Goal: Task Accomplishment & Management: Complete application form

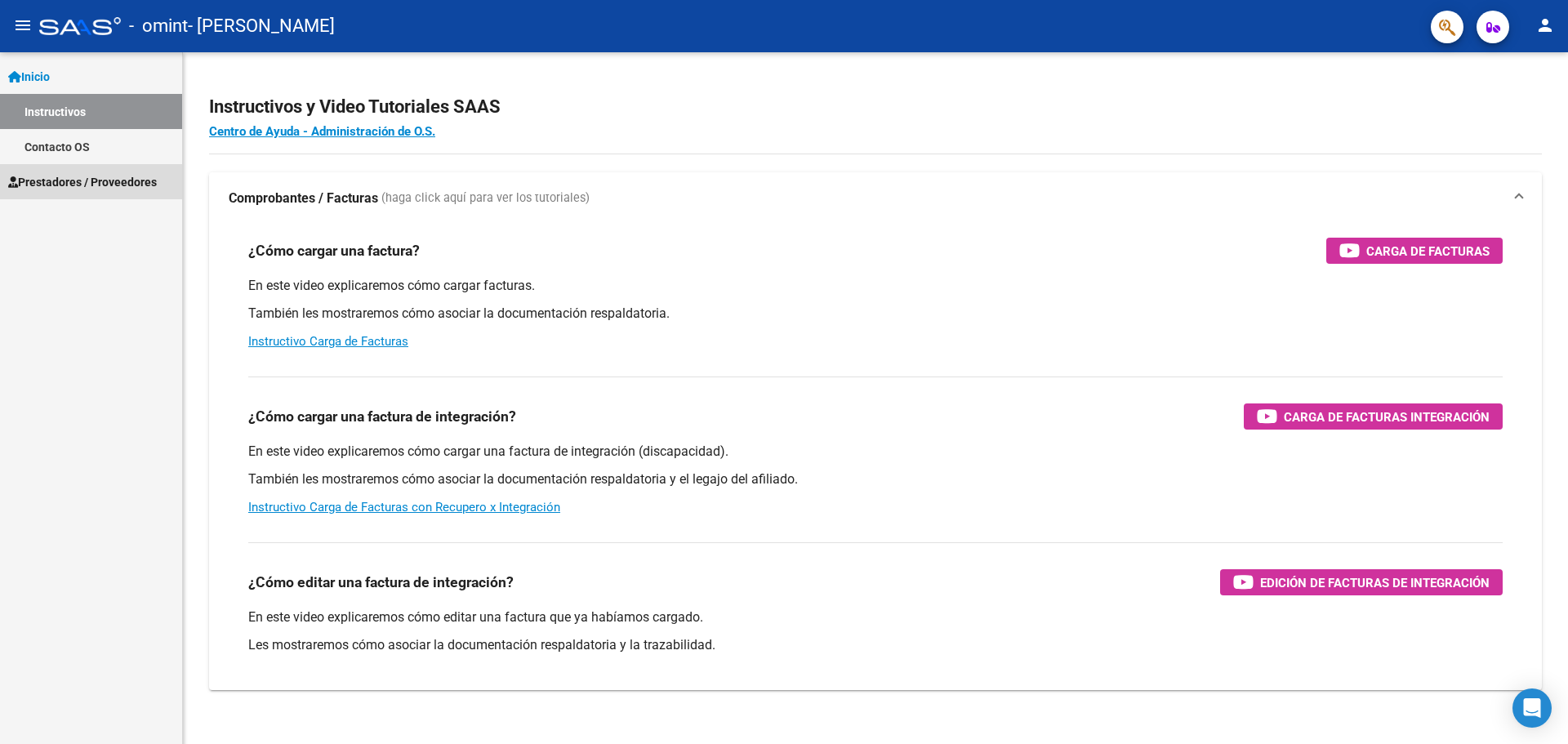
drag, startPoint x: 113, startPoint y: 178, endPoint x: 126, endPoint y: 180, distance: 13.2
click at [113, 180] on span "Prestadores / Proveedores" at bounding box center [83, 182] width 149 height 18
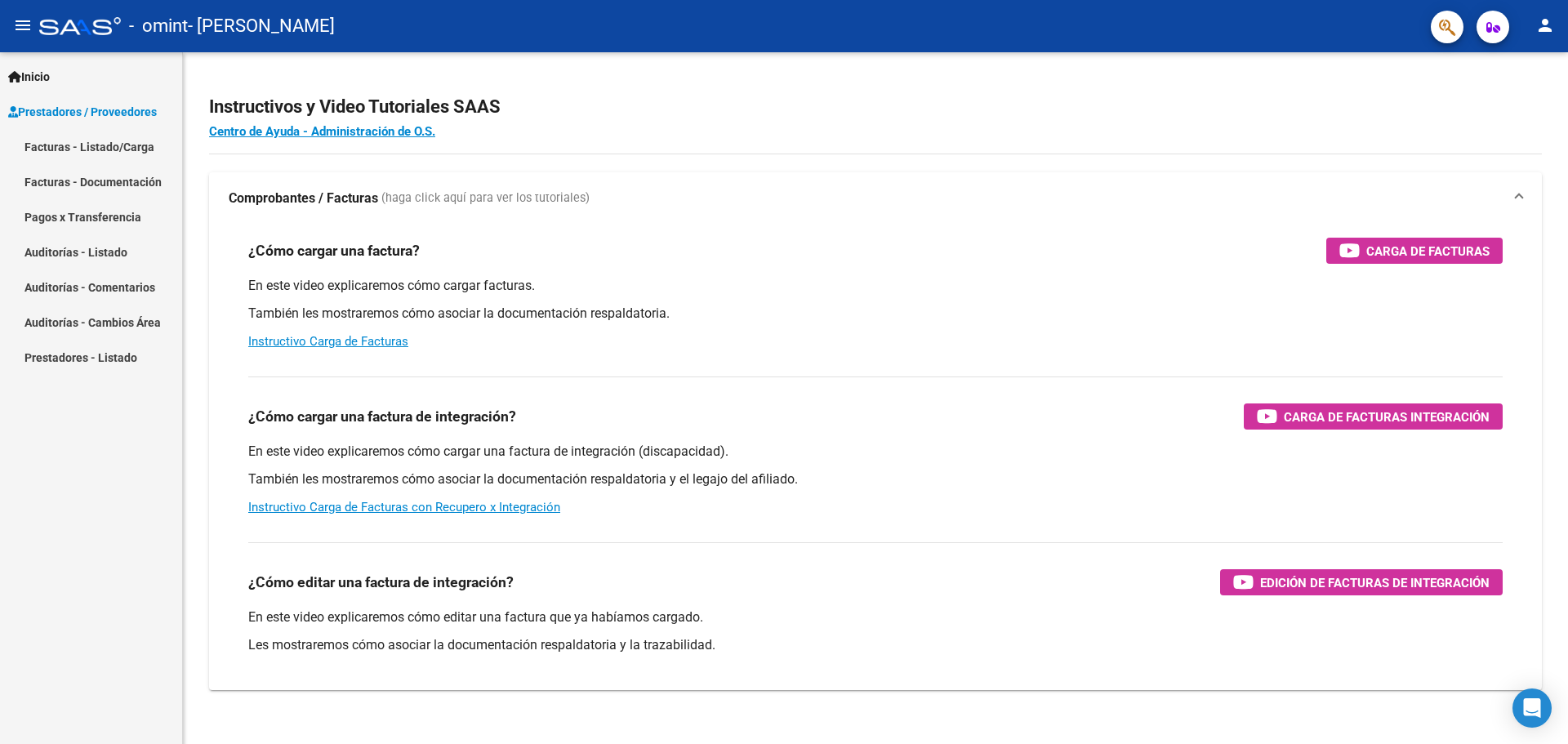
click at [117, 112] on span "Prestadores / Proveedores" at bounding box center [83, 112] width 149 height 18
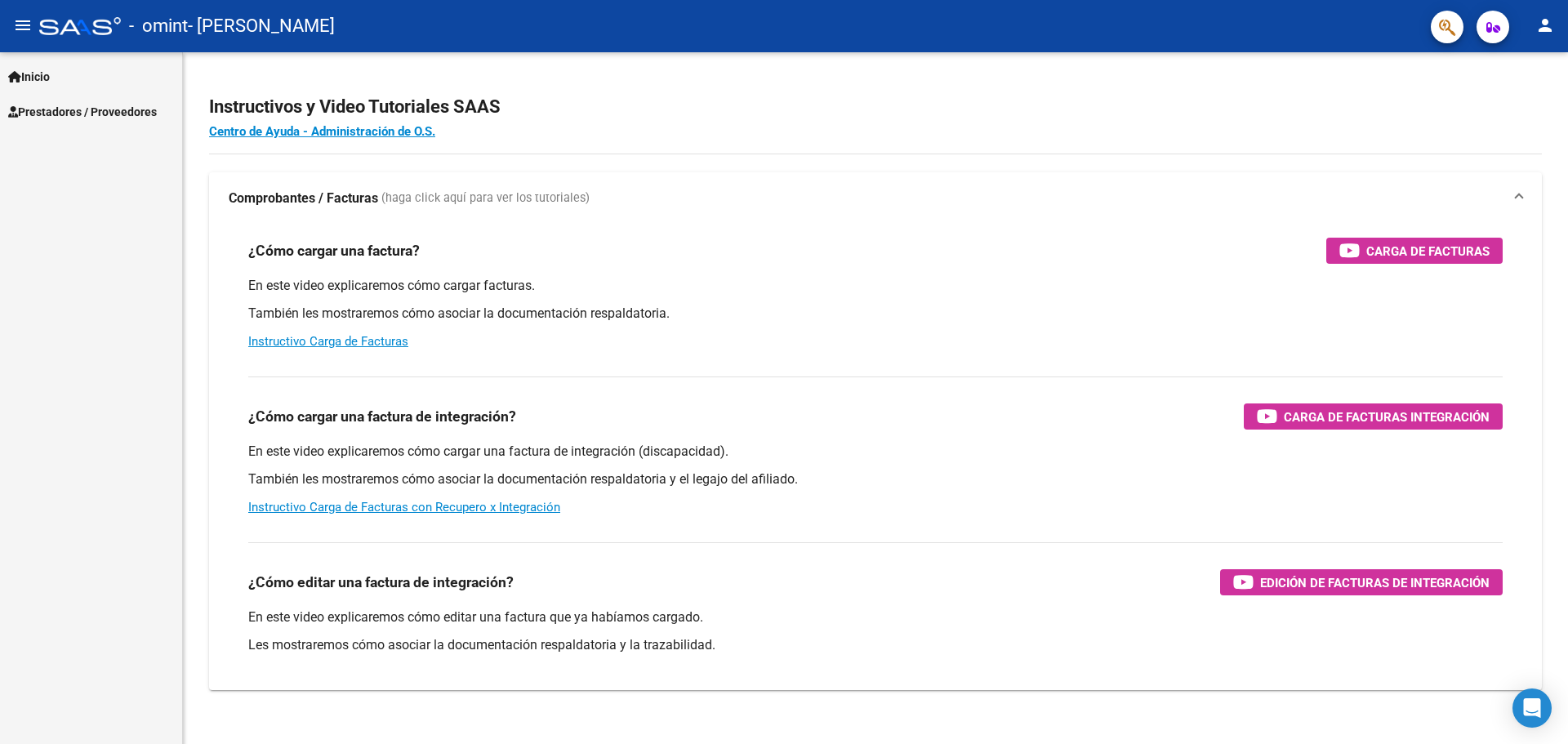
click at [120, 112] on span "Prestadores / Proveedores" at bounding box center [83, 112] width 149 height 18
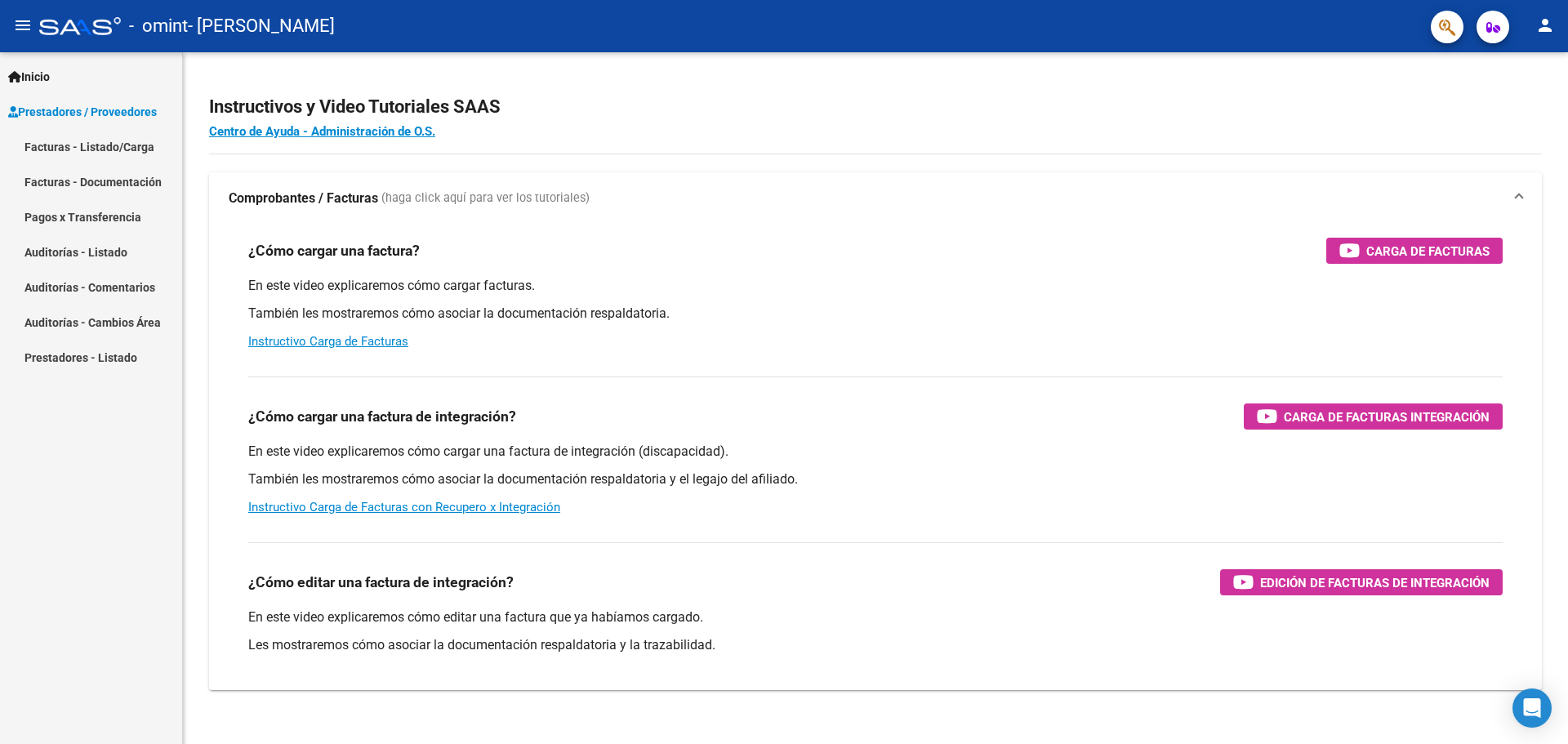
click at [105, 143] on link "Facturas - Listado/Carga" at bounding box center [91, 146] width 182 height 35
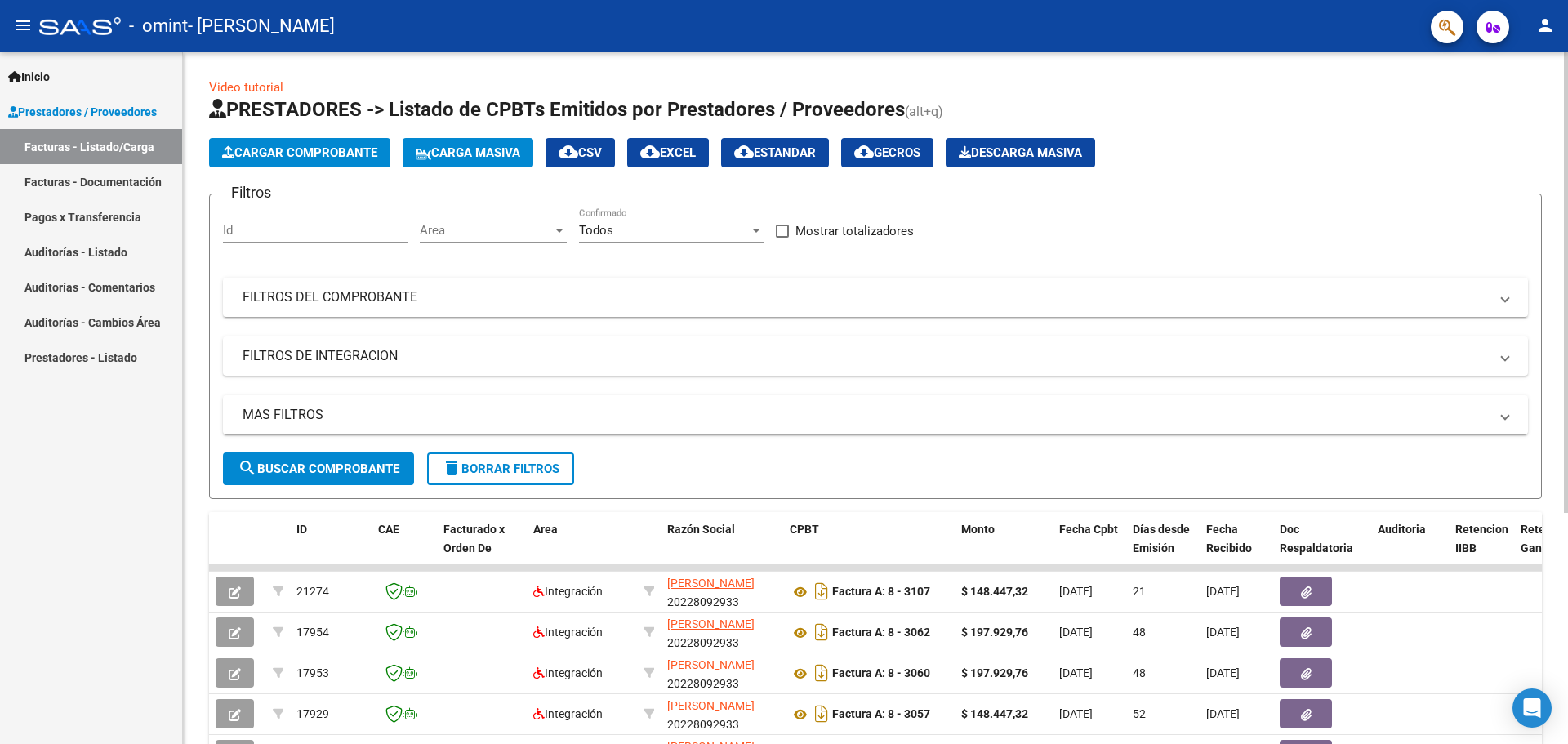
click at [303, 154] on span "Cargar Comprobante" at bounding box center [299, 153] width 156 height 15
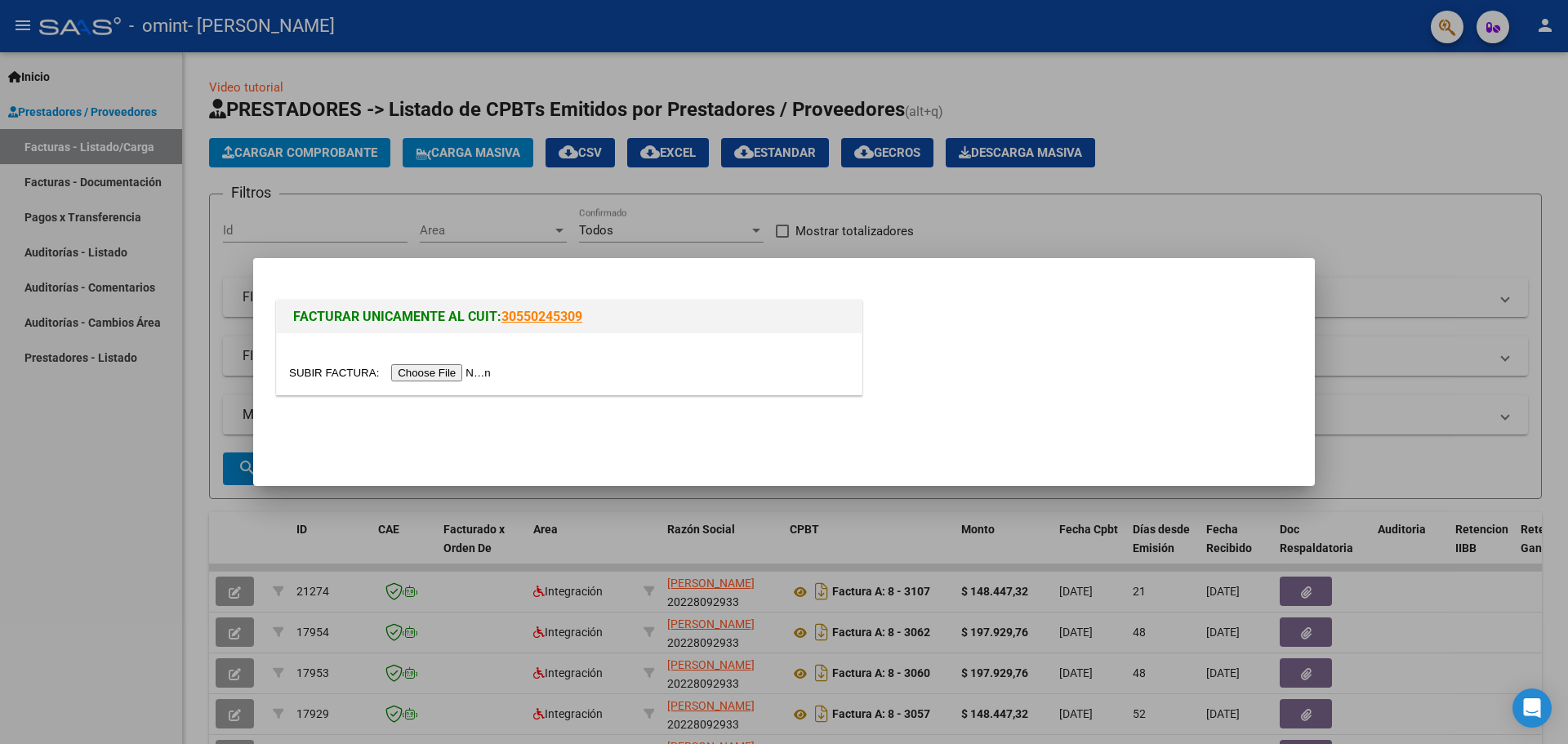
click at [458, 375] on input "file" at bounding box center [392, 373] width 207 height 17
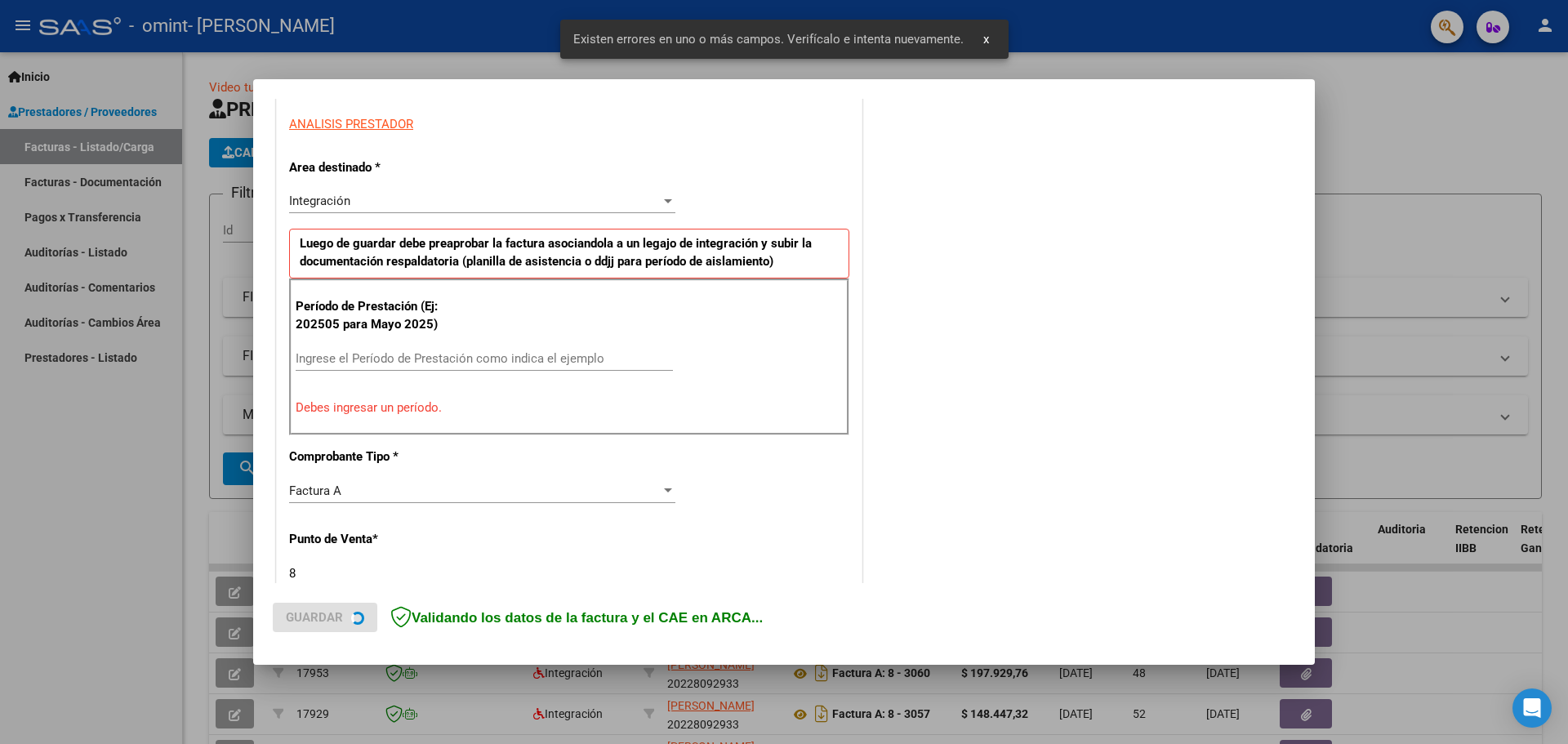
scroll to position [296, 0]
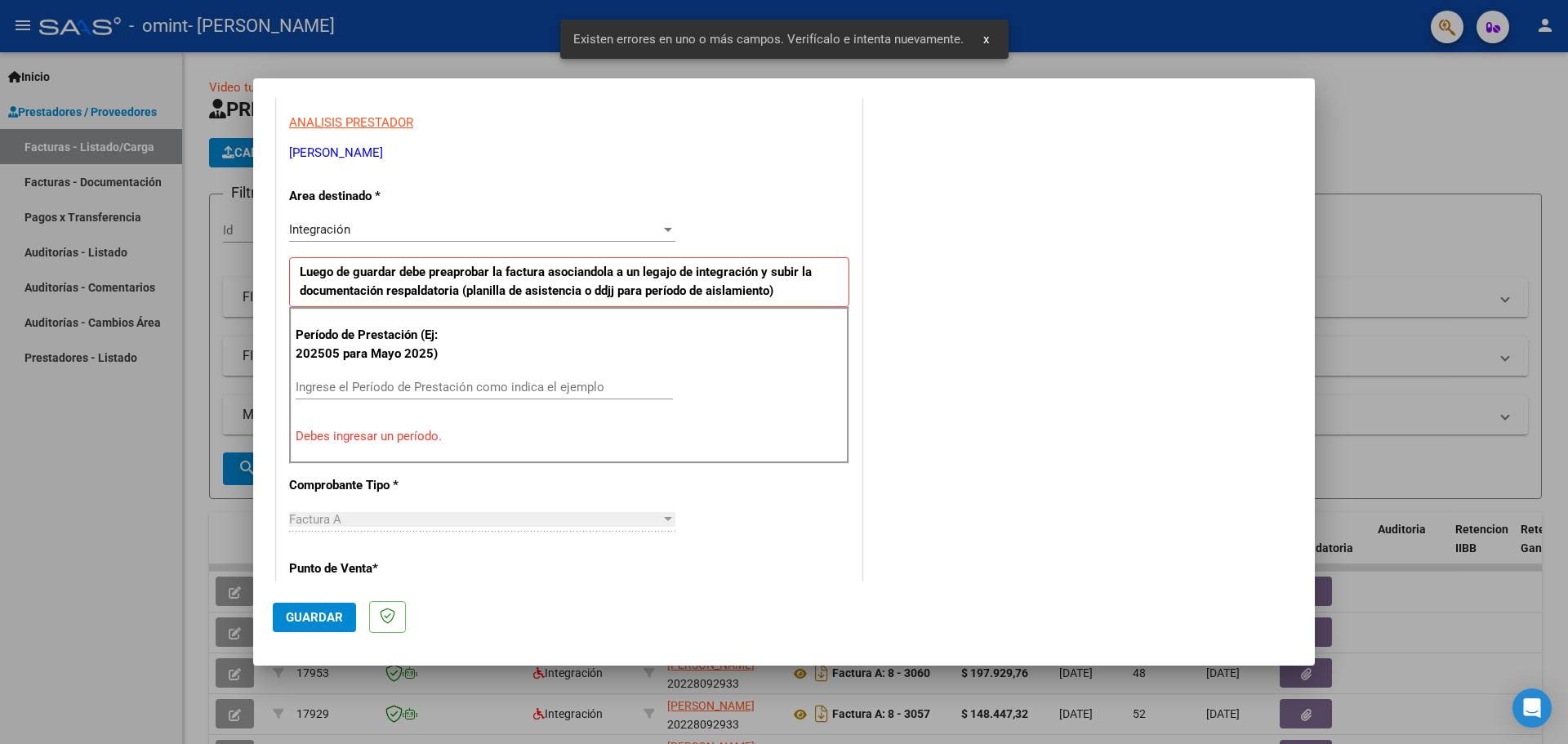
click at [317, 378] on div "Ingrese el Período de Prestación como indica el ejemplo" at bounding box center [484, 387] width 377 height 25
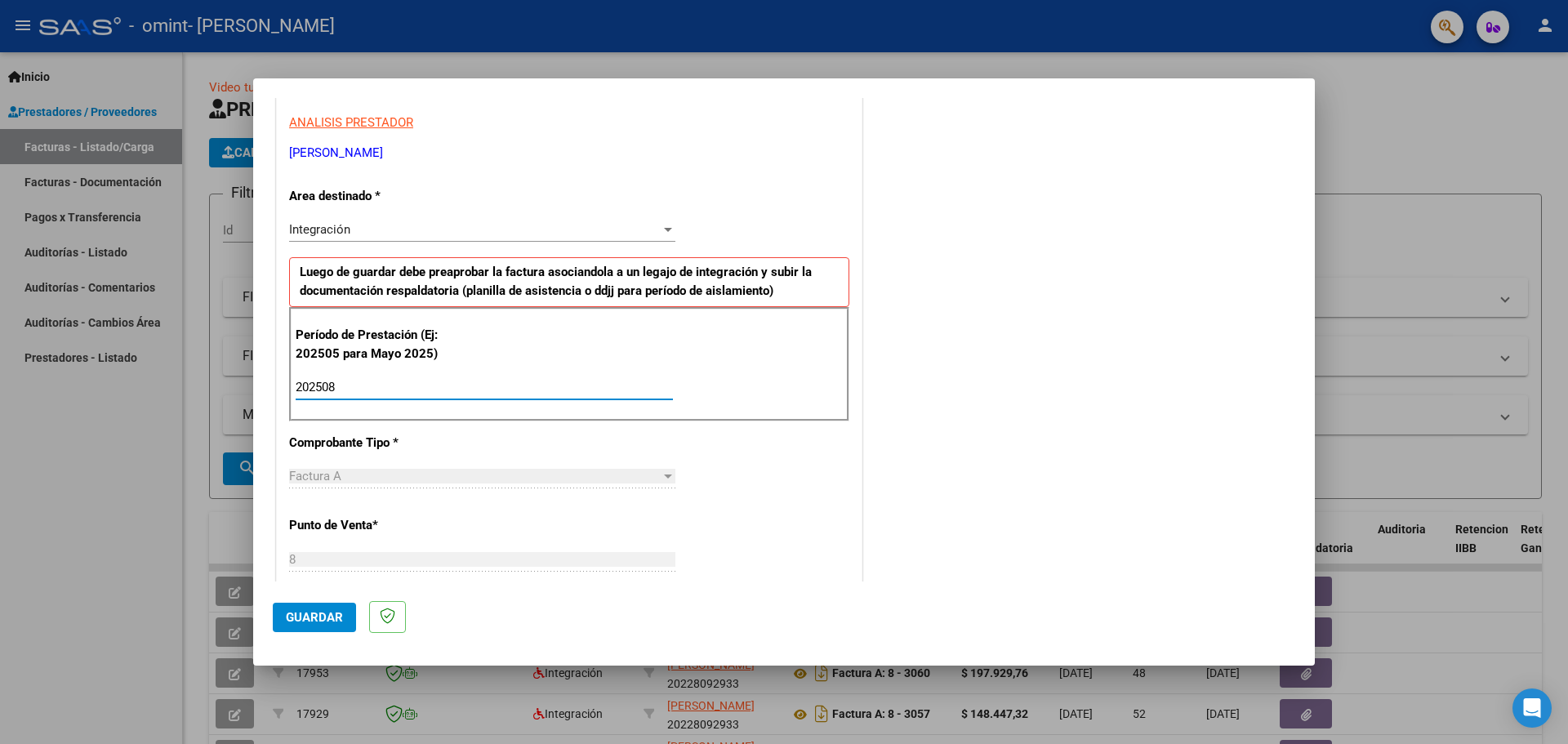
type input "202508"
click at [734, 497] on div "CUIT * 20-22809293-3 Ingresar CUIT ANALISIS PRESTADOR [PERSON_NAME] [PERSON_NAM…" at bounding box center [569, 622] width 584 height 1230
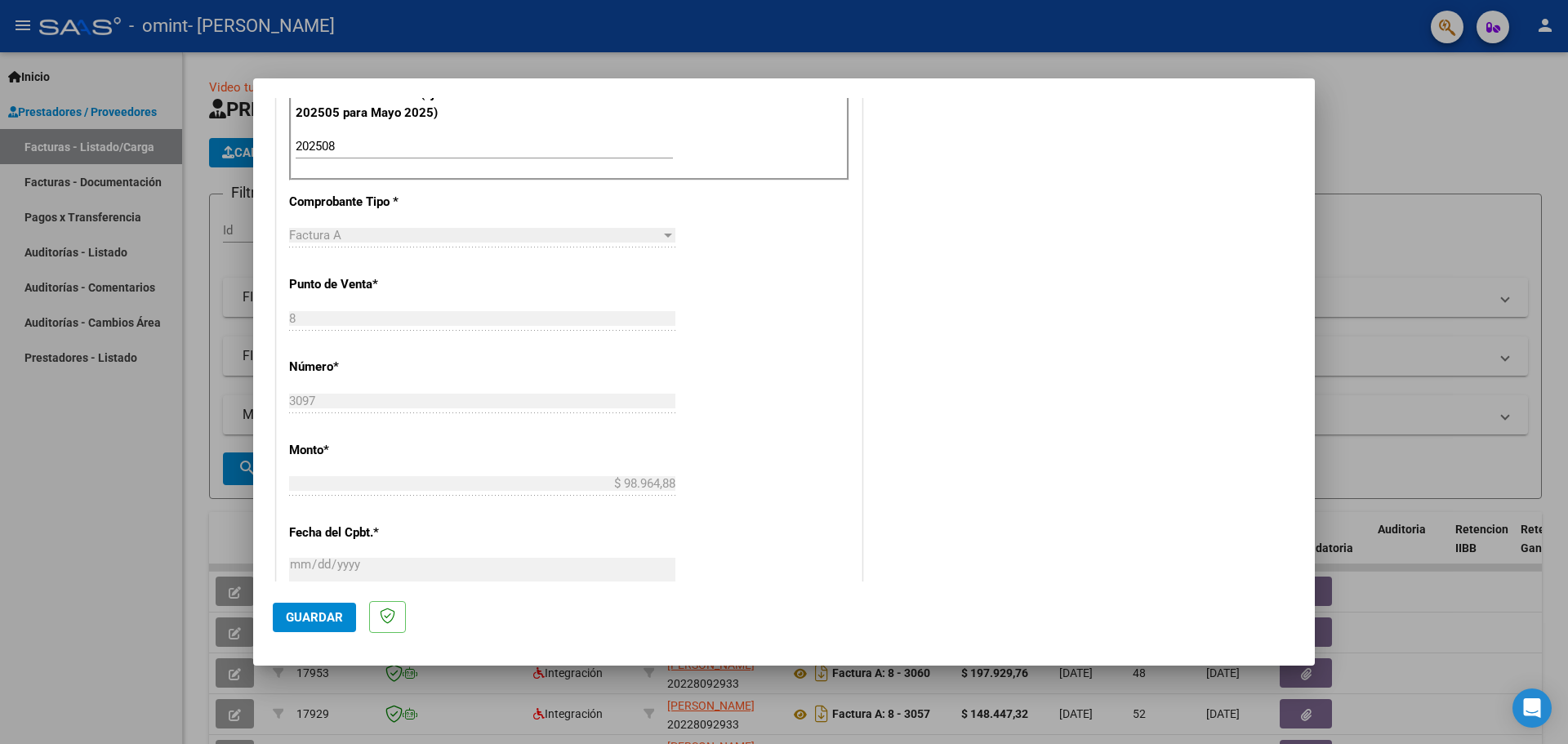
scroll to position [541, 0]
click at [316, 613] on span "Guardar" at bounding box center [315, 618] width 57 height 15
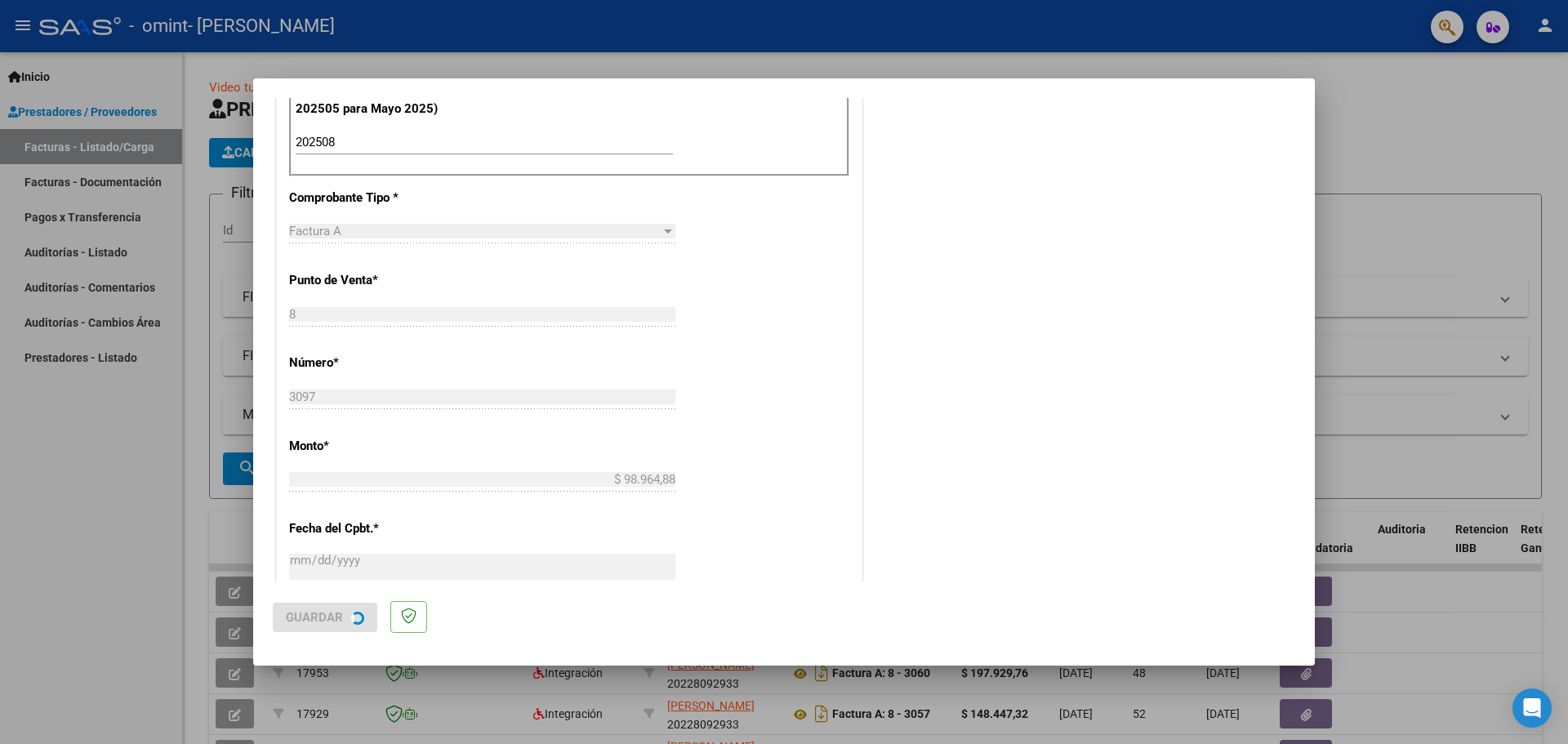
scroll to position [0, 0]
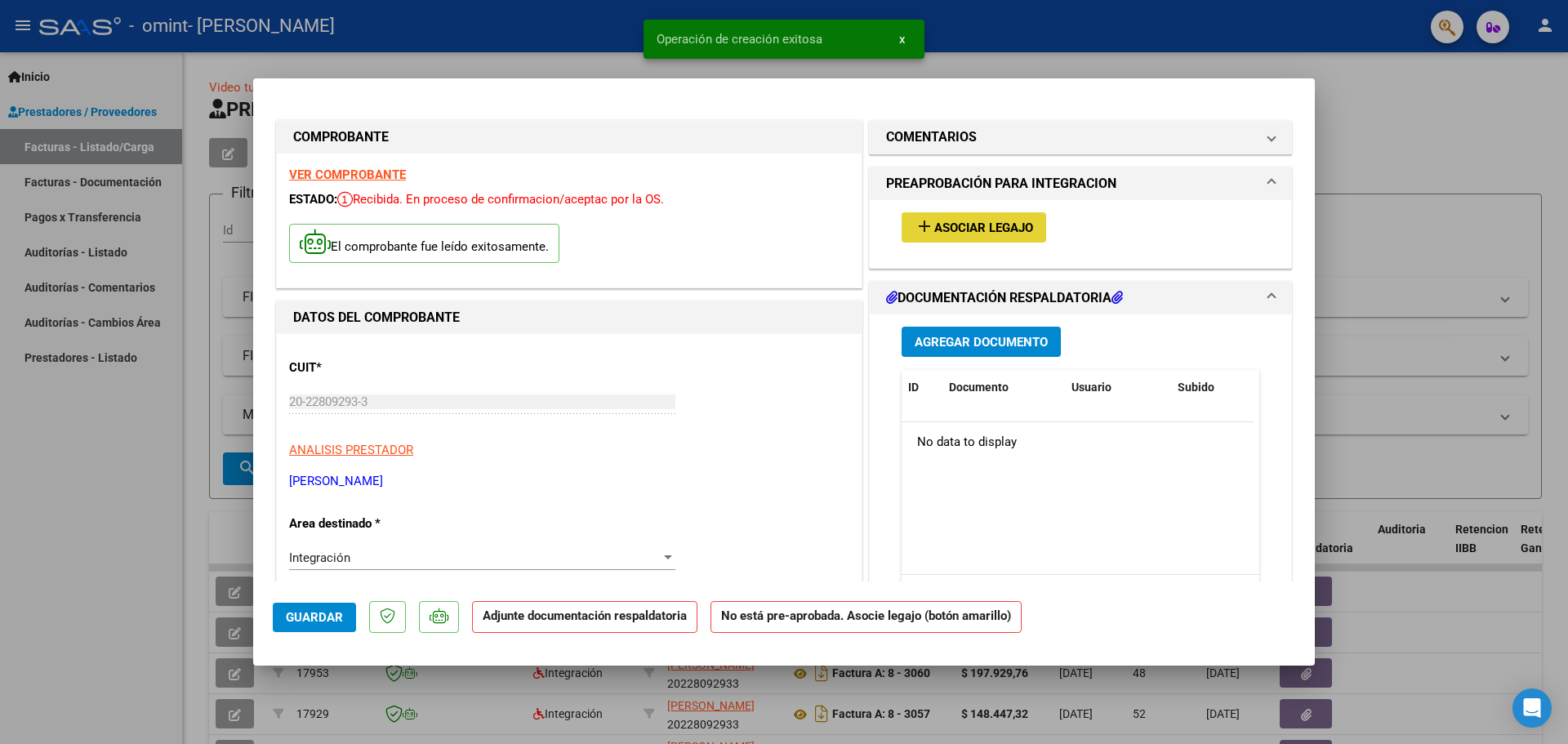
click at [986, 232] on span "Asociar Legajo" at bounding box center [983, 228] width 98 height 15
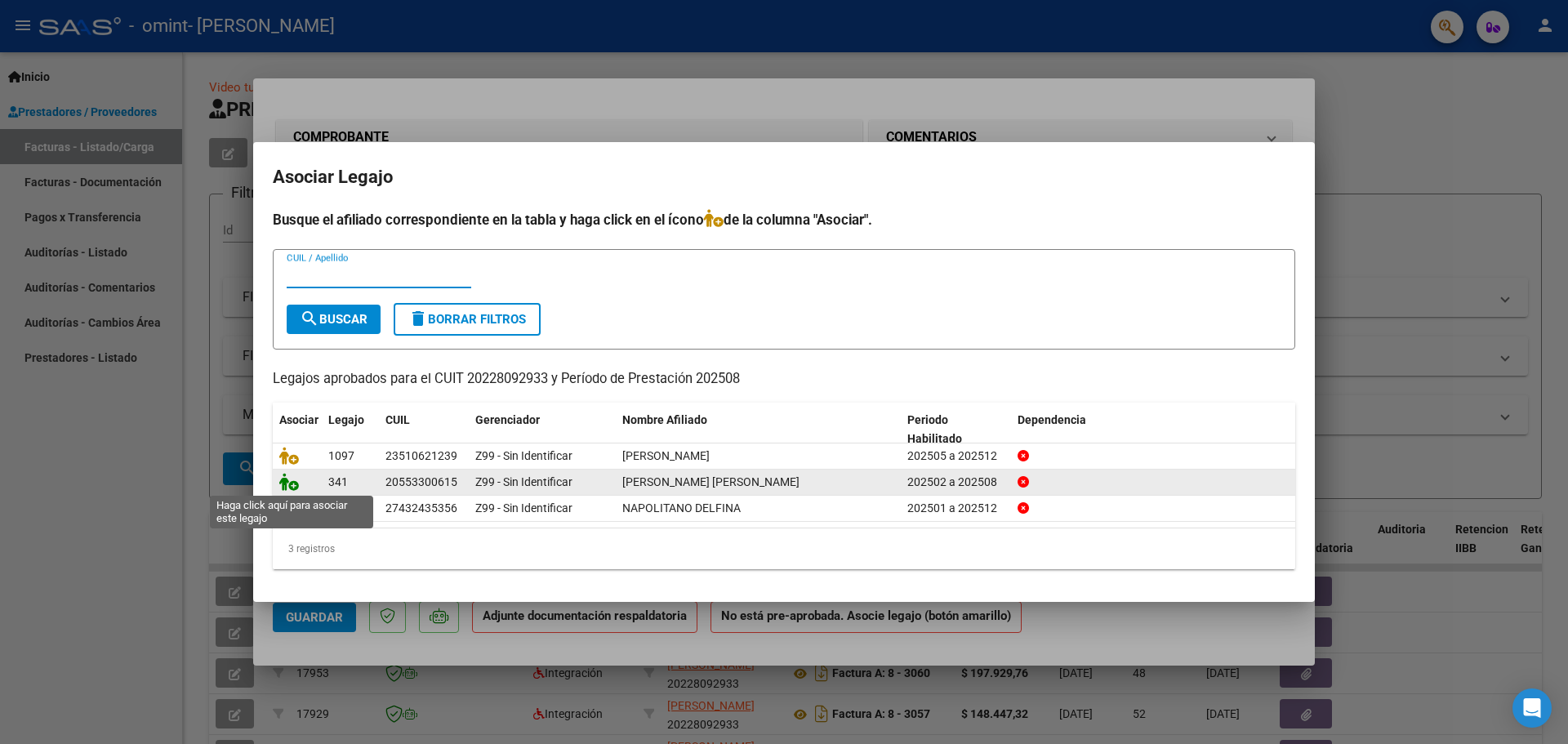
click at [290, 482] on icon at bounding box center [288, 482] width 19 height 18
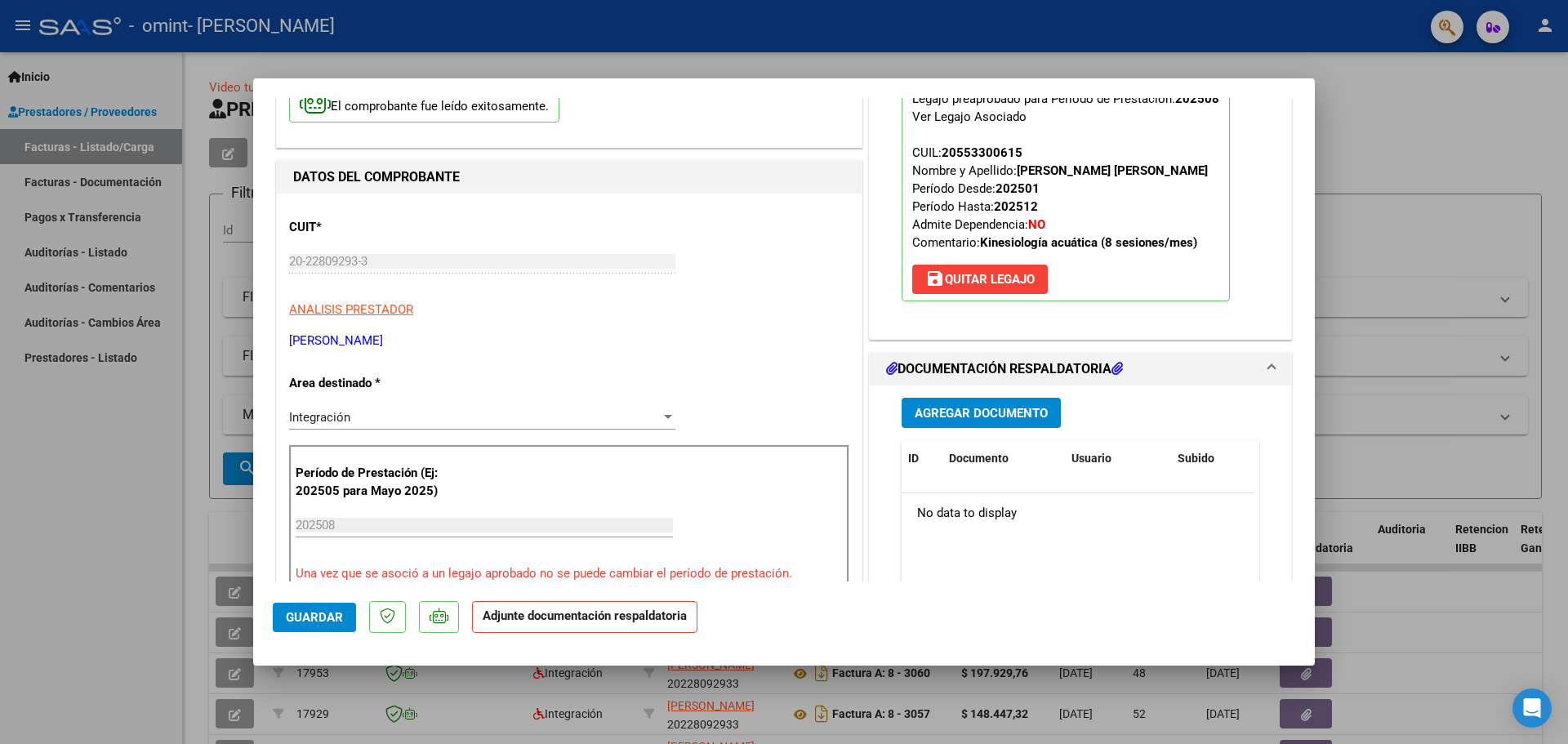
scroll to position [163, 0]
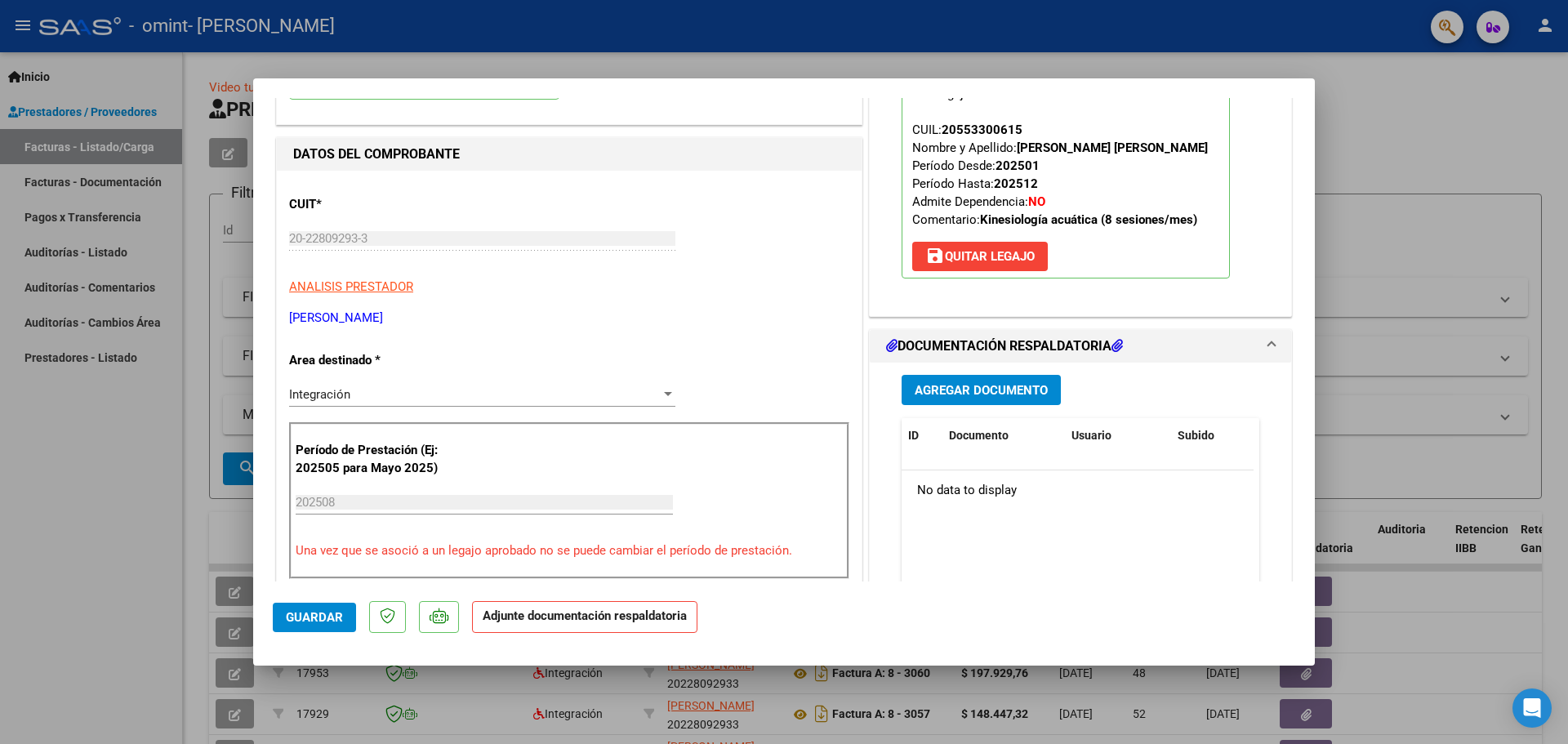
click at [977, 394] on span "Agregar Documento" at bounding box center [981, 390] width 133 height 15
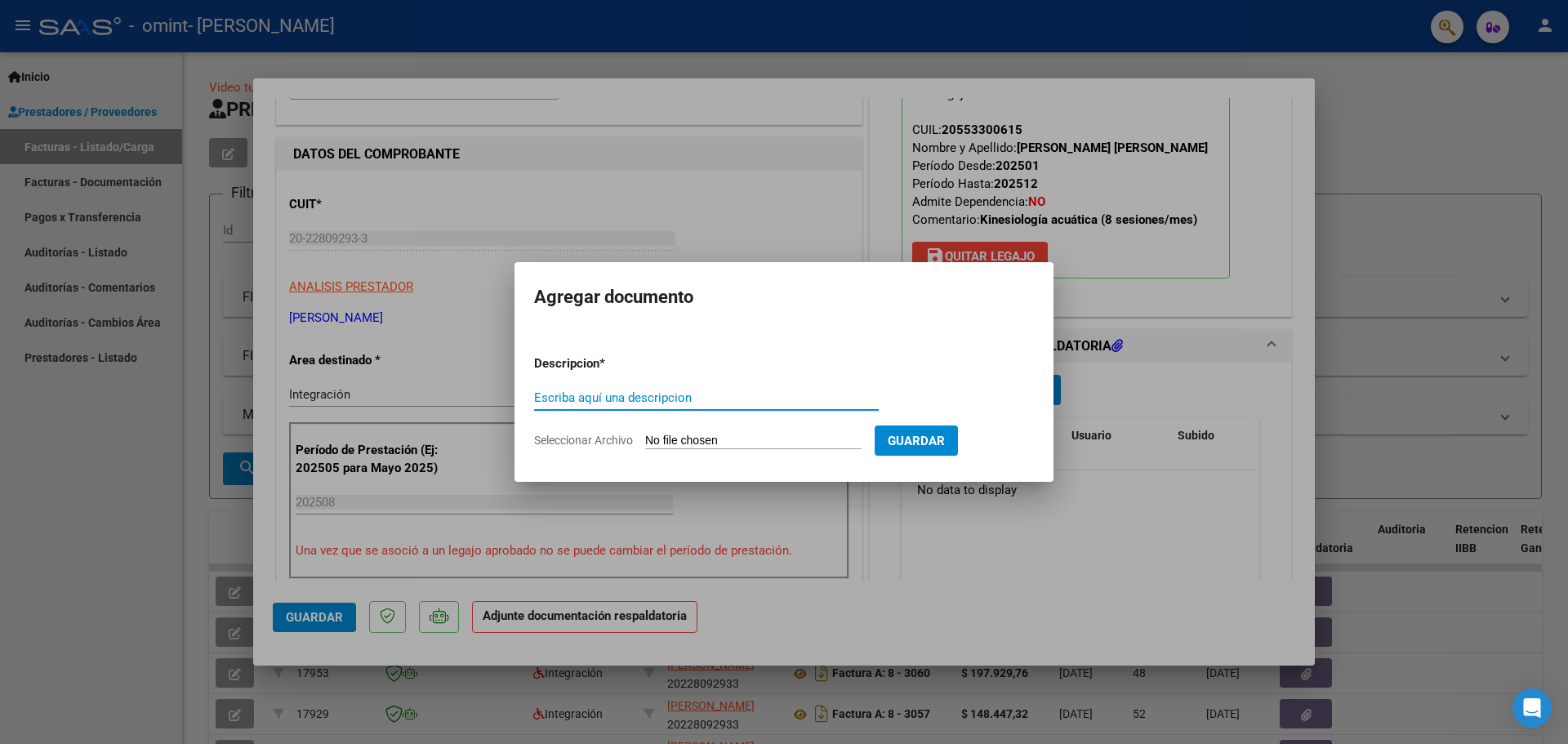
click at [609, 393] on input "Escriba aquí una descripcion" at bounding box center [706, 398] width 344 height 15
type input "asistencia"
click at [597, 442] on span "Seleccionar Archivo" at bounding box center [582, 440] width 98 height 13
click at [645, 442] on input "Seleccionar Archivo" at bounding box center [753, 441] width 216 height 16
type input "C:\fakepath\ASISTENCIA.pdf"
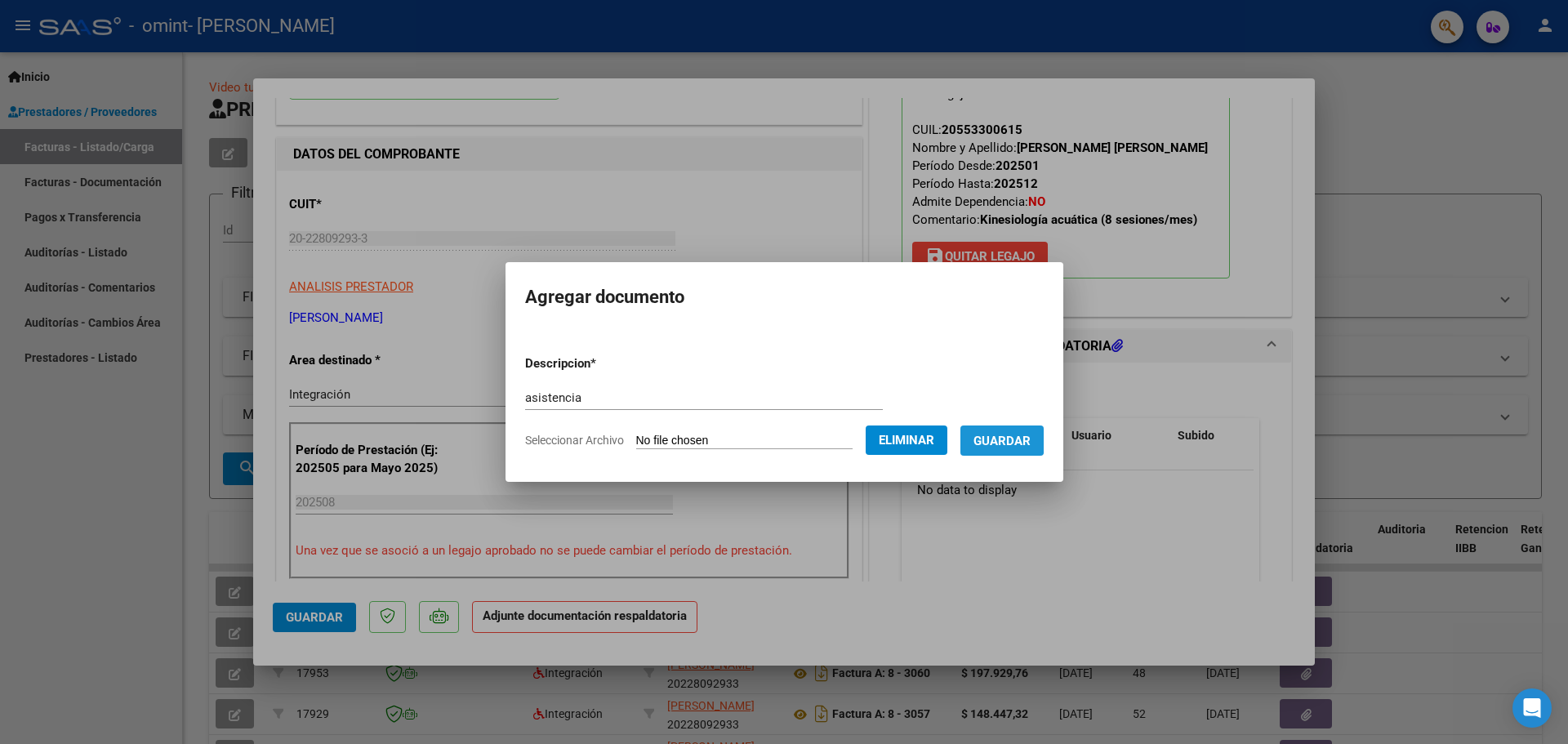
drag, startPoint x: 1017, startPoint y: 437, endPoint x: 1011, endPoint y: 450, distance: 14.3
click at [1018, 437] on span "Guardar" at bounding box center [1002, 441] width 57 height 15
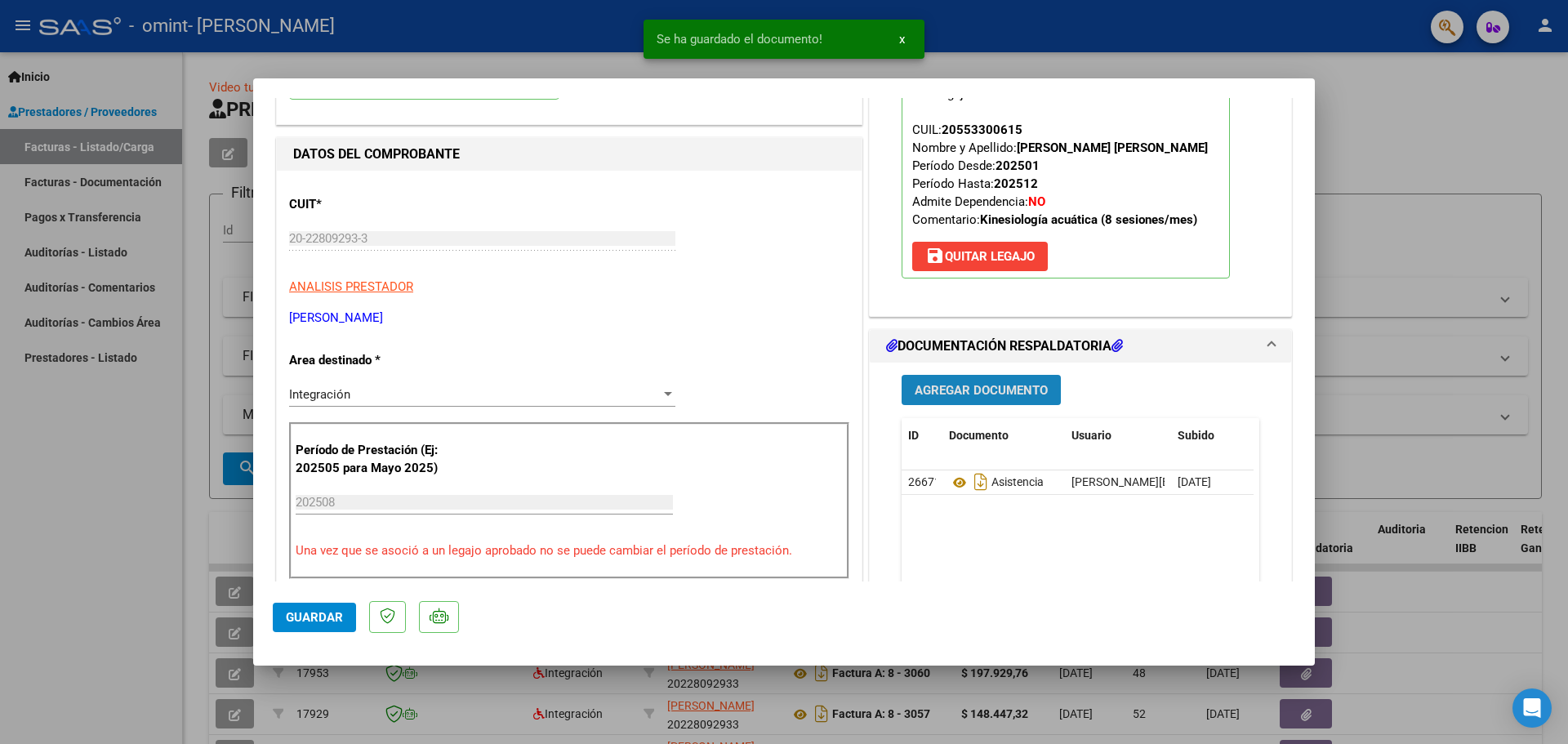
click at [963, 389] on span "Agregar Documento" at bounding box center [981, 390] width 133 height 15
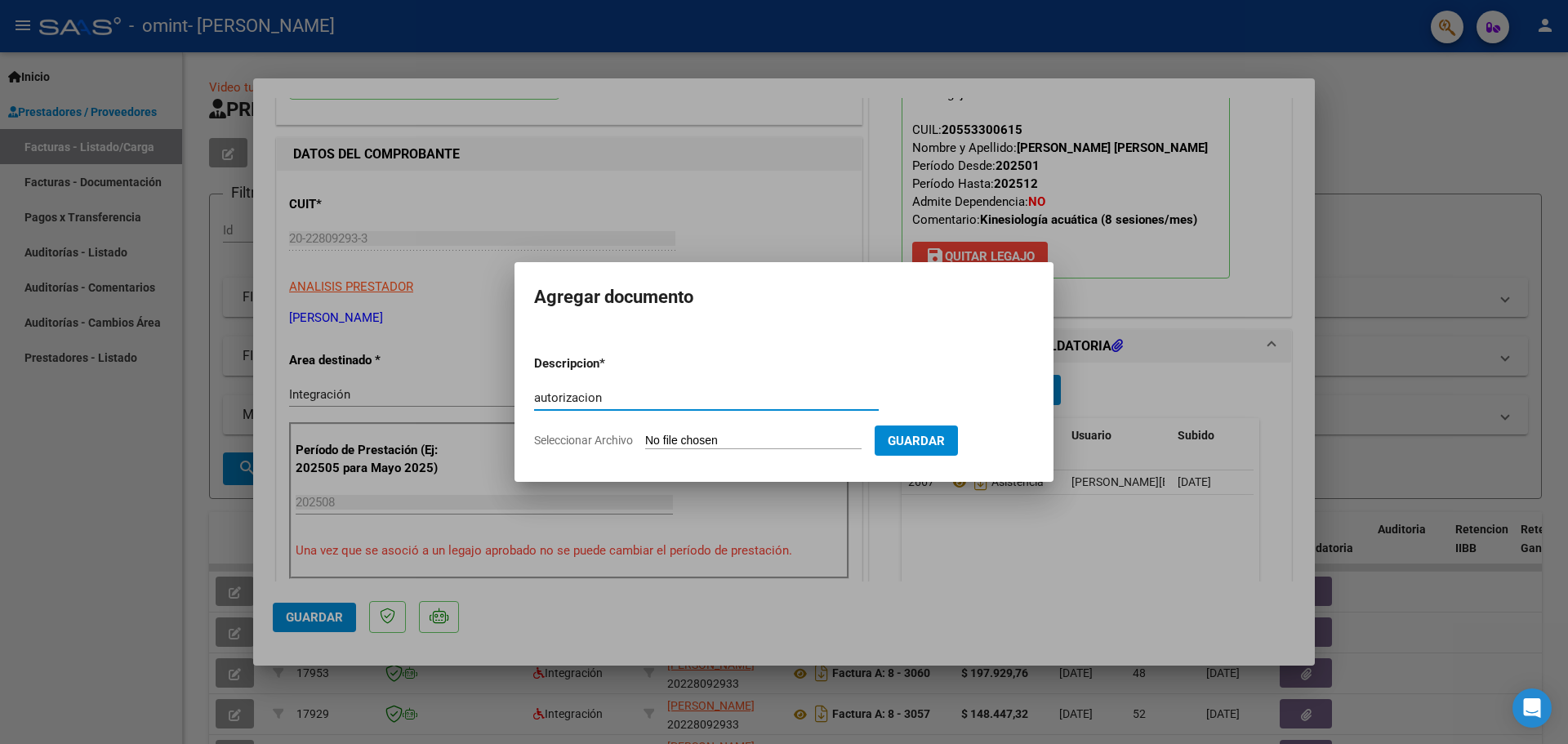
type input "autorizacion"
click at [594, 444] on span "Seleccionar Archivo" at bounding box center [582, 440] width 98 height 13
click at [645, 444] on input "Seleccionar Archivo" at bounding box center [753, 441] width 216 height 16
type input "C:\fakepath\AUTORIZACION.pdf"
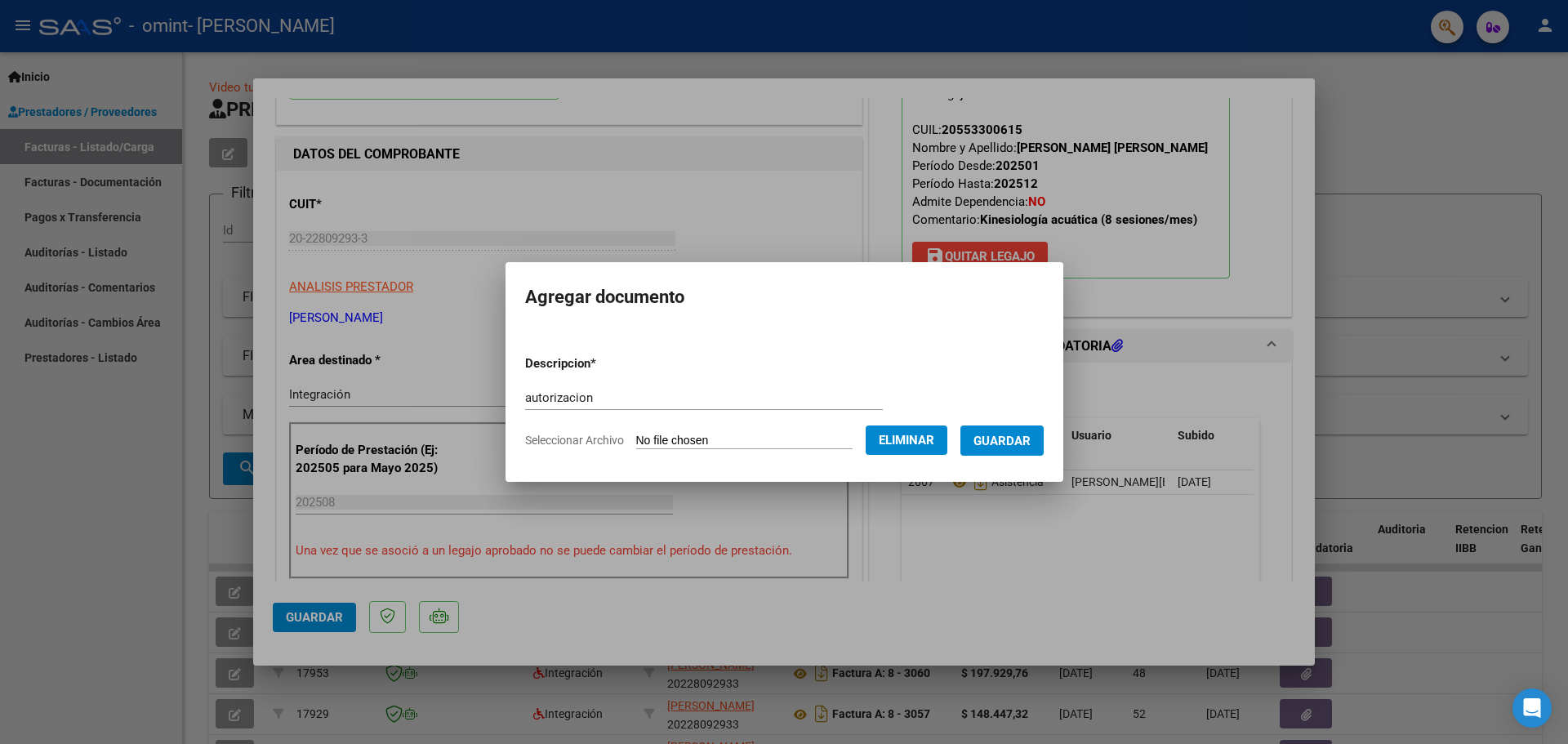
click at [1019, 435] on span "Guardar" at bounding box center [1002, 441] width 57 height 15
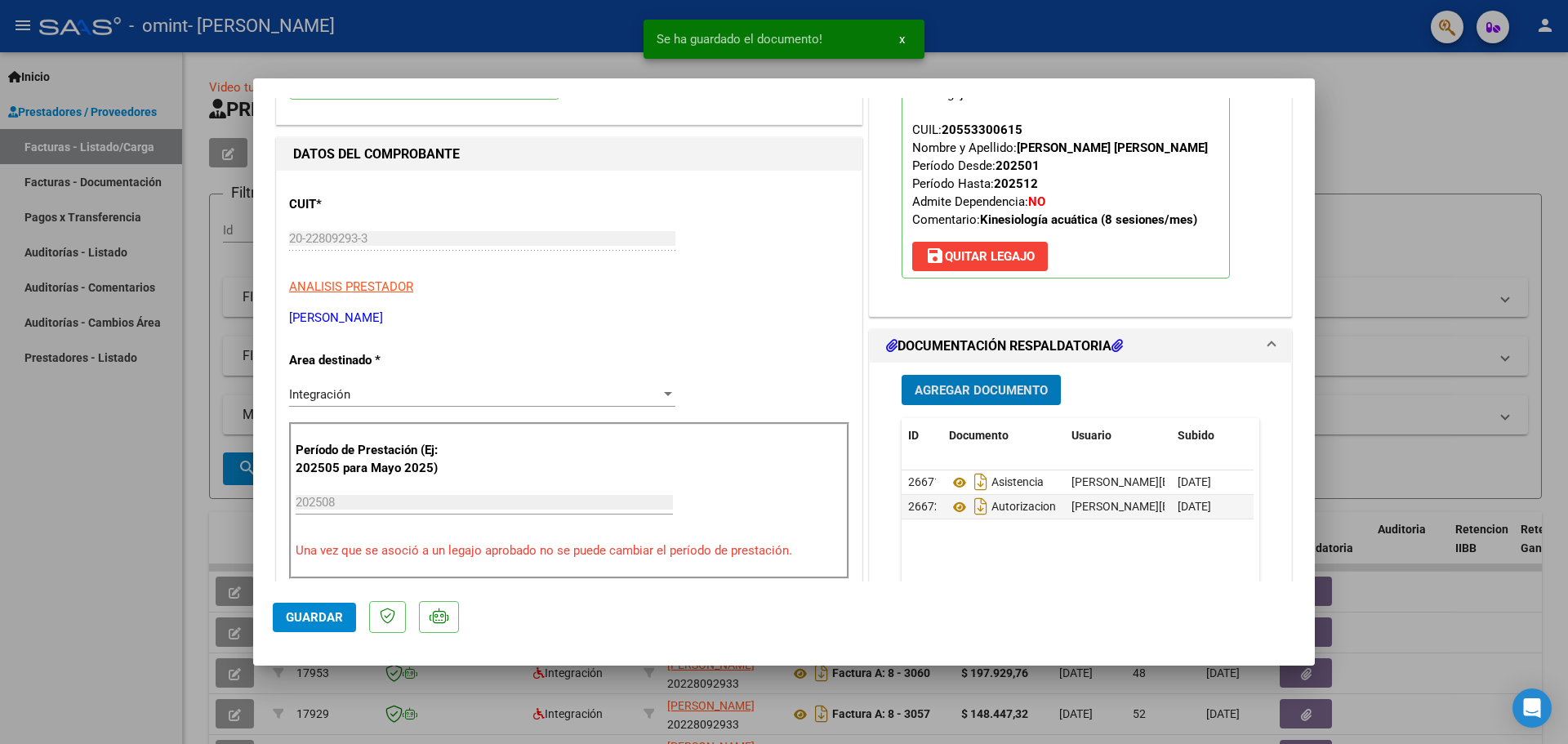
click at [314, 621] on span "Guardar" at bounding box center [315, 618] width 57 height 15
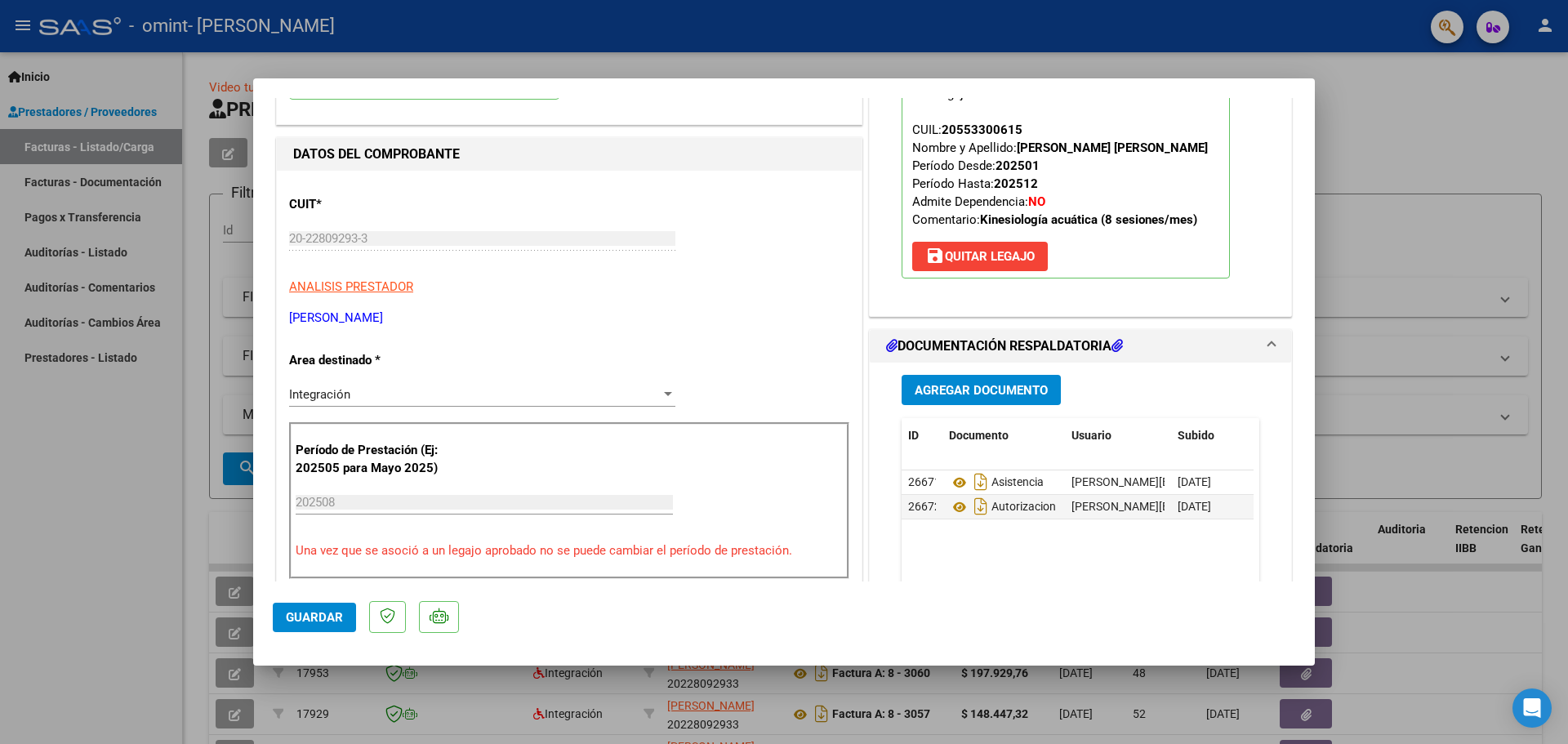
click at [1441, 247] on div at bounding box center [784, 372] width 1568 height 744
type input "$ 0,00"
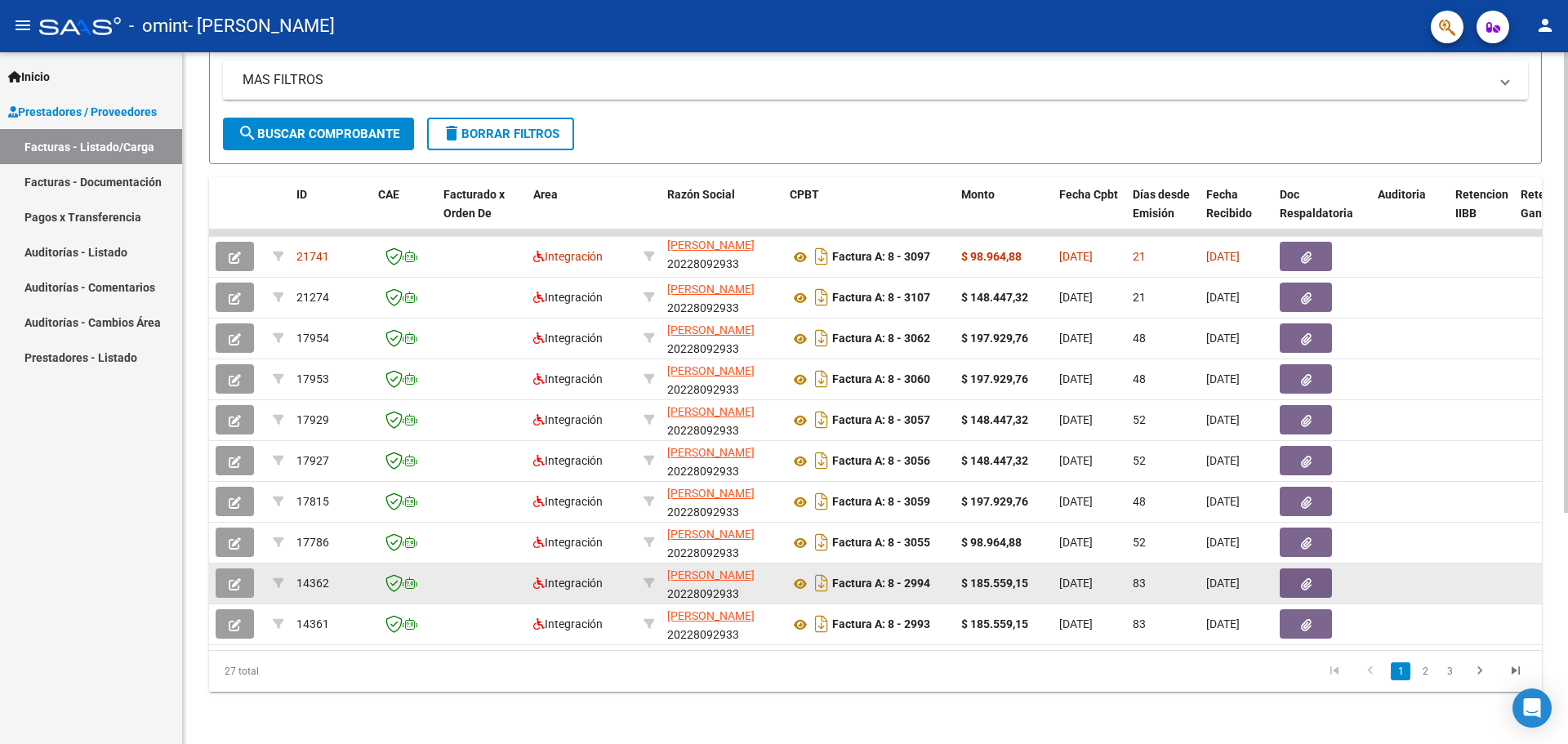
scroll to position [347, 0]
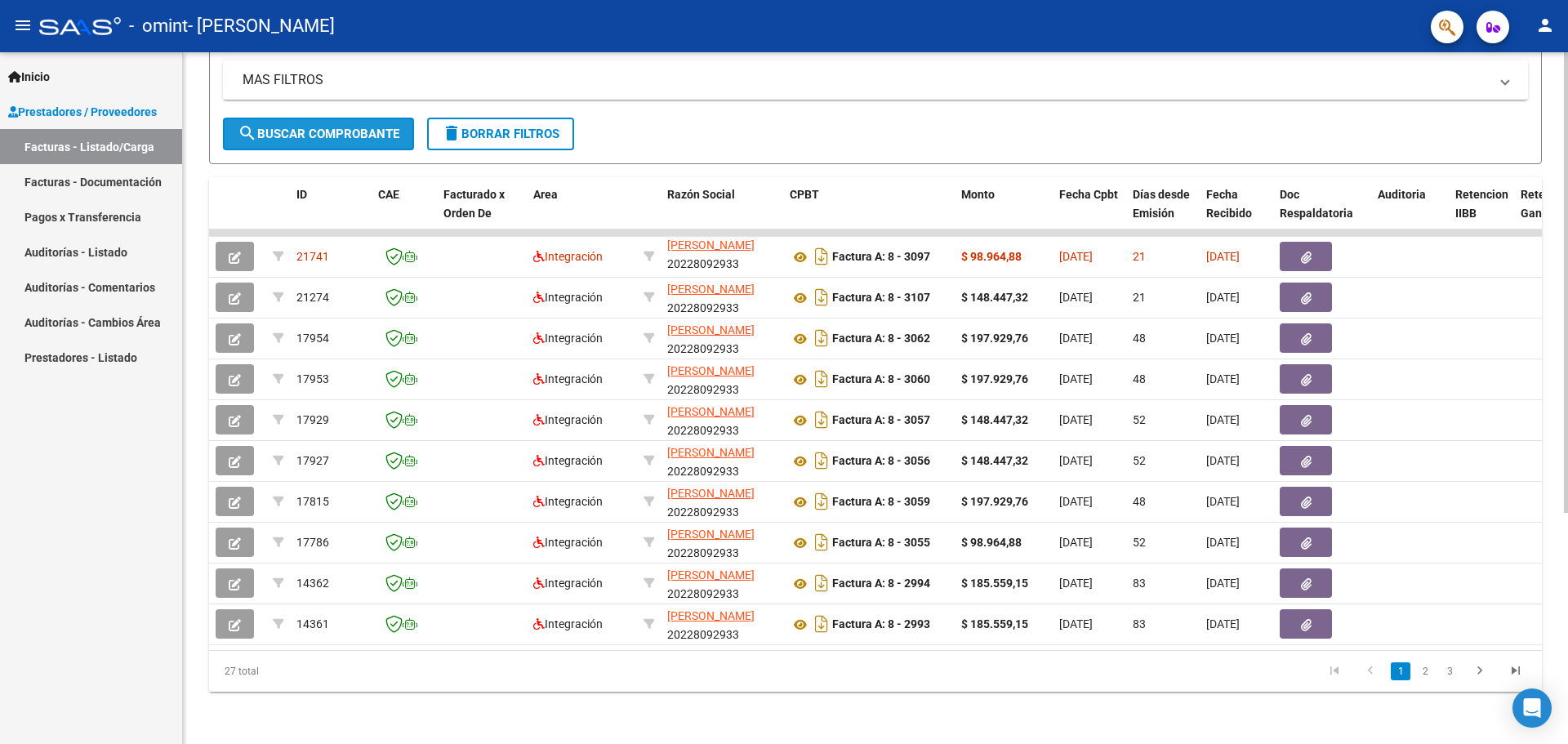
click at [337, 127] on span "search Buscar Comprobante" at bounding box center [318, 134] width 162 height 15
click at [323, 127] on span "search Buscar Comprobante" at bounding box center [318, 134] width 162 height 15
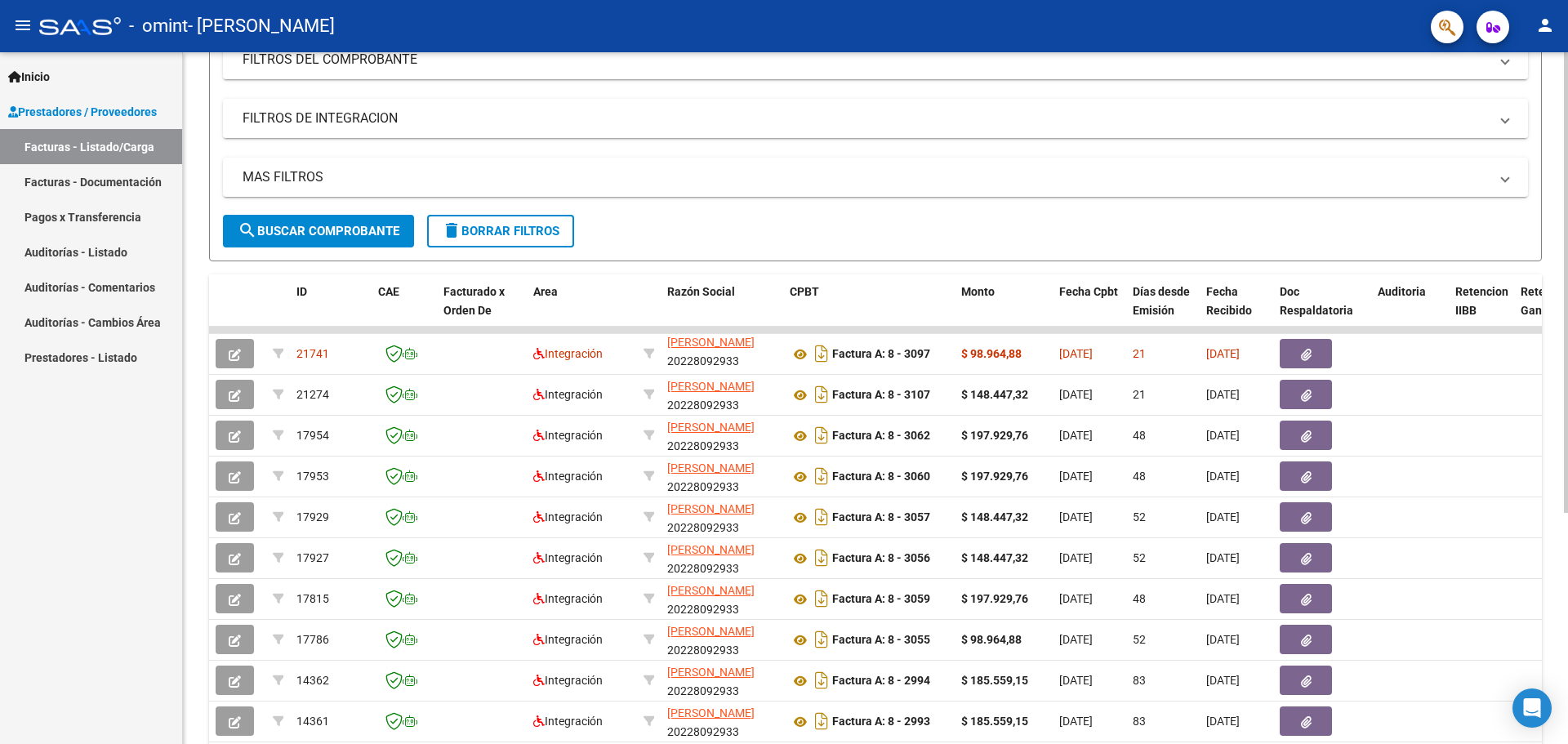
scroll to position [184, 0]
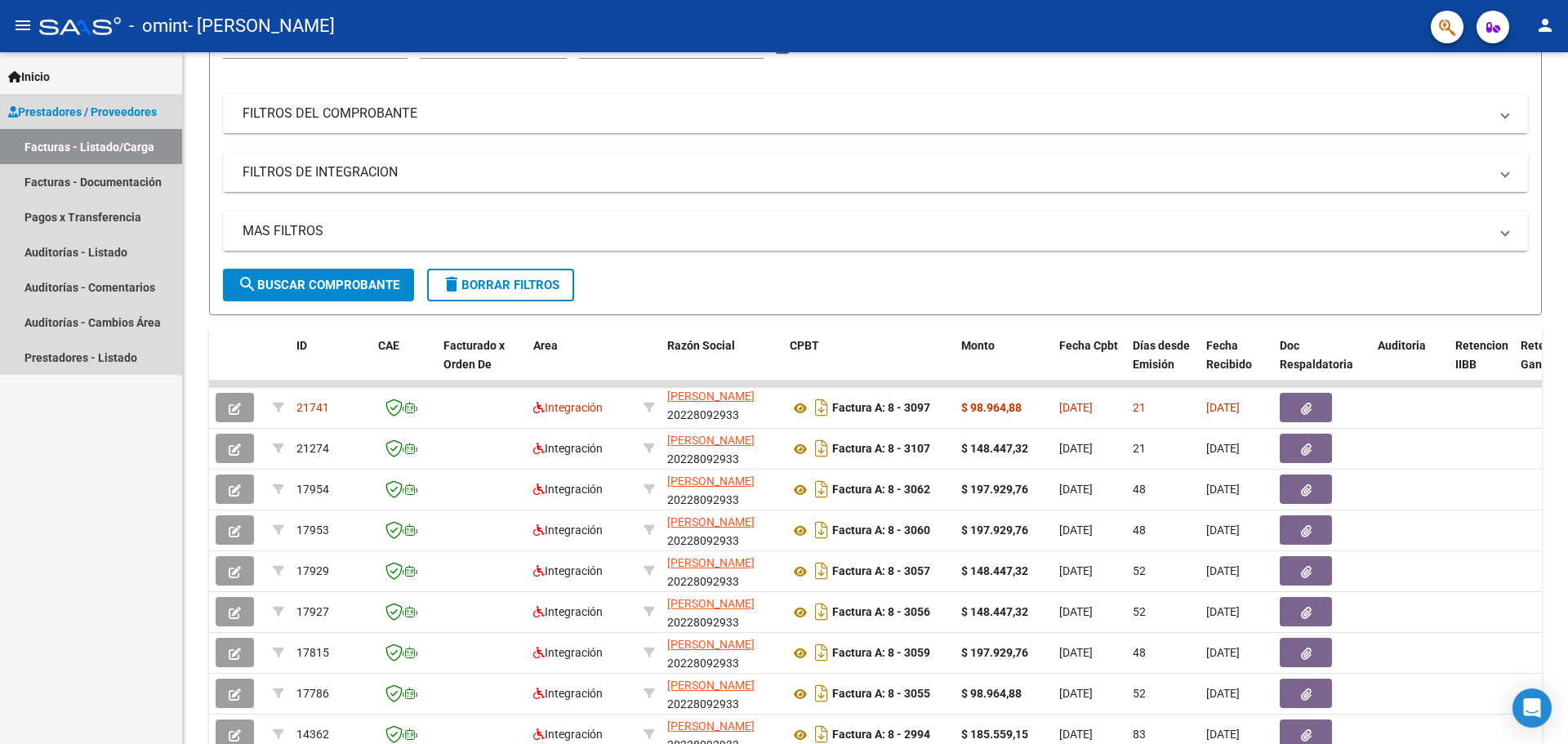
click at [105, 143] on link "Facturas - Listado/Carga" at bounding box center [91, 146] width 182 height 35
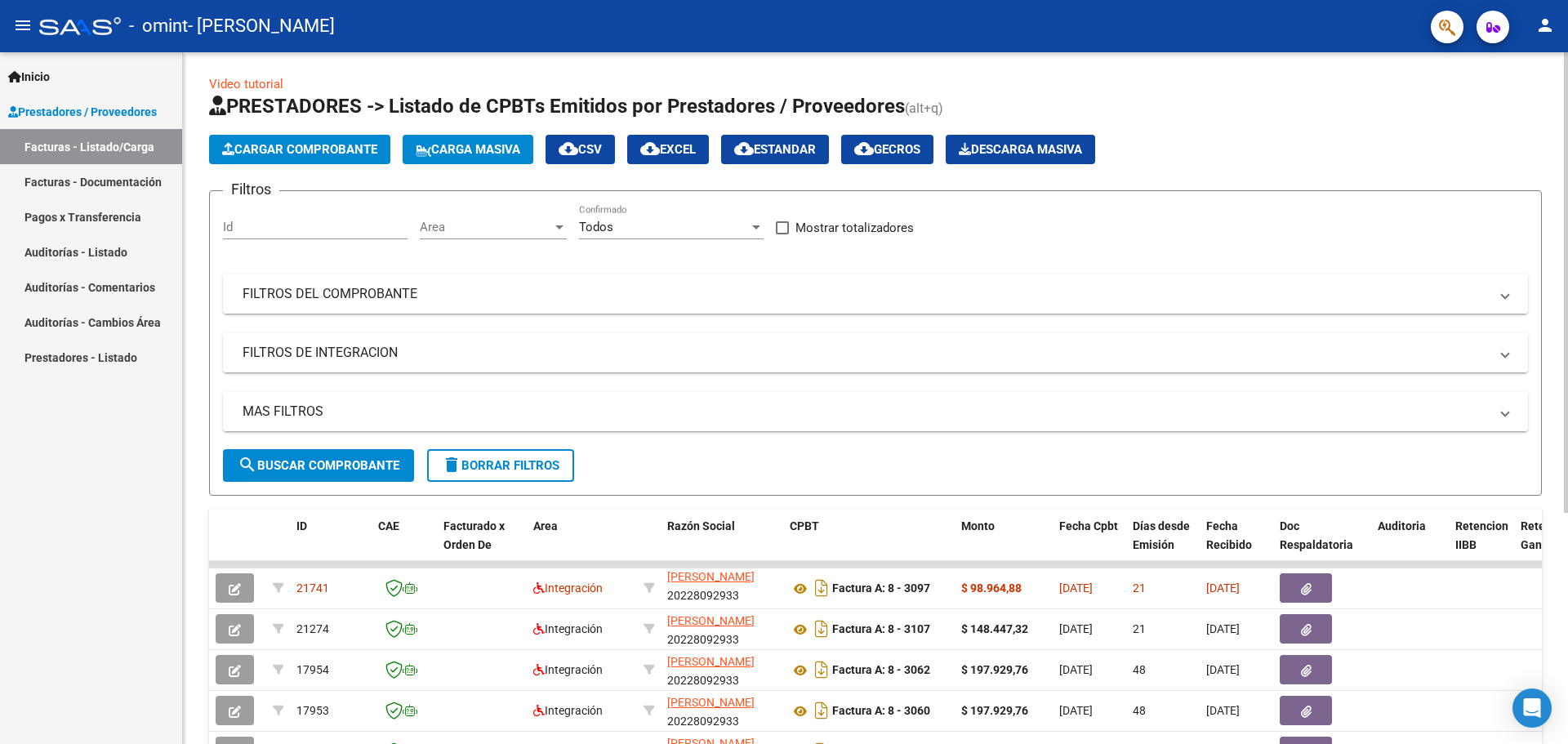
scroll to position [0, 0]
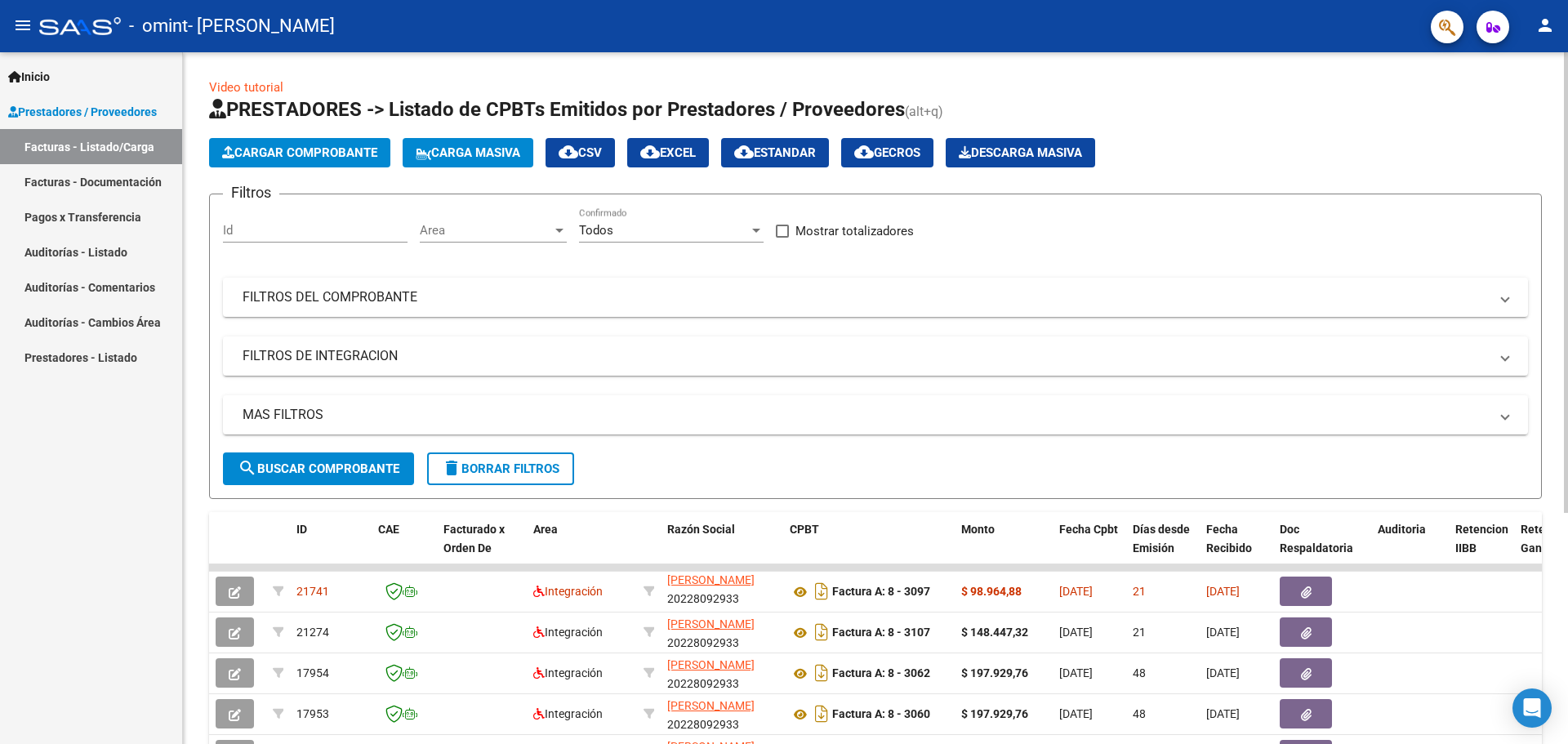
click at [333, 153] on span "Cargar Comprobante" at bounding box center [299, 153] width 156 height 15
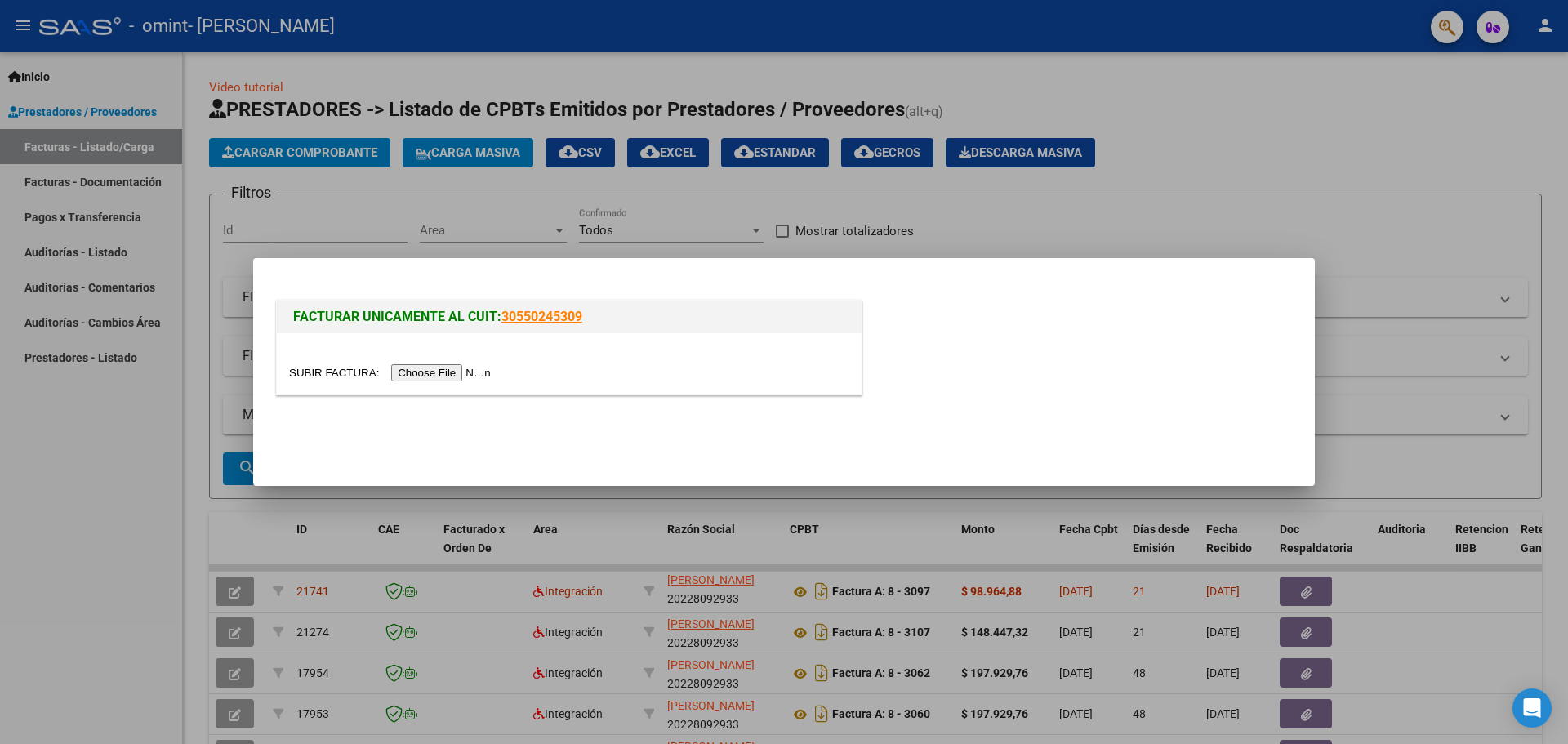
click at [442, 374] on input "file" at bounding box center [392, 373] width 207 height 17
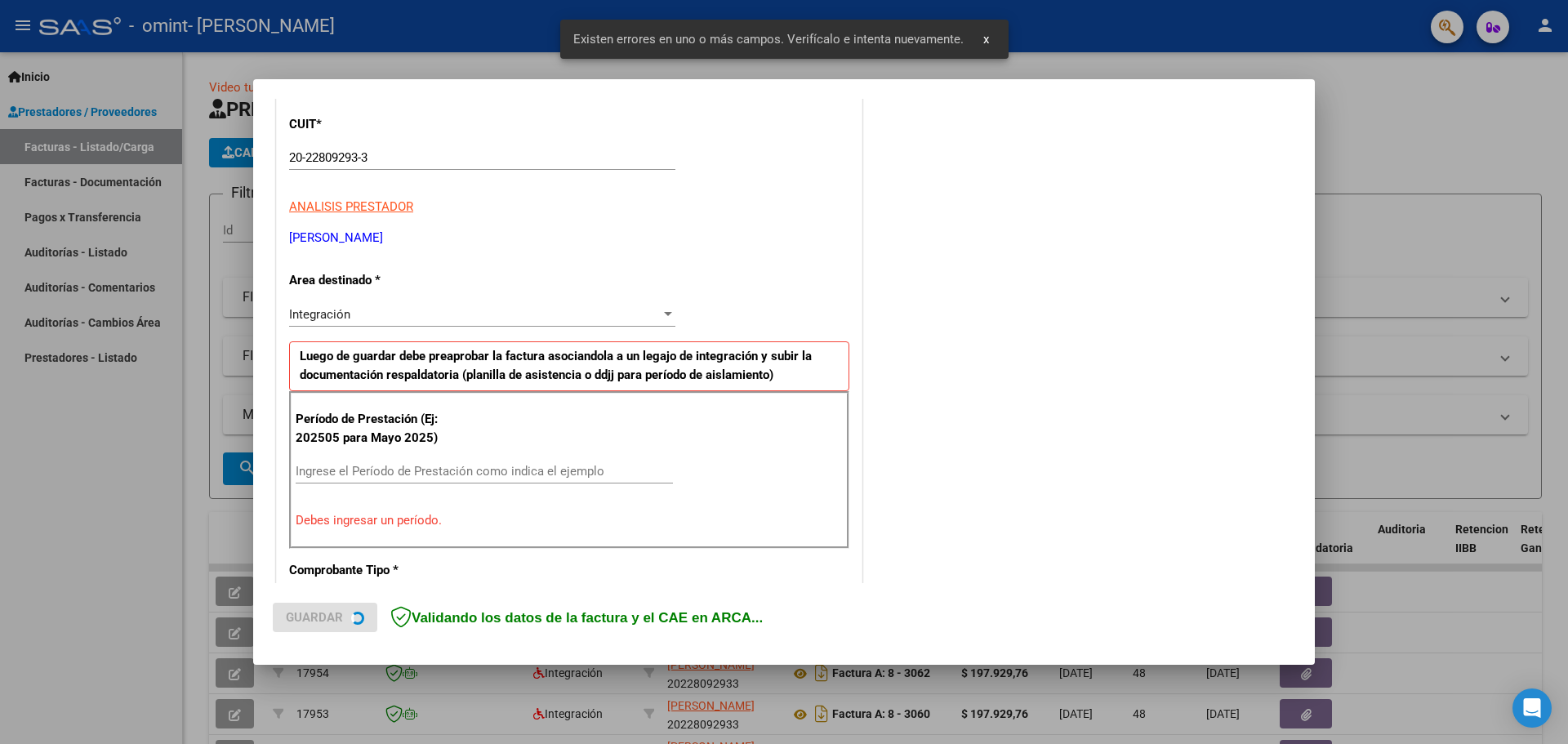
scroll to position [215, 0]
click at [362, 461] on div "Ingrese el Período de Prestación como indica el ejemplo" at bounding box center [484, 470] width 377 height 25
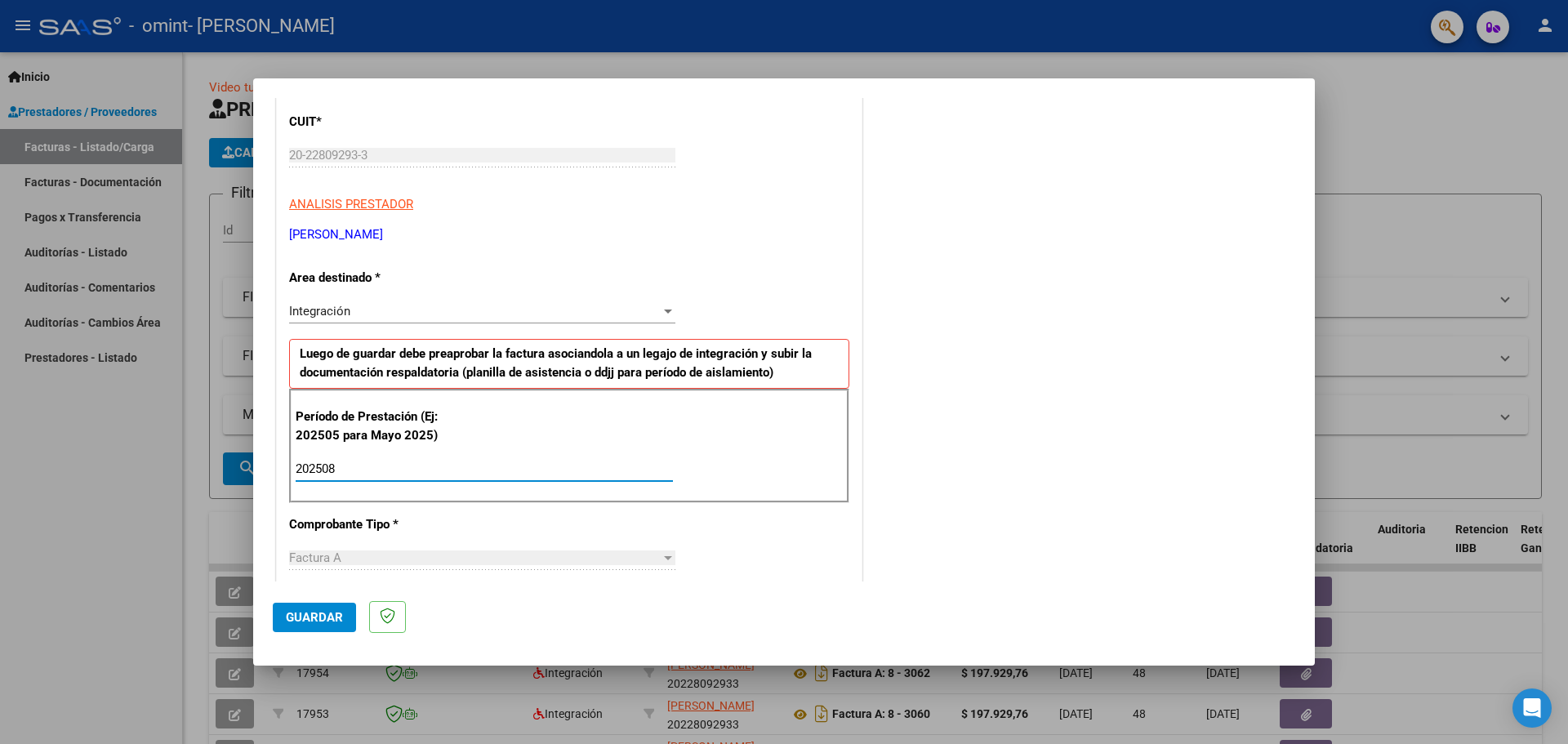
type input "202508"
click at [306, 612] on span "Guardar" at bounding box center [315, 618] width 57 height 15
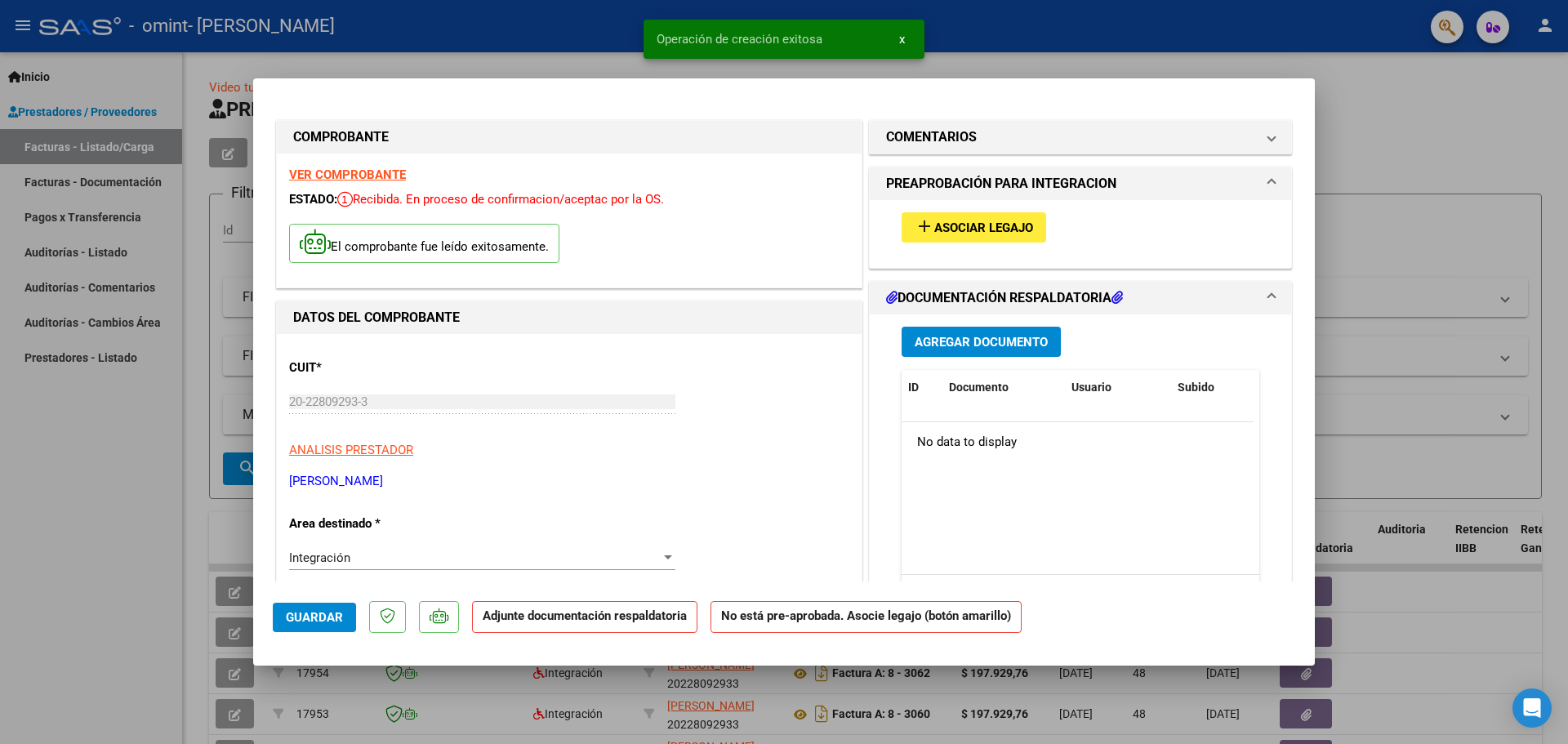
click at [972, 227] on span "Asociar Legajo" at bounding box center [983, 228] width 98 height 15
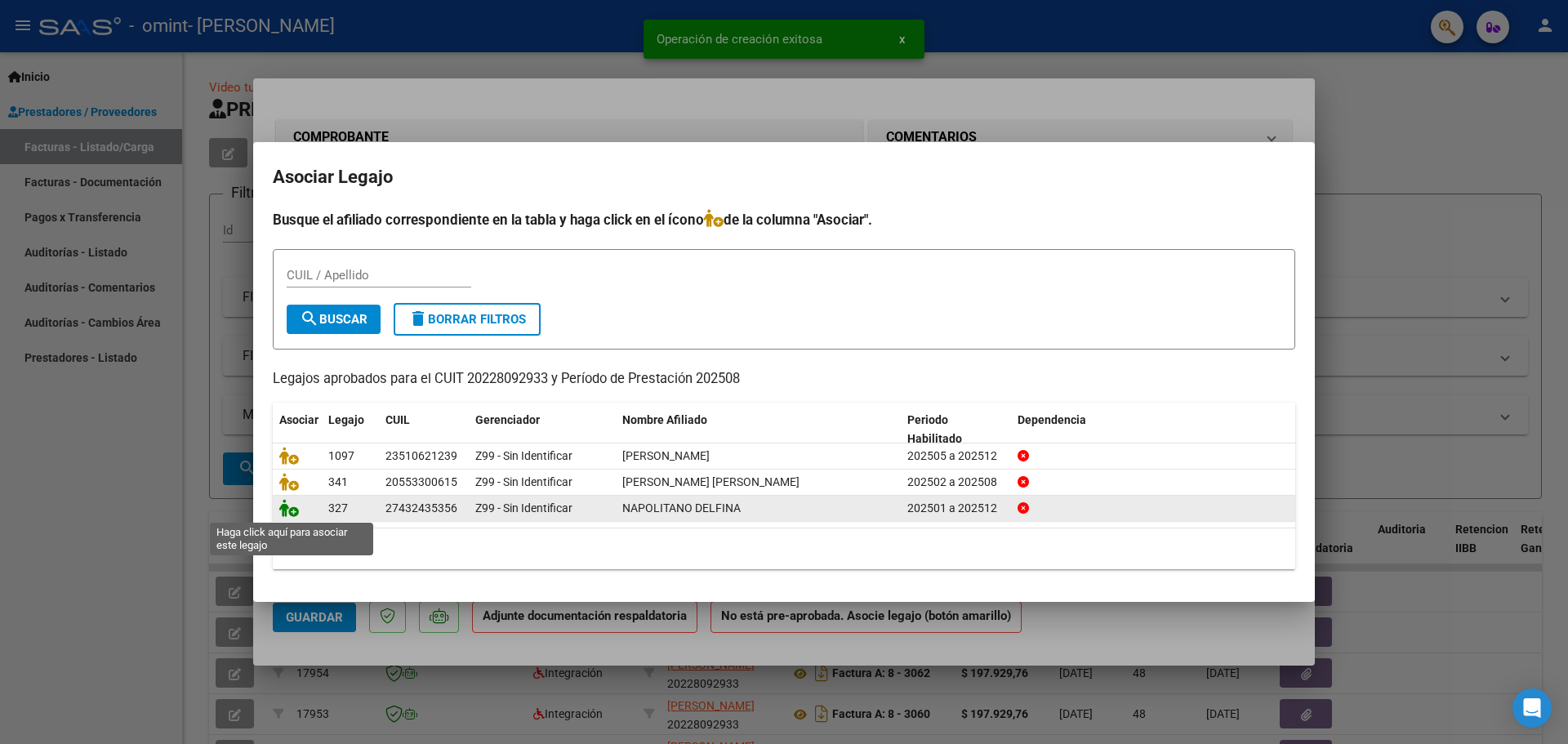
click at [290, 506] on icon at bounding box center [288, 508] width 19 height 18
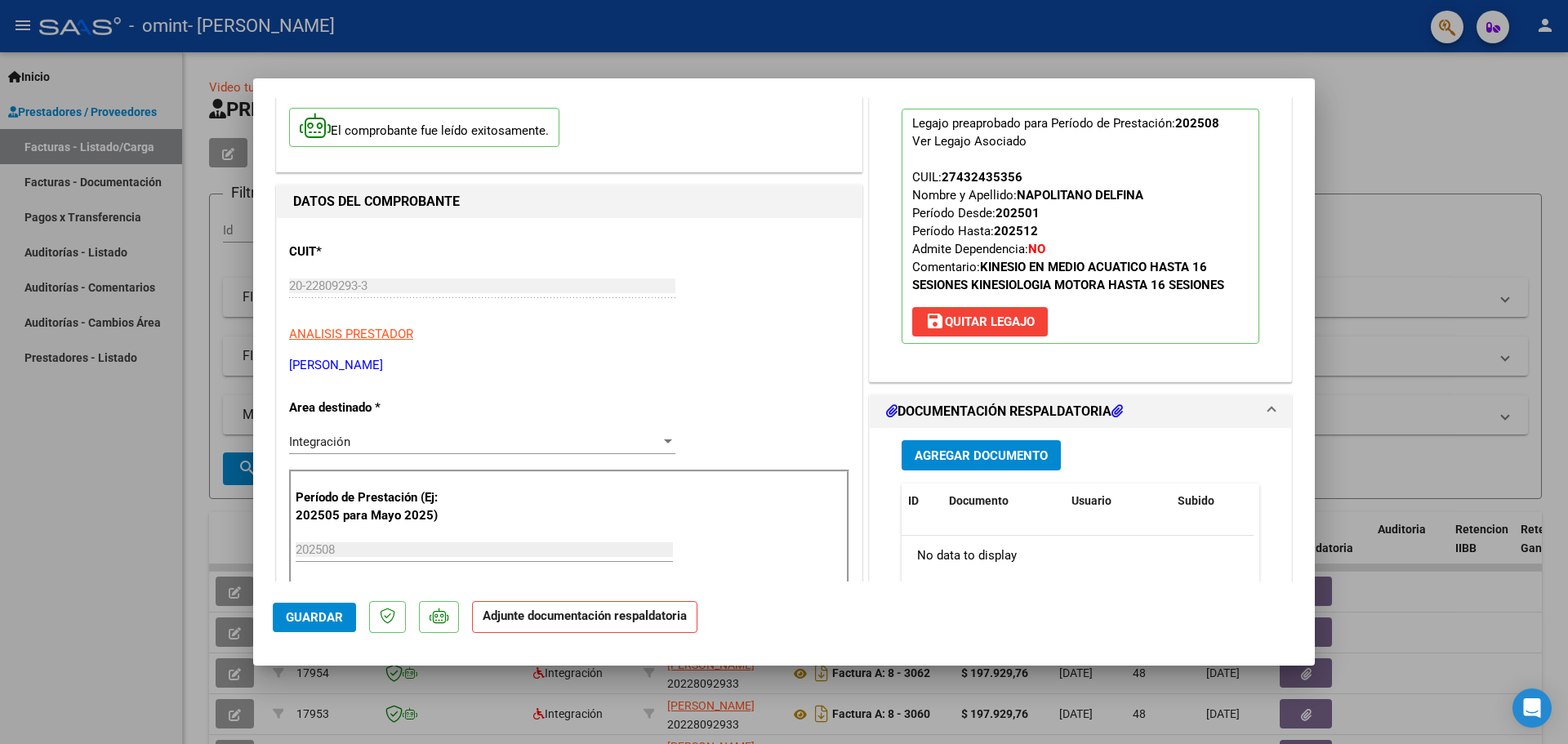
scroll to position [163, 0]
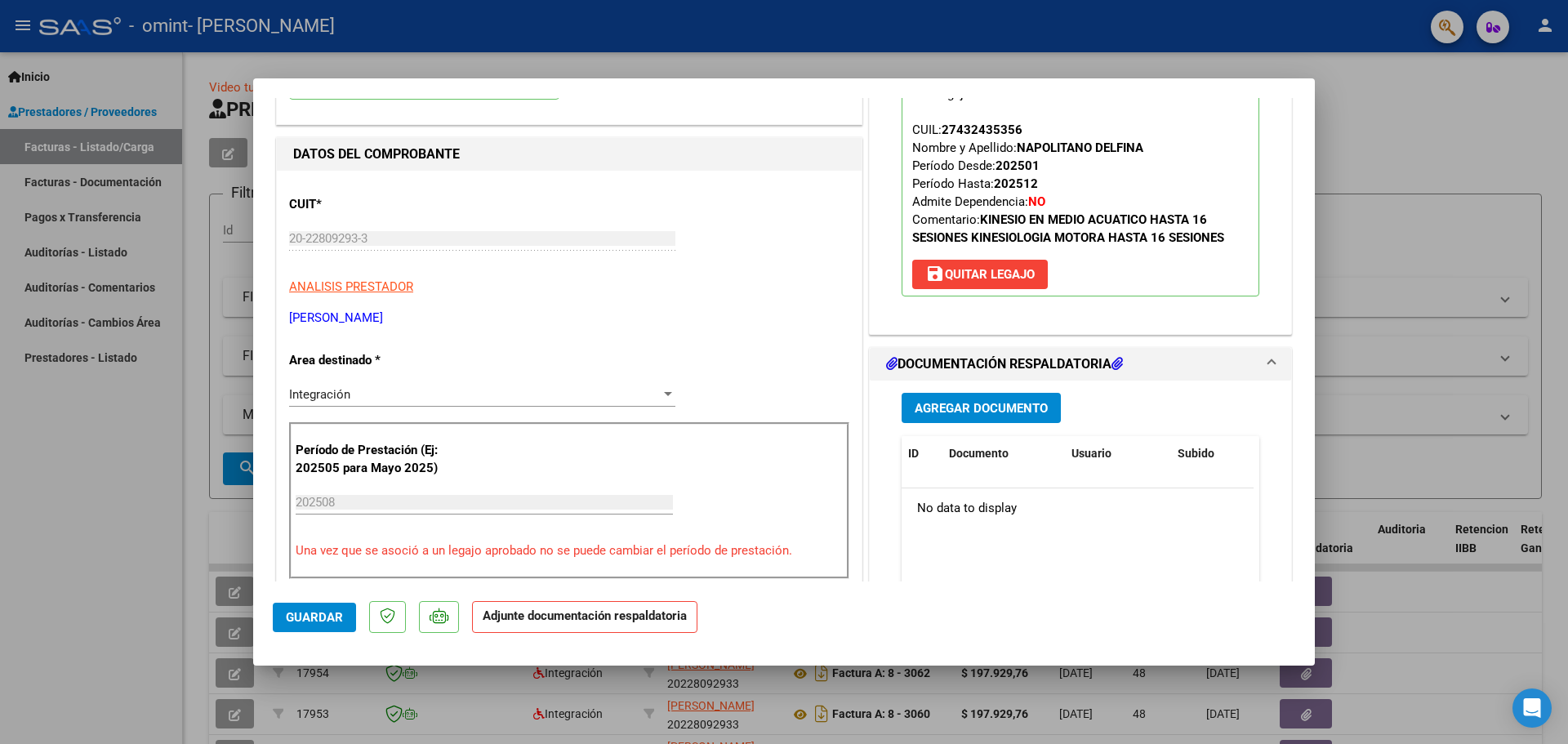
click at [986, 402] on span "Agregar Documento" at bounding box center [981, 409] width 133 height 15
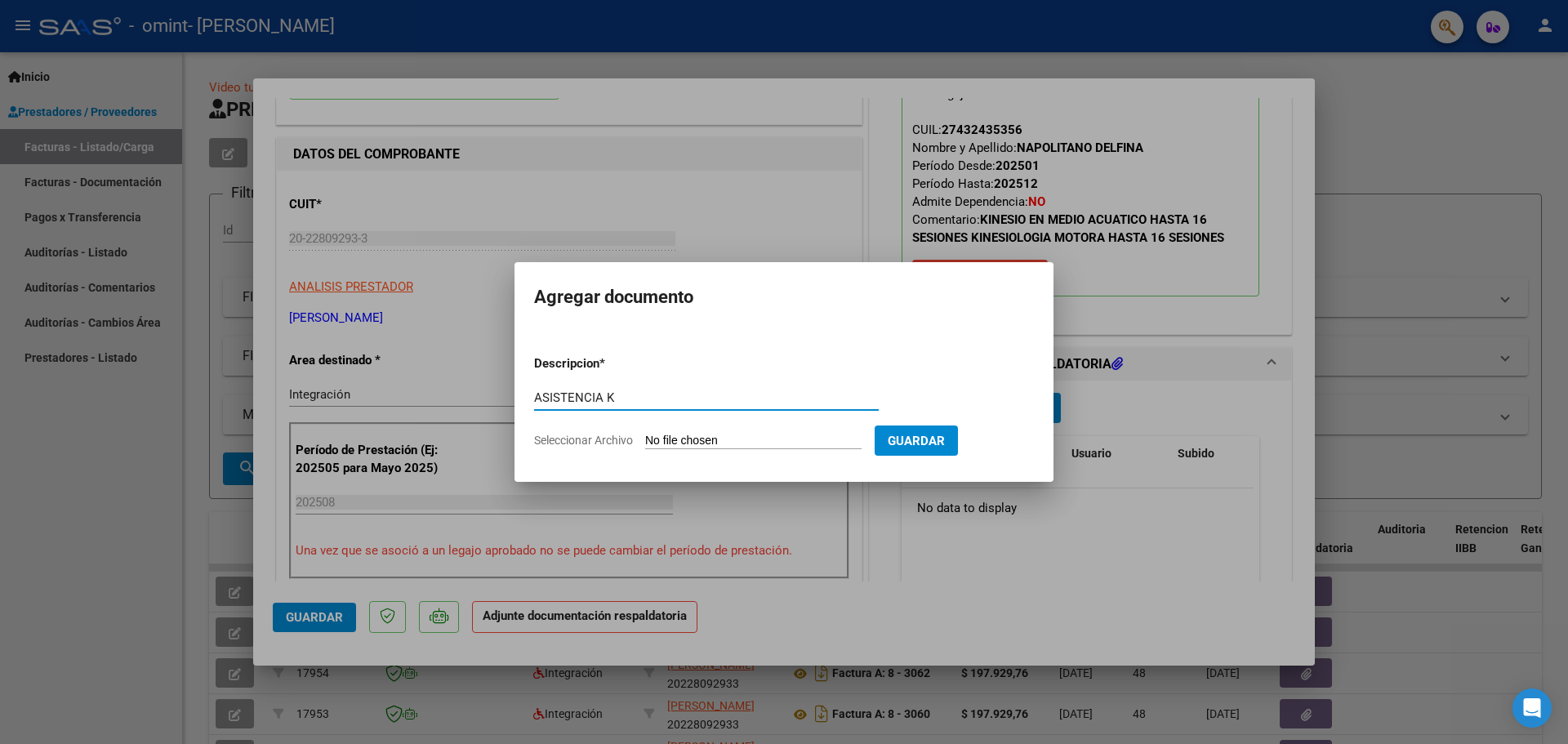
type input "ASISTENCIA K"
click at [605, 441] on span "Seleccionar Archivo" at bounding box center [582, 440] width 98 height 13
click at [645, 441] on input "Seleccionar Archivo" at bounding box center [753, 441] width 216 height 16
type input "C:\fakepath\ASISTENCIA K.pdf"
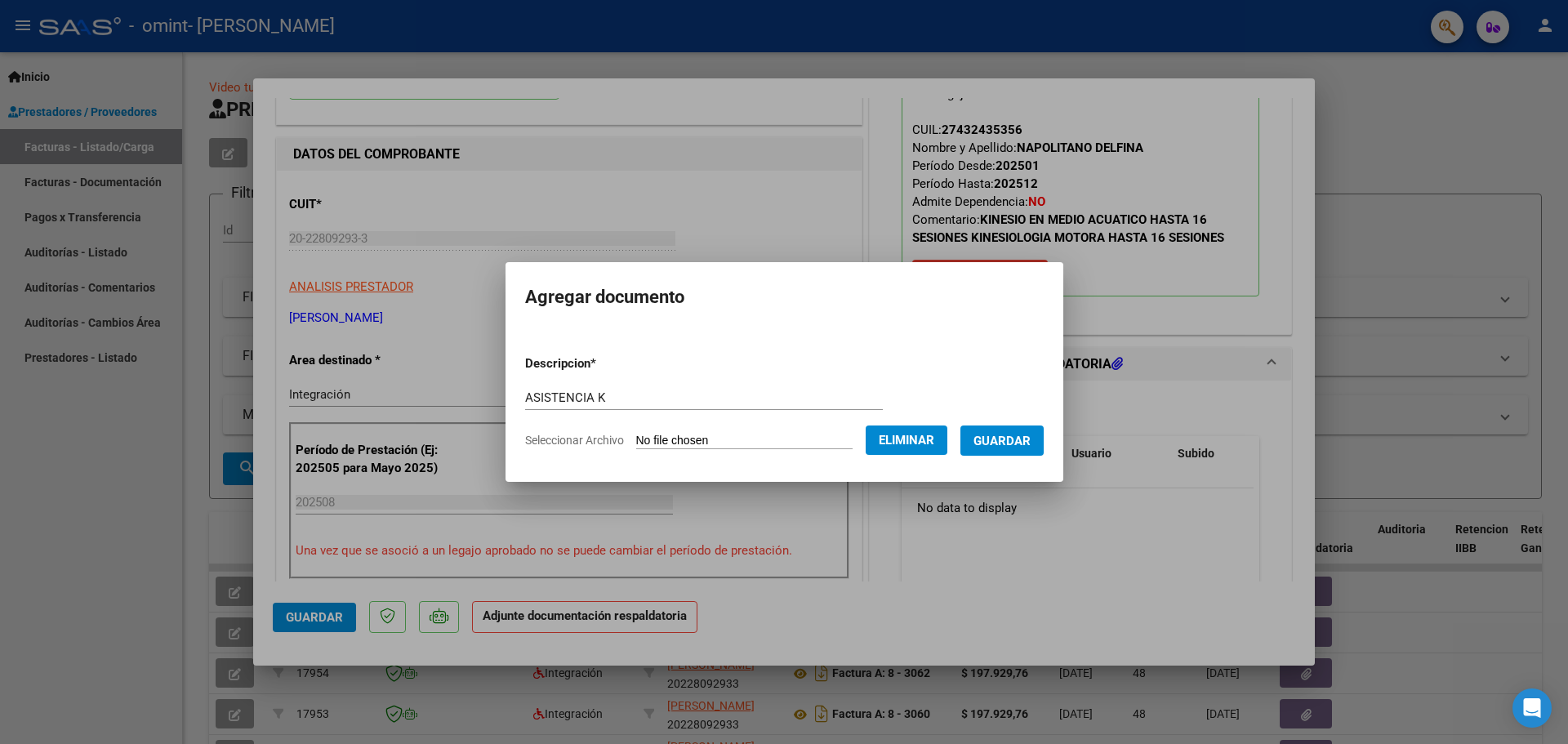
click at [1028, 439] on span "Guardar" at bounding box center [1002, 441] width 57 height 15
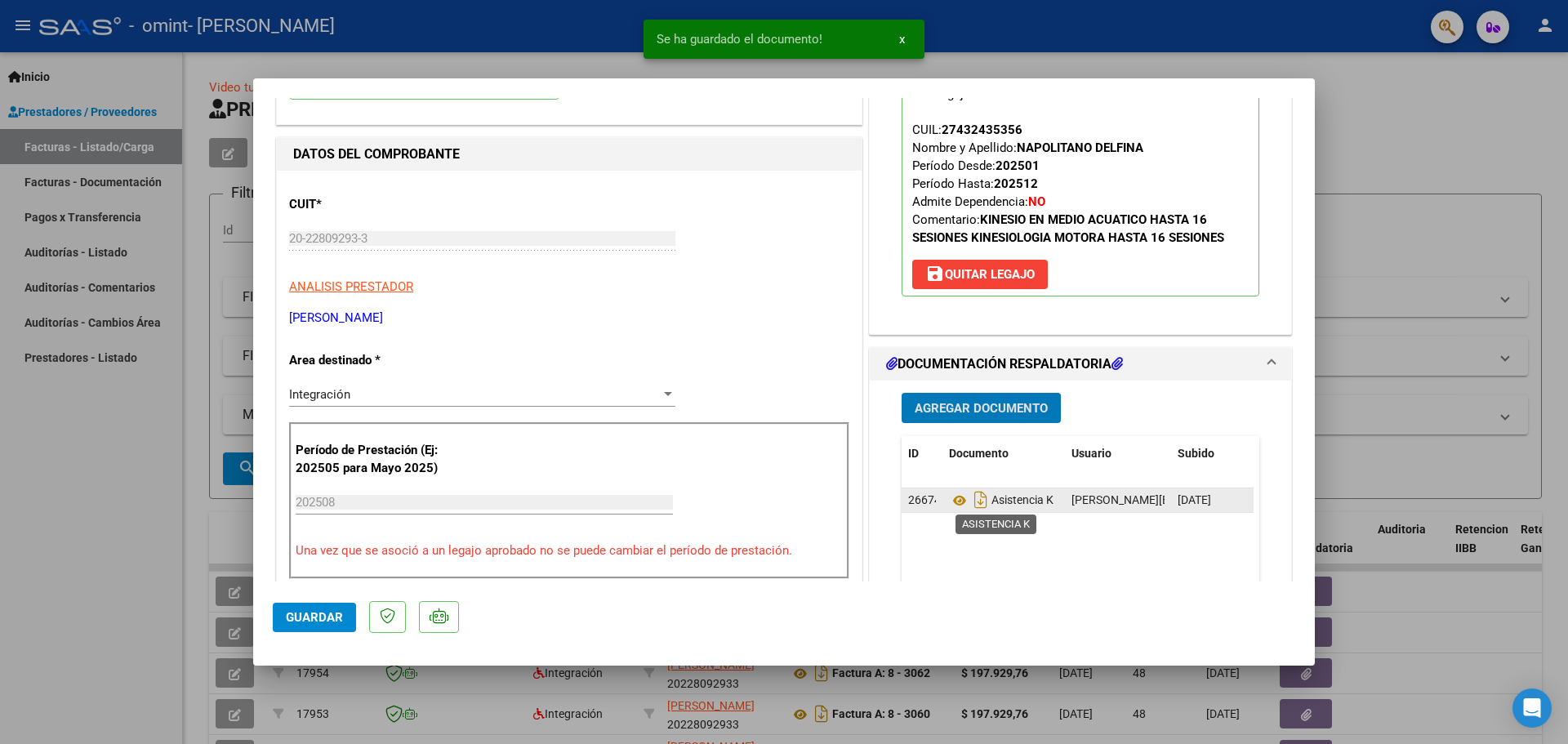
scroll to position [245, 0]
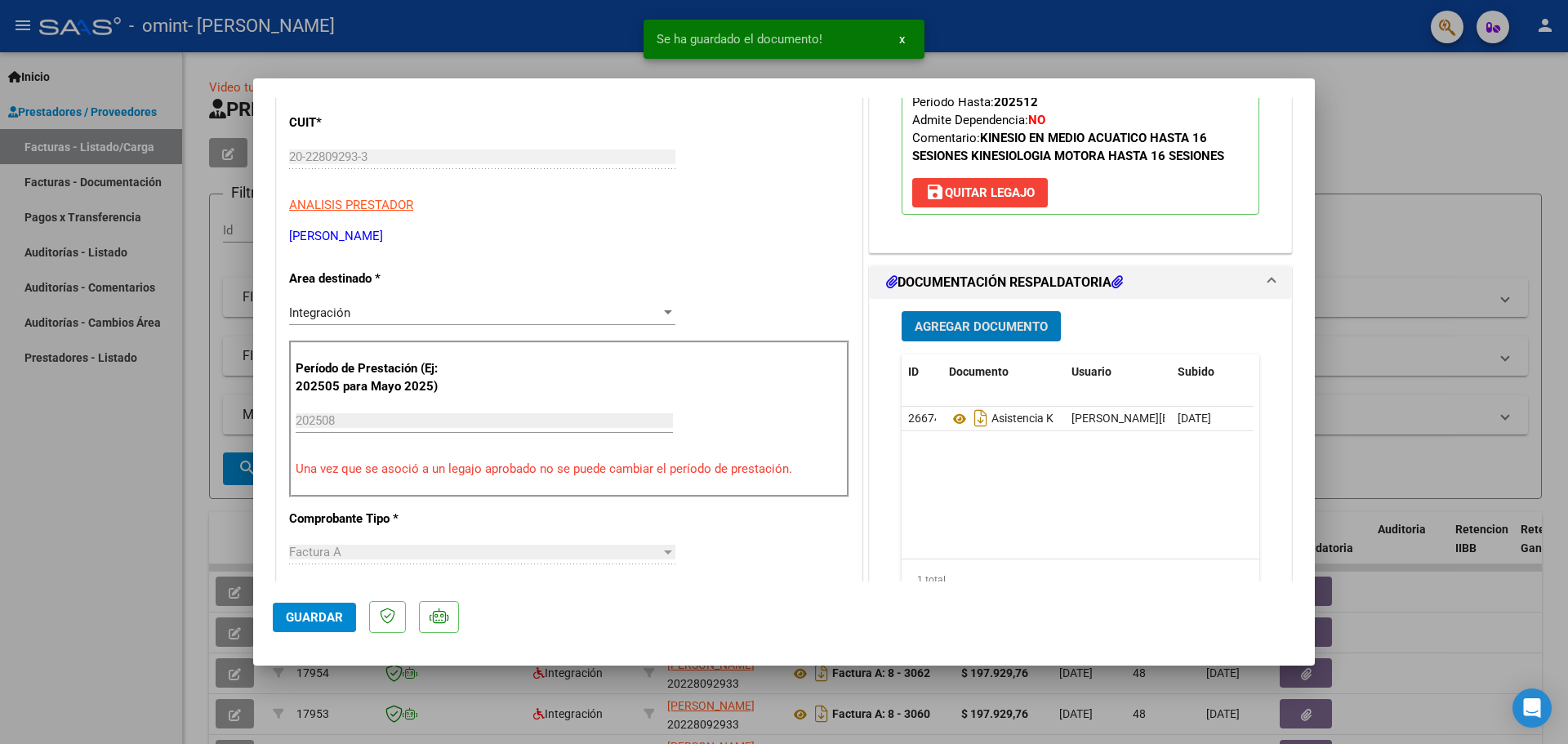
click at [958, 323] on span "Agregar Documento" at bounding box center [981, 327] width 133 height 15
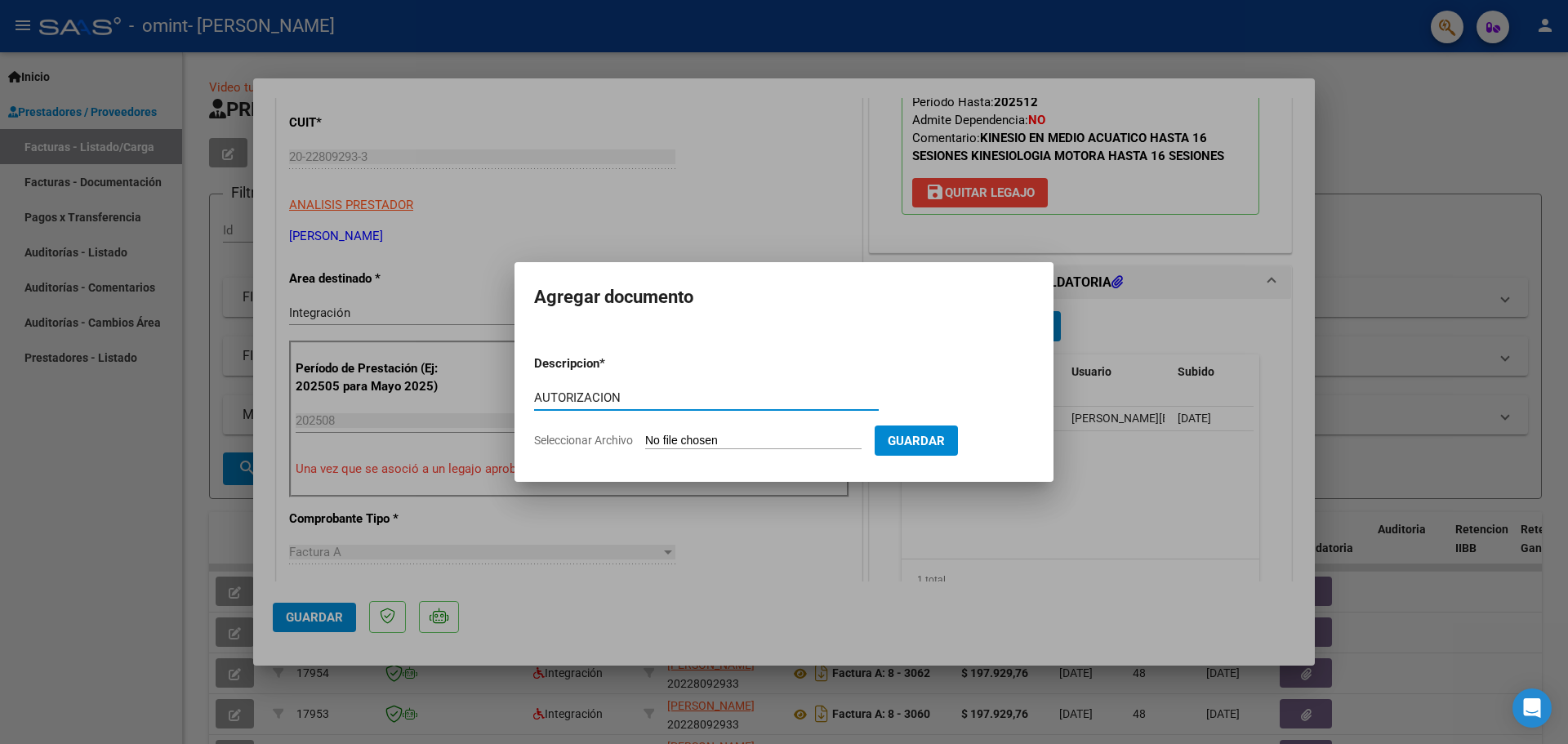
type input "AUTORIZACION"
click at [613, 442] on span "Seleccionar Archivo" at bounding box center [582, 440] width 98 height 13
click at [645, 442] on input "Seleccionar Archivo" at bounding box center [753, 441] width 216 height 16
type input "C:\fakepath\AUTORIZACION.pdf"
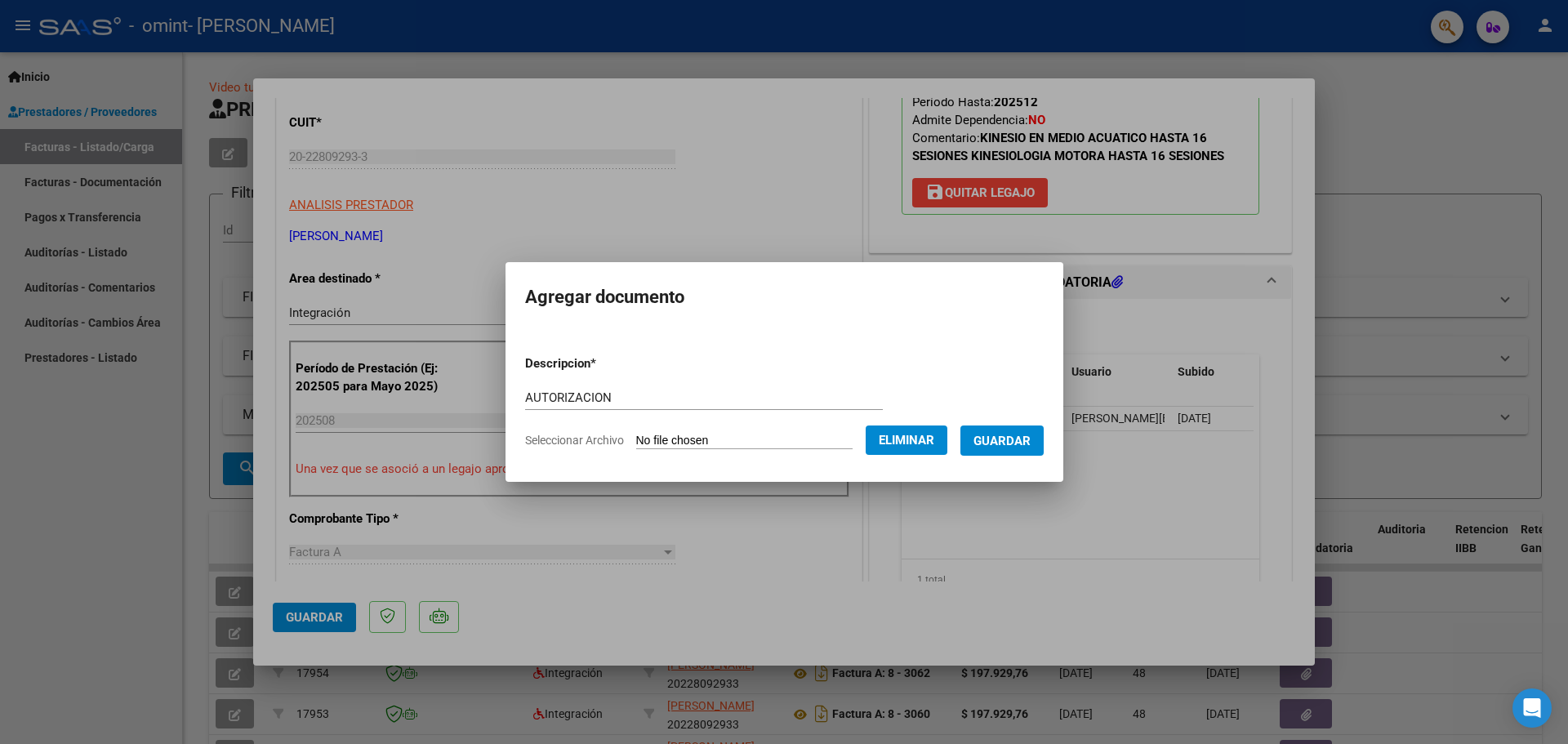
click at [1020, 436] on span "Guardar" at bounding box center [1002, 441] width 57 height 15
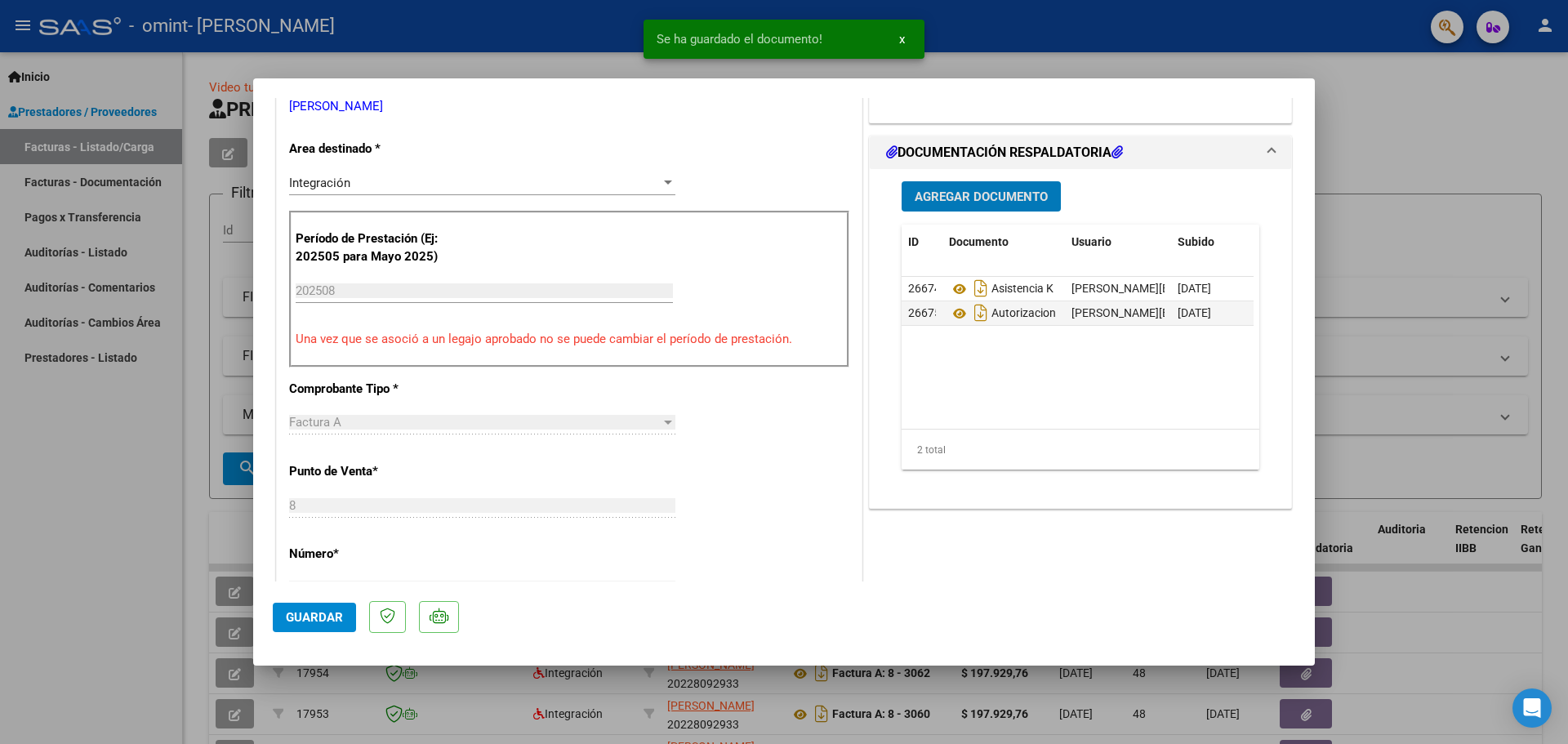
scroll to position [409, 0]
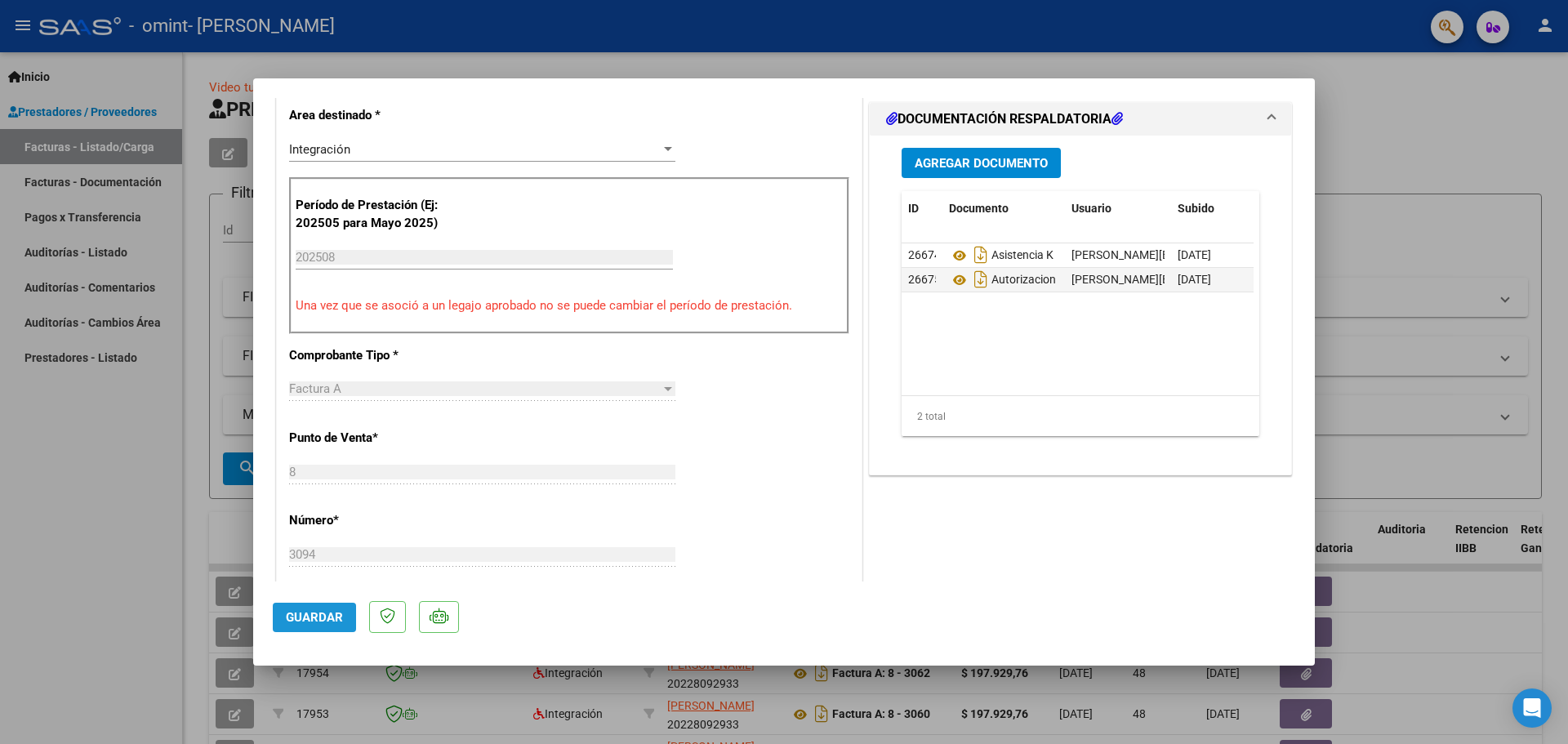
click at [318, 621] on span "Guardar" at bounding box center [315, 618] width 57 height 15
click at [1567, 305] on div at bounding box center [784, 372] width 1568 height 744
type input "$ 0,00"
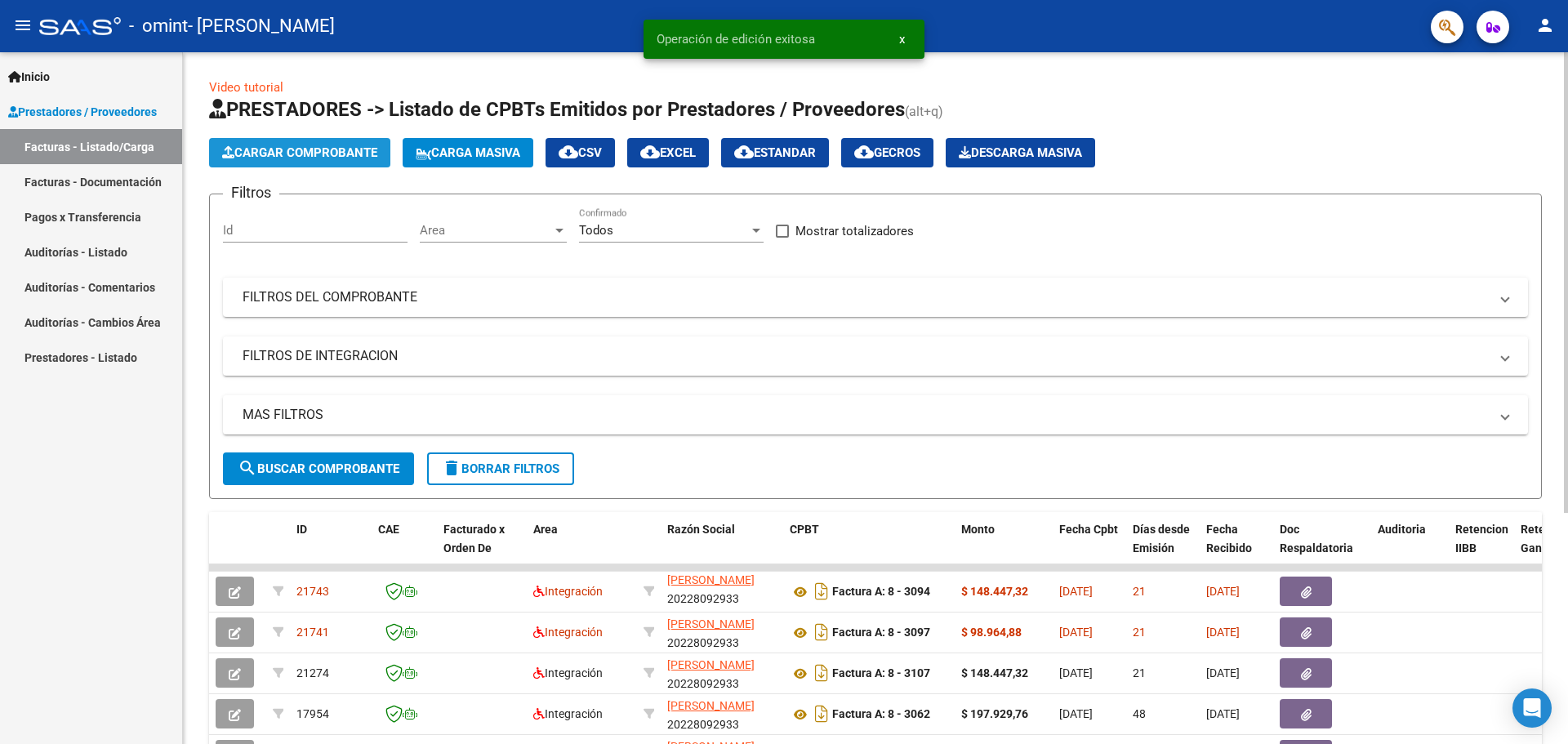
click at [303, 149] on span "Cargar Comprobante" at bounding box center [299, 153] width 156 height 15
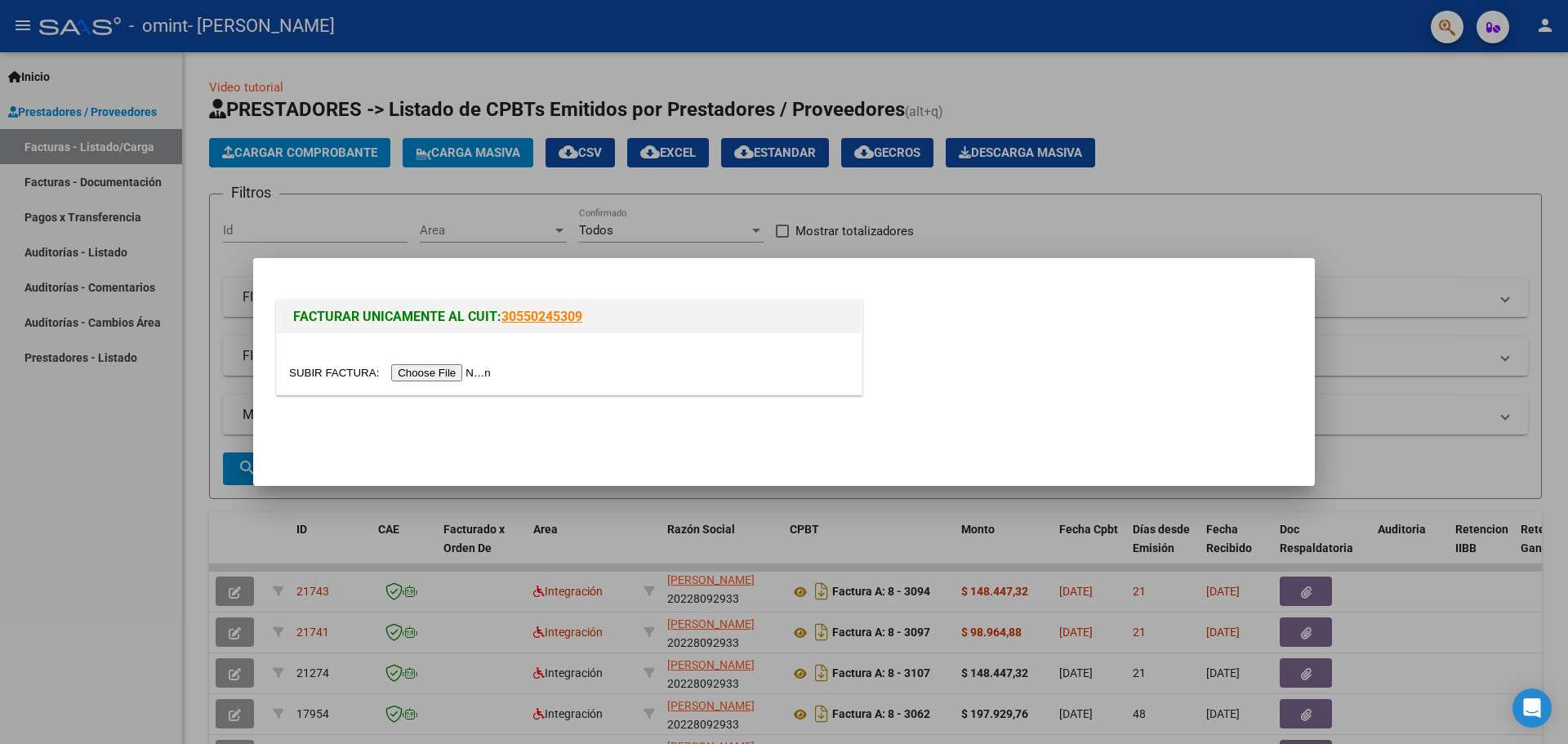
click at [442, 374] on input "file" at bounding box center [392, 373] width 207 height 17
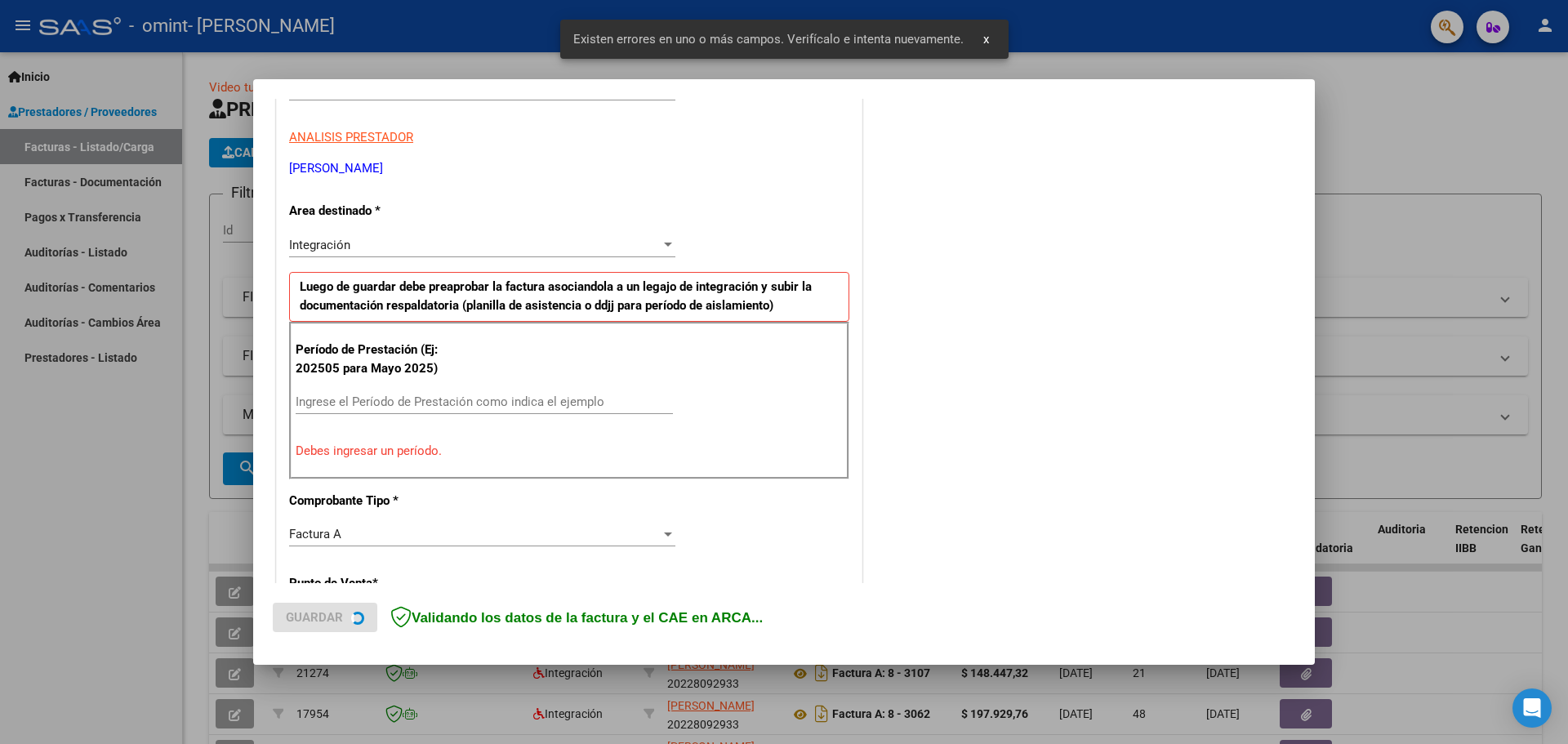
scroll to position [296, 0]
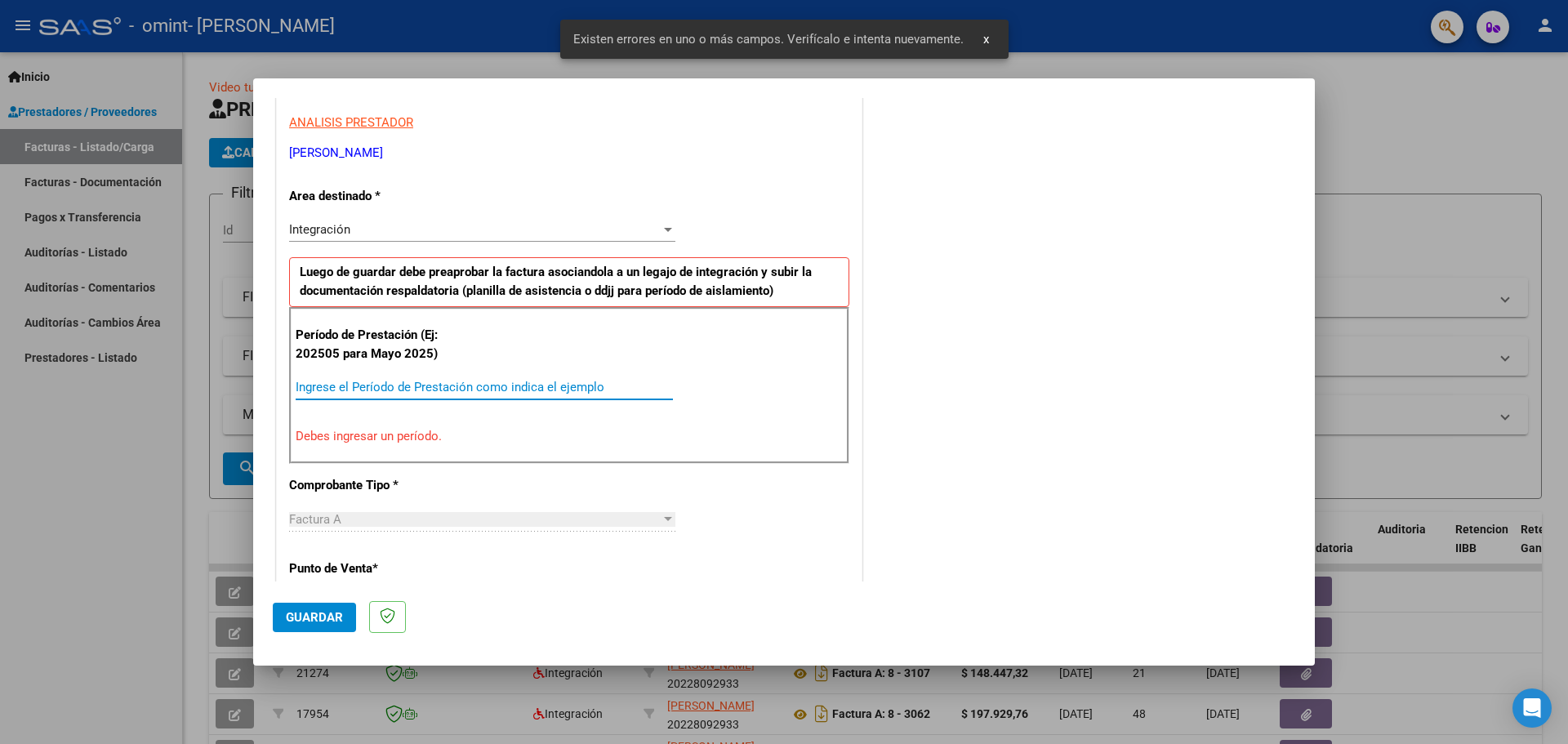
click at [370, 387] on input "Ingrese el Período de Prestación como indica el ejemplo" at bounding box center [484, 388] width 377 height 15
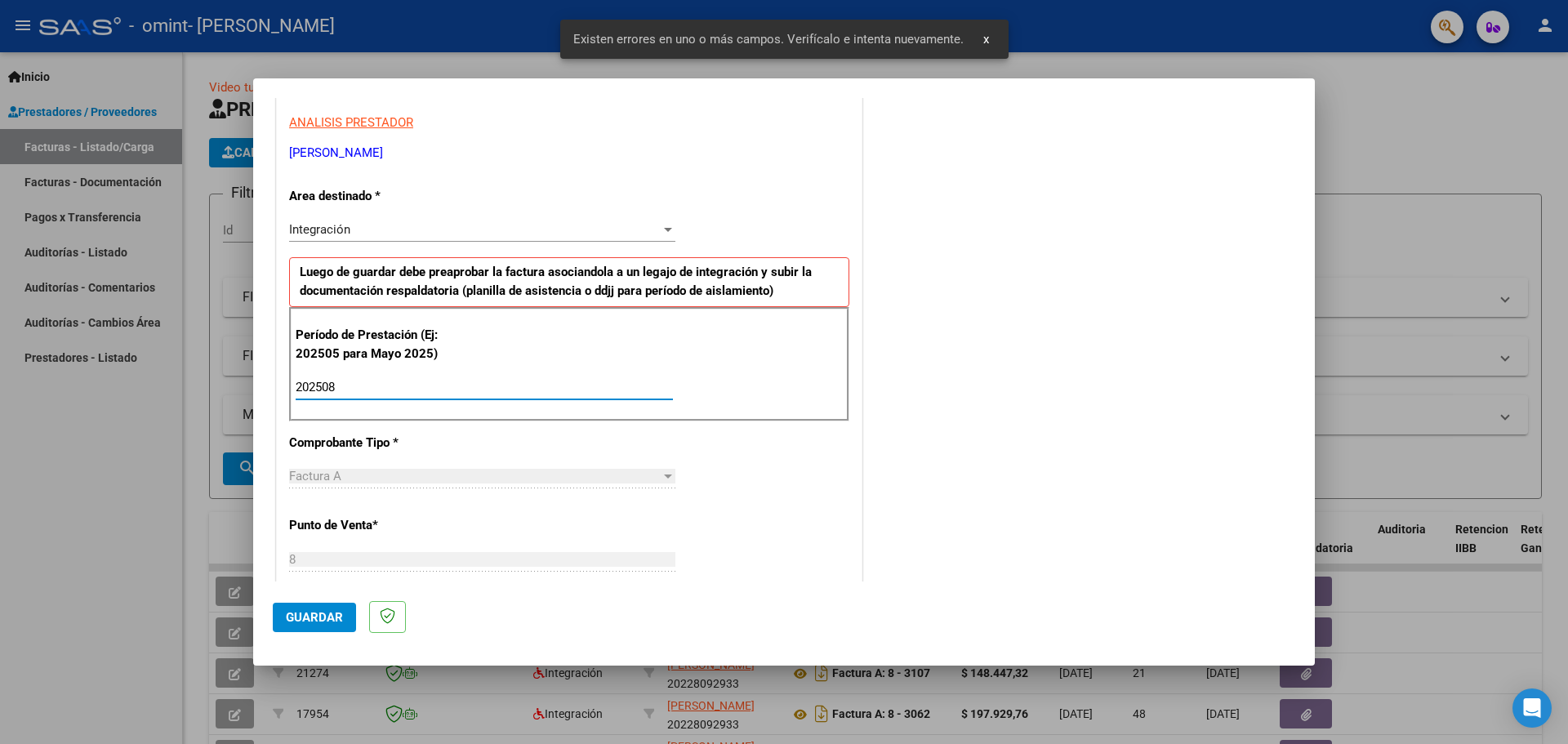
type input "202508"
click at [325, 619] on span "Guardar" at bounding box center [315, 618] width 57 height 15
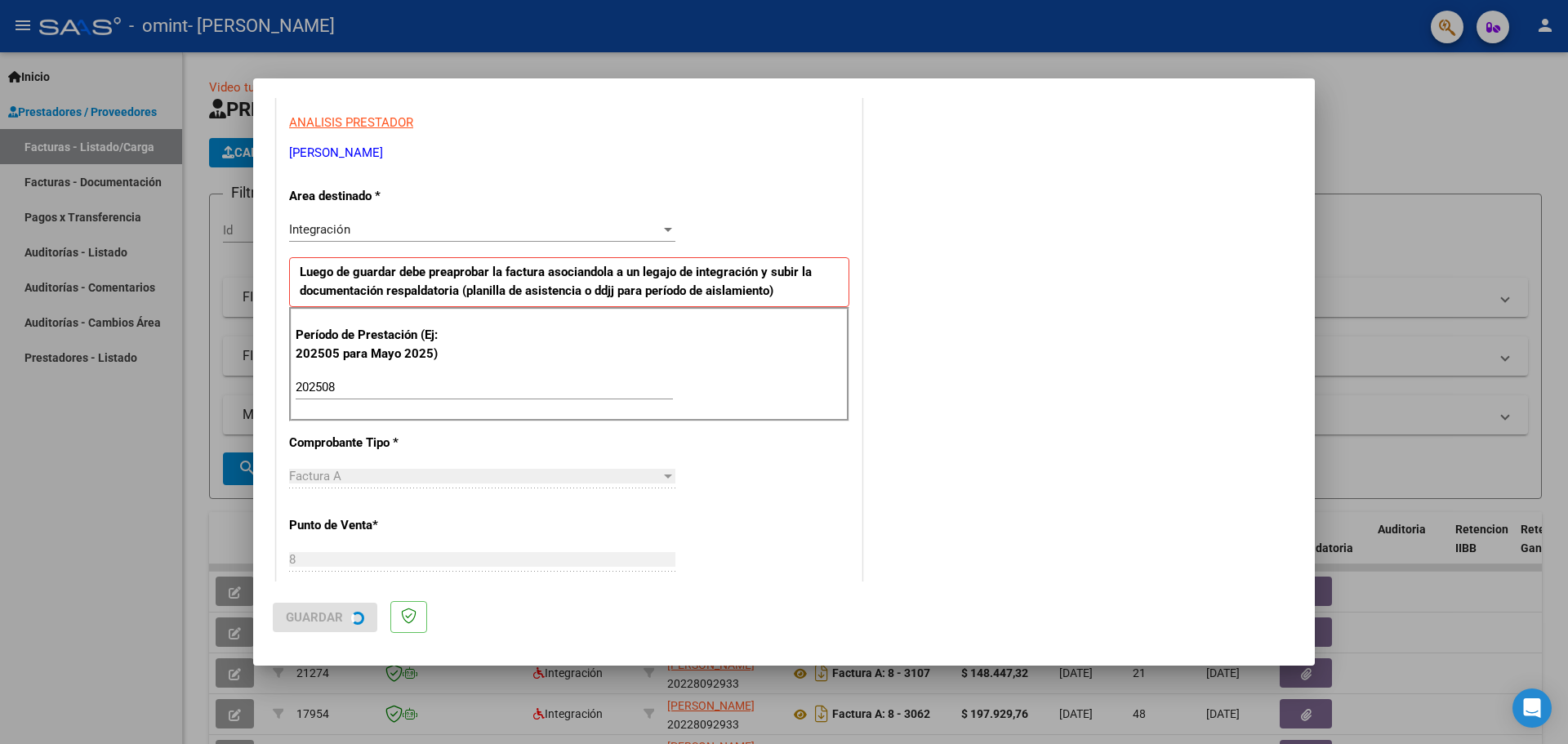
scroll to position [0, 0]
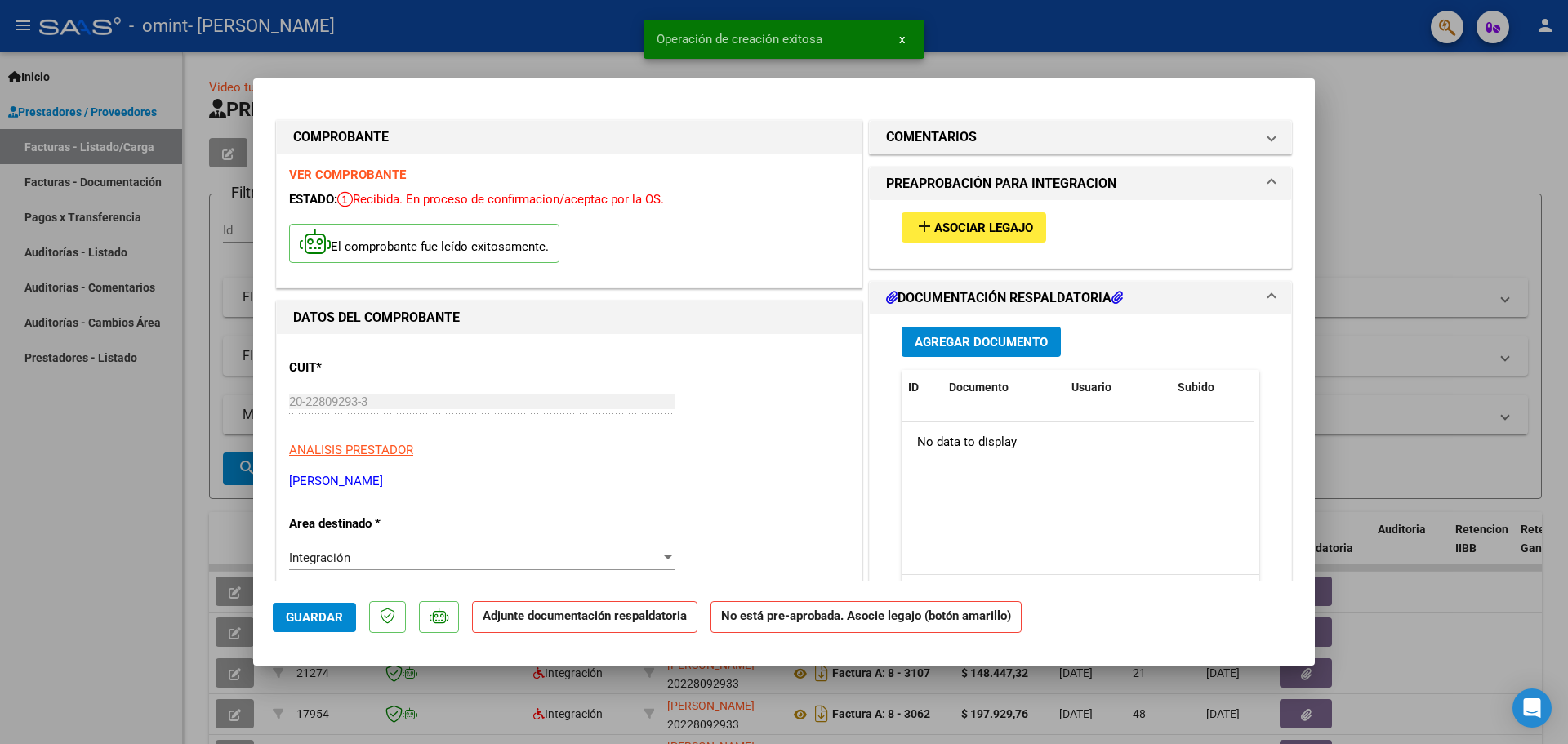
click at [951, 229] on span "Asociar Legajo" at bounding box center [983, 228] width 98 height 15
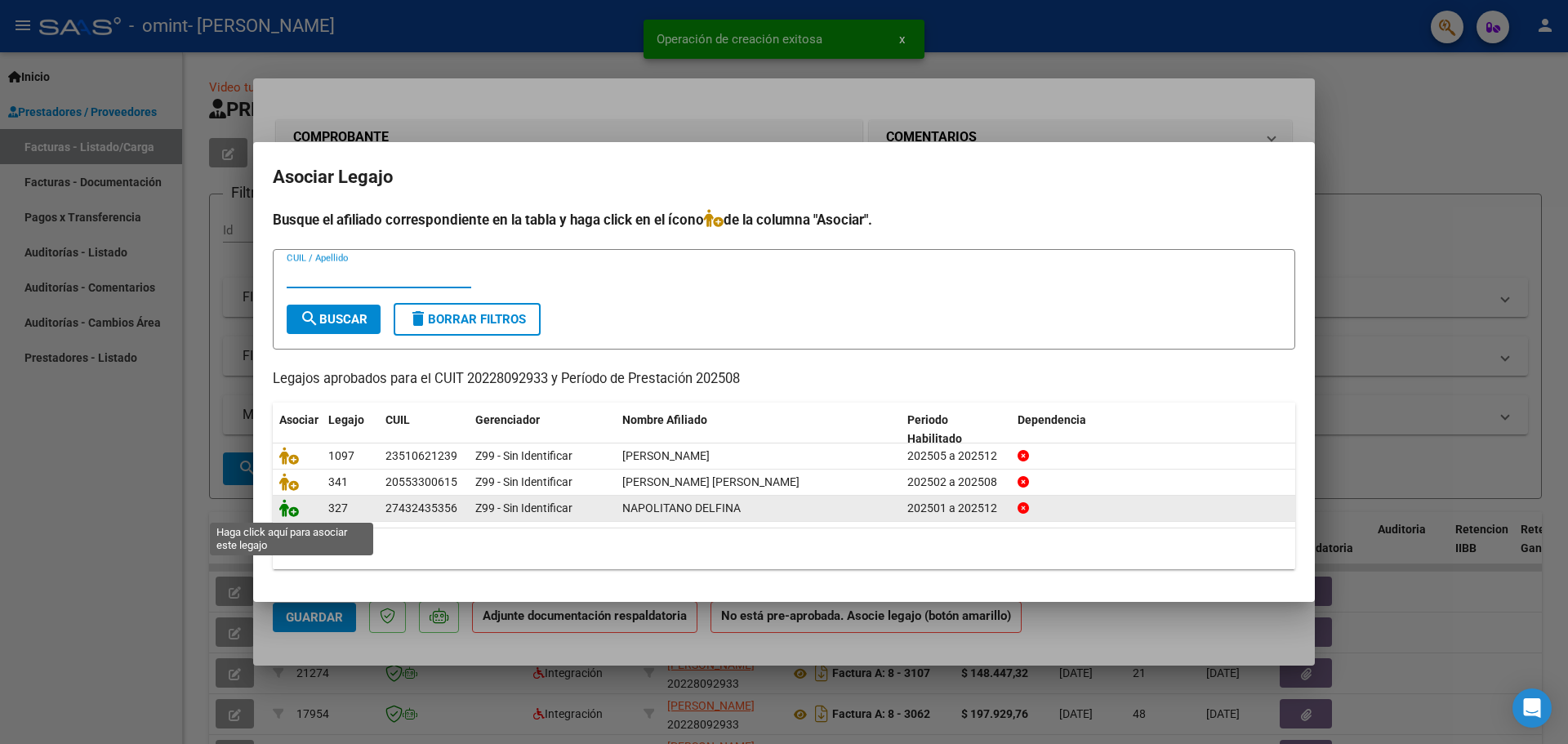
click at [292, 512] on icon at bounding box center [288, 508] width 19 height 18
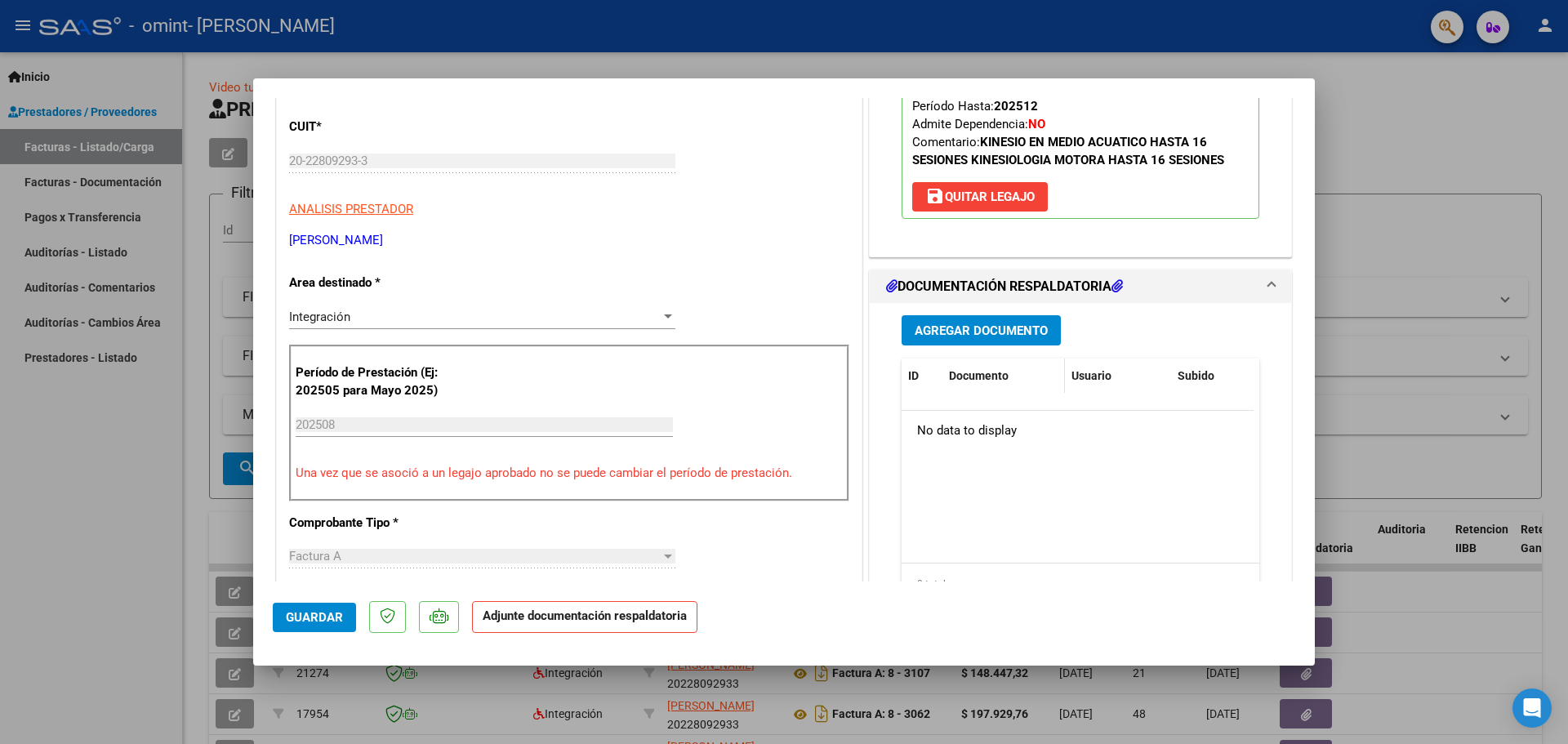
scroll to position [245, 0]
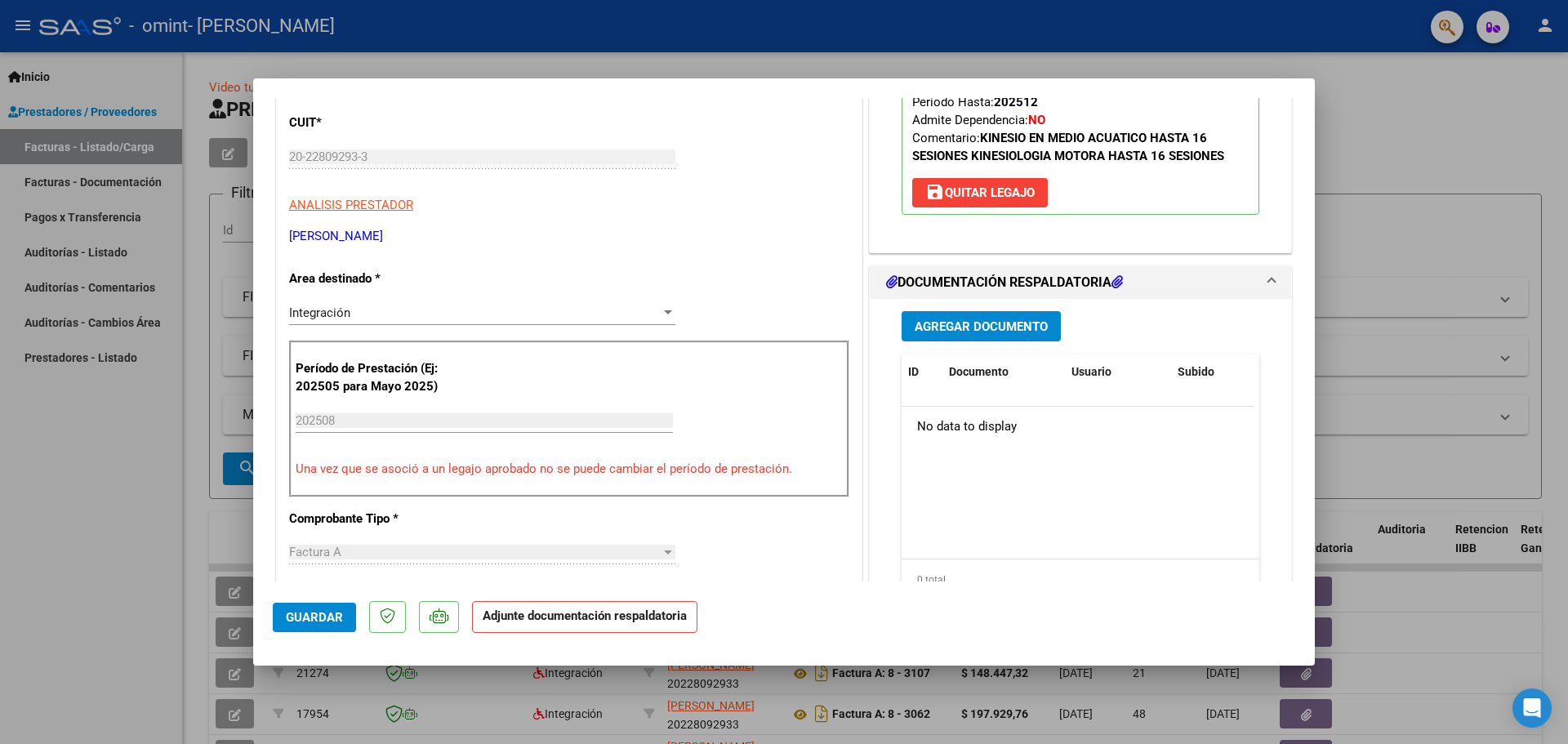
click at [961, 325] on span "Agregar Documento" at bounding box center [981, 327] width 133 height 15
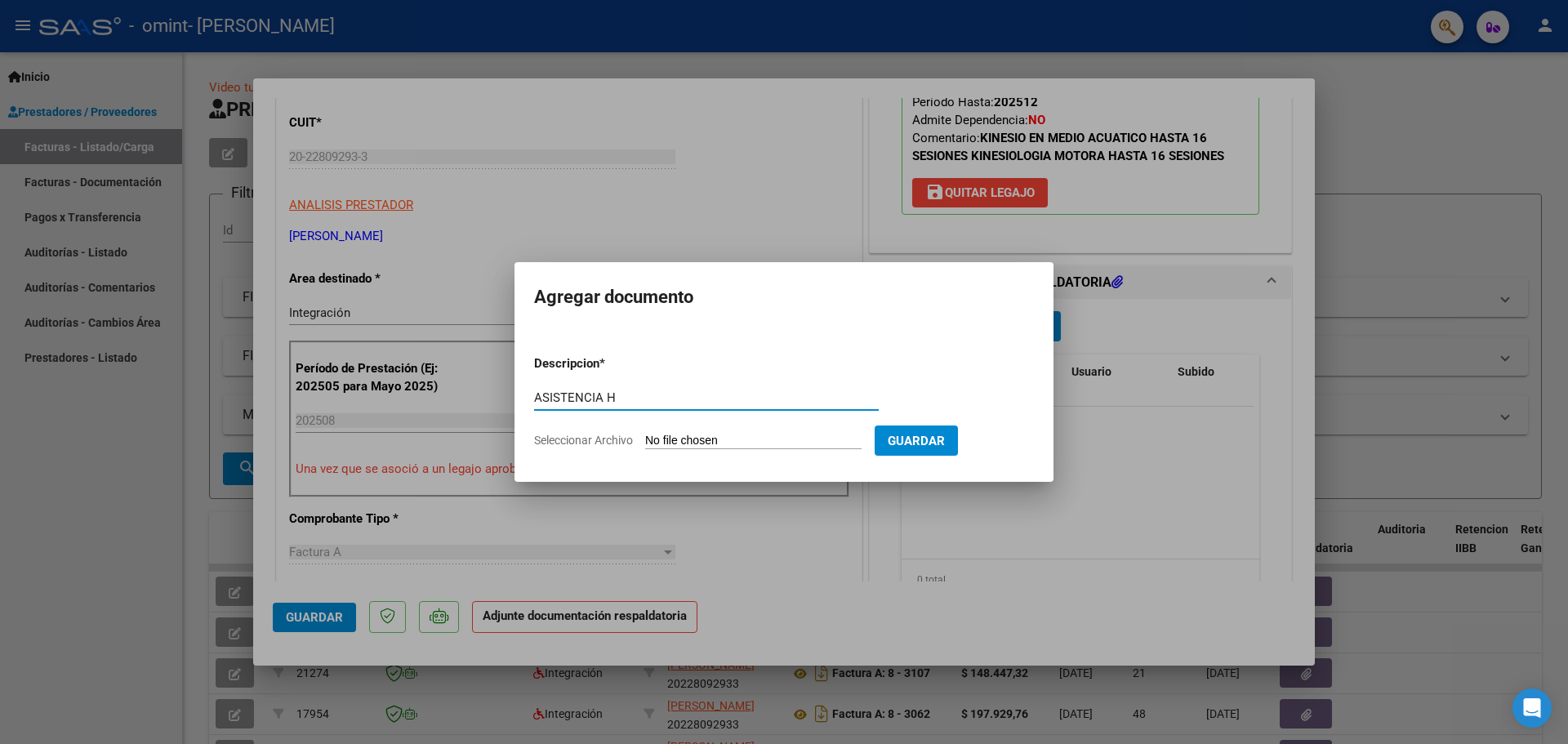
type input "ASISTENCIA H"
click at [603, 442] on span "Seleccionar Archivo" at bounding box center [582, 440] width 98 height 13
click at [645, 442] on input "Seleccionar Archivo" at bounding box center [753, 441] width 216 height 16
type input "C:\fakepath\ASISTENCIA H.pdf"
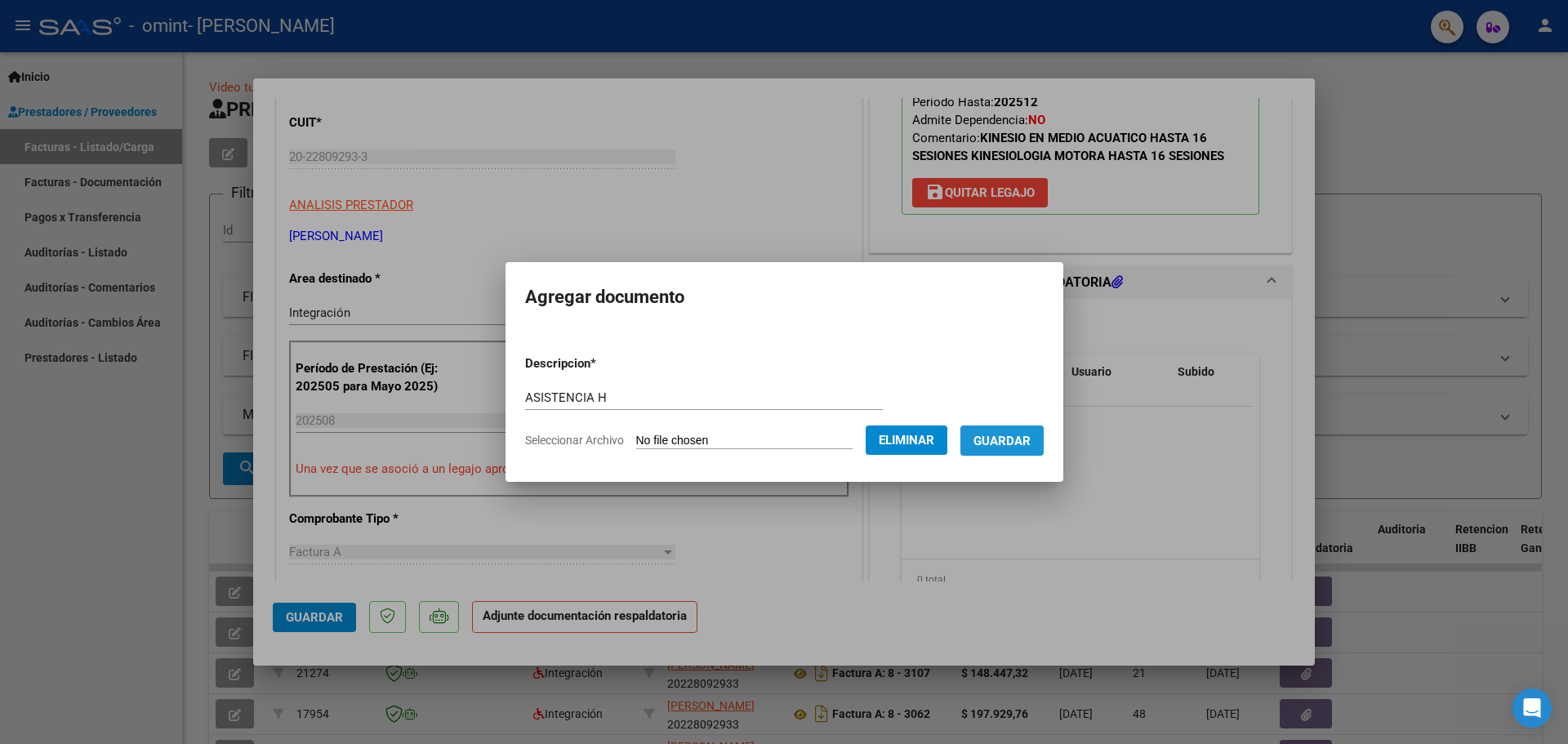
click at [1025, 441] on span "Guardar" at bounding box center [1002, 441] width 57 height 15
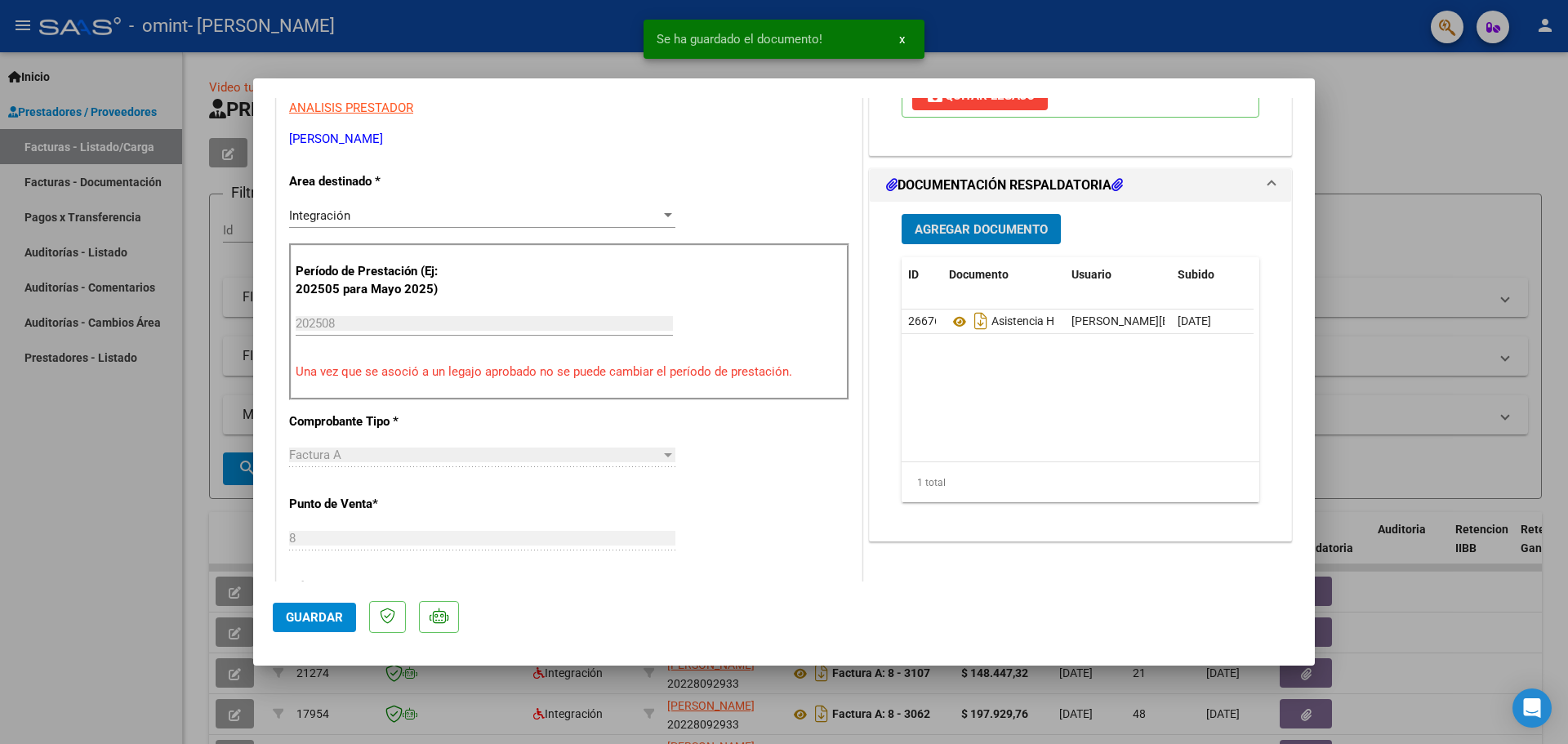
scroll to position [327, 0]
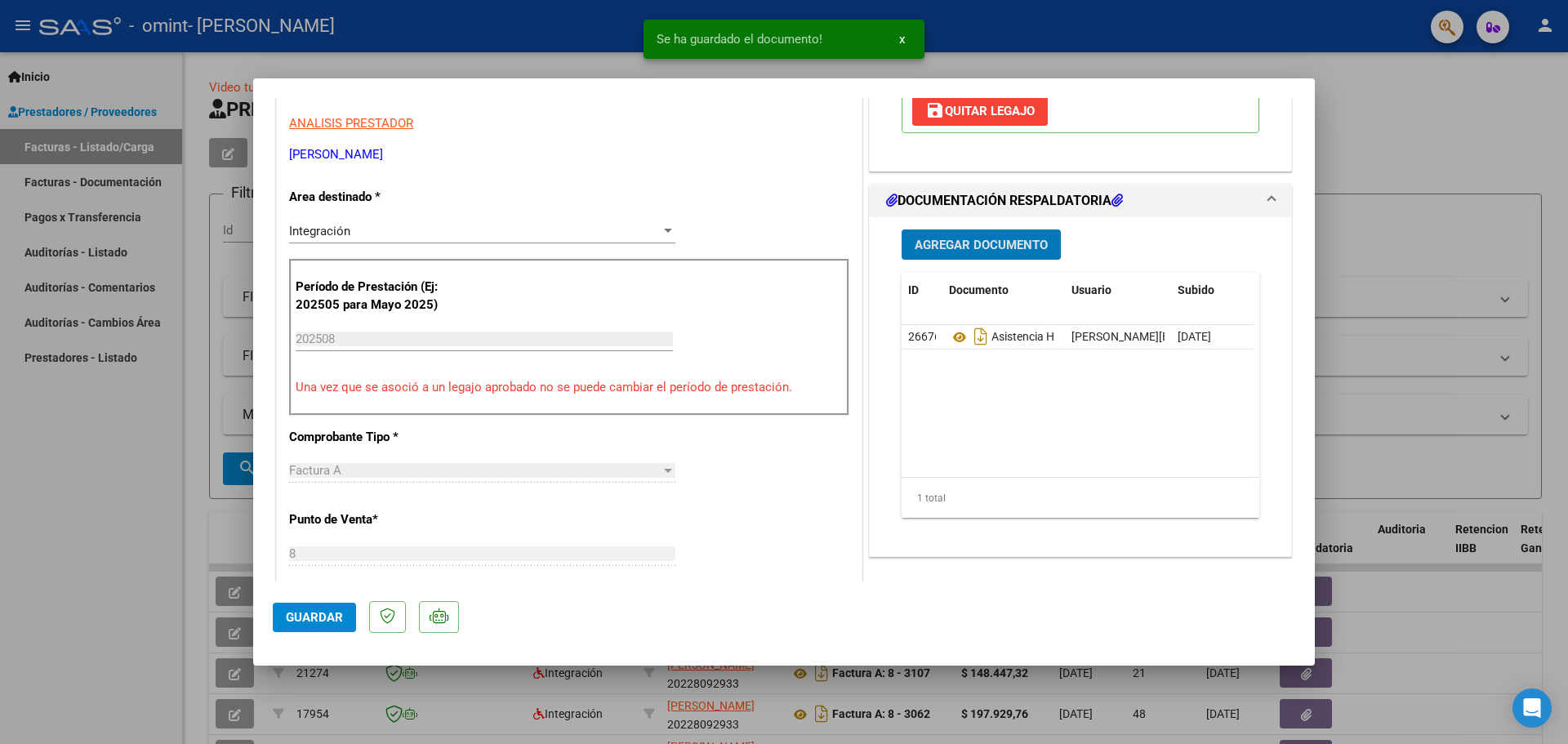
click at [968, 240] on span "Agregar Documento" at bounding box center [981, 245] width 133 height 15
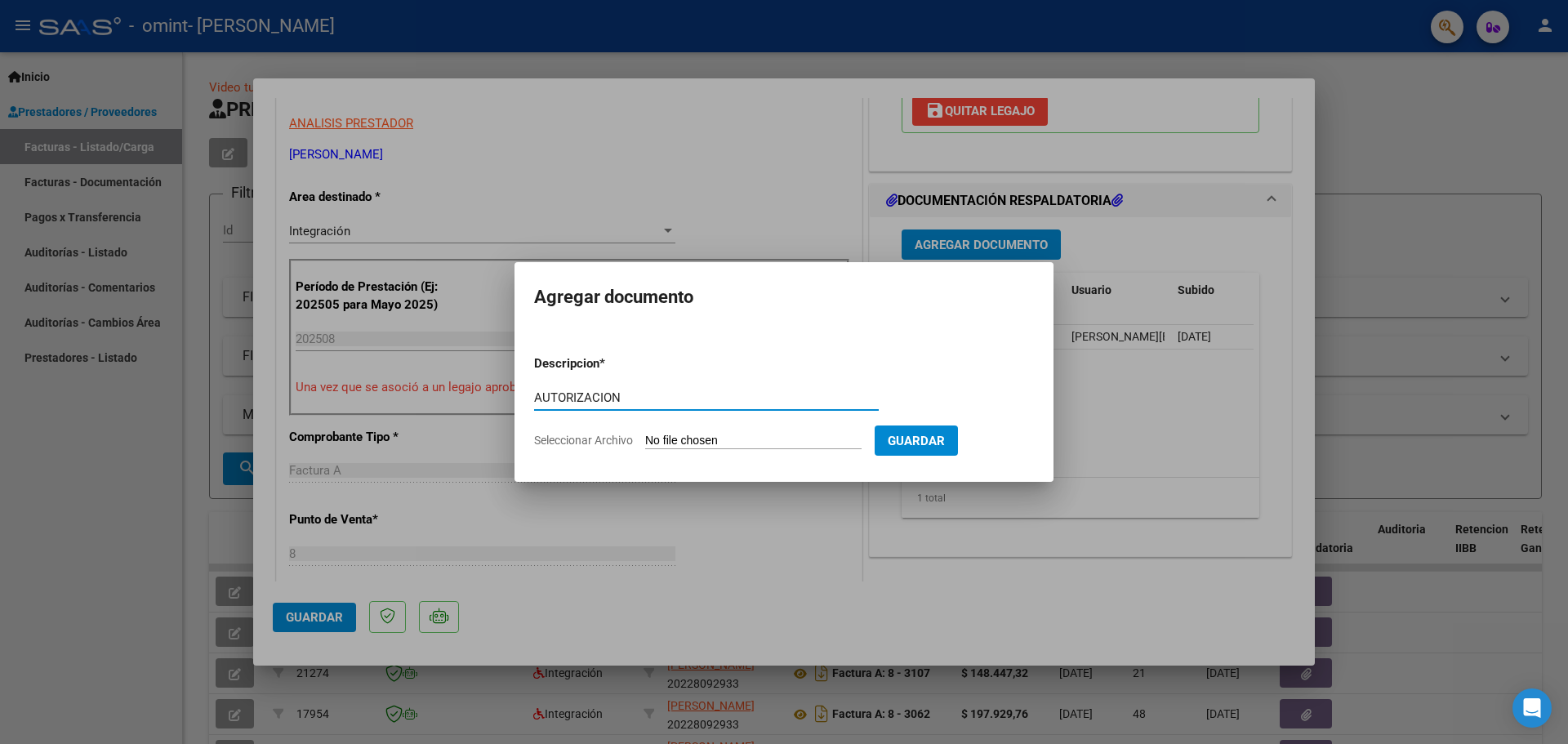
type input "AUTORIZACION"
click at [616, 440] on span "Seleccionar Archivo" at bounding box center [582, 440] width 98 height 13
click at [645, 440] on input "Seleccionar Archivo" at bounding box center [753, 441] width 216 height 16
type input "C:\fakepath\AUTORIZACION.pdf"
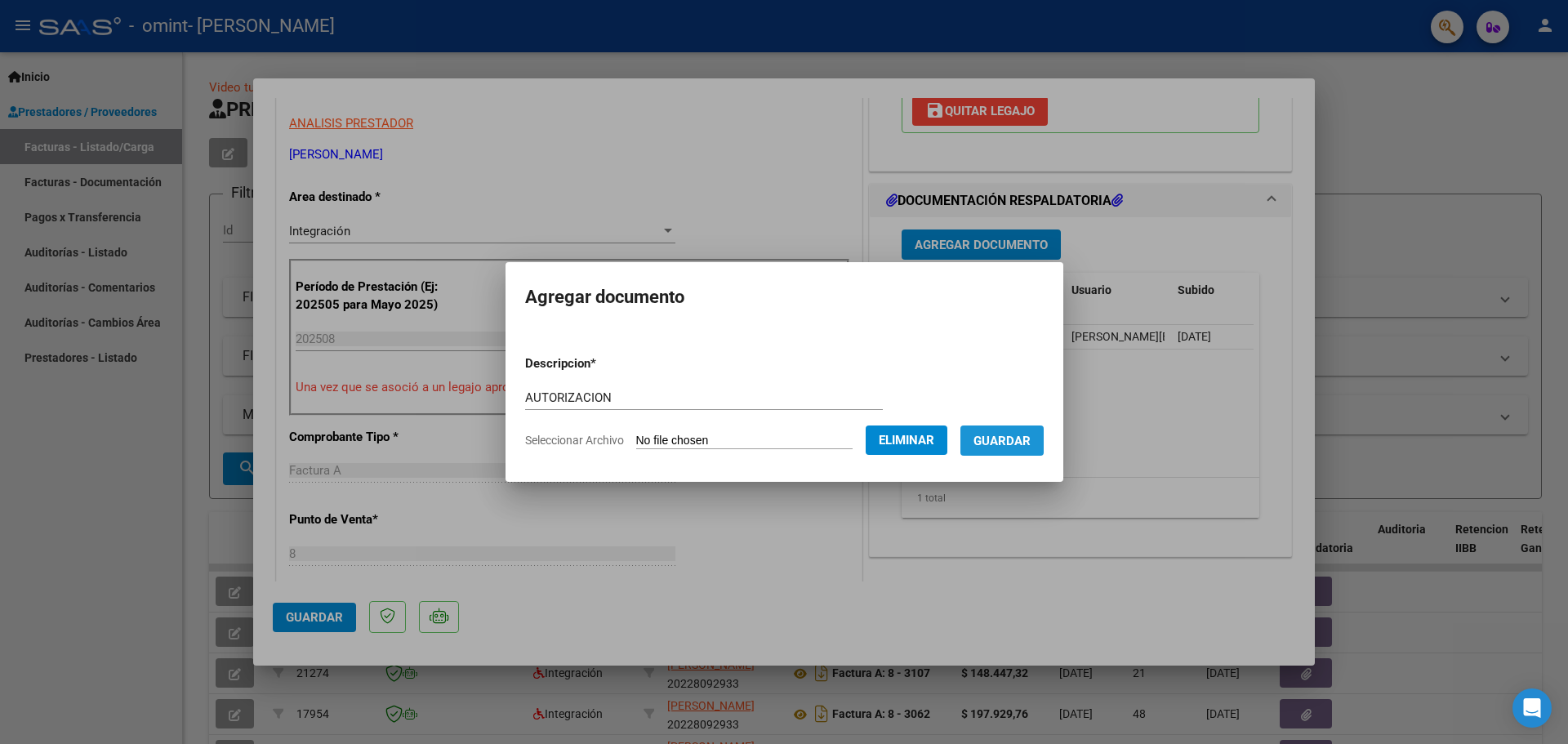
click at [1031, 443] on span "Guardar" at bounding box center [1002, 441] width 57 height 15
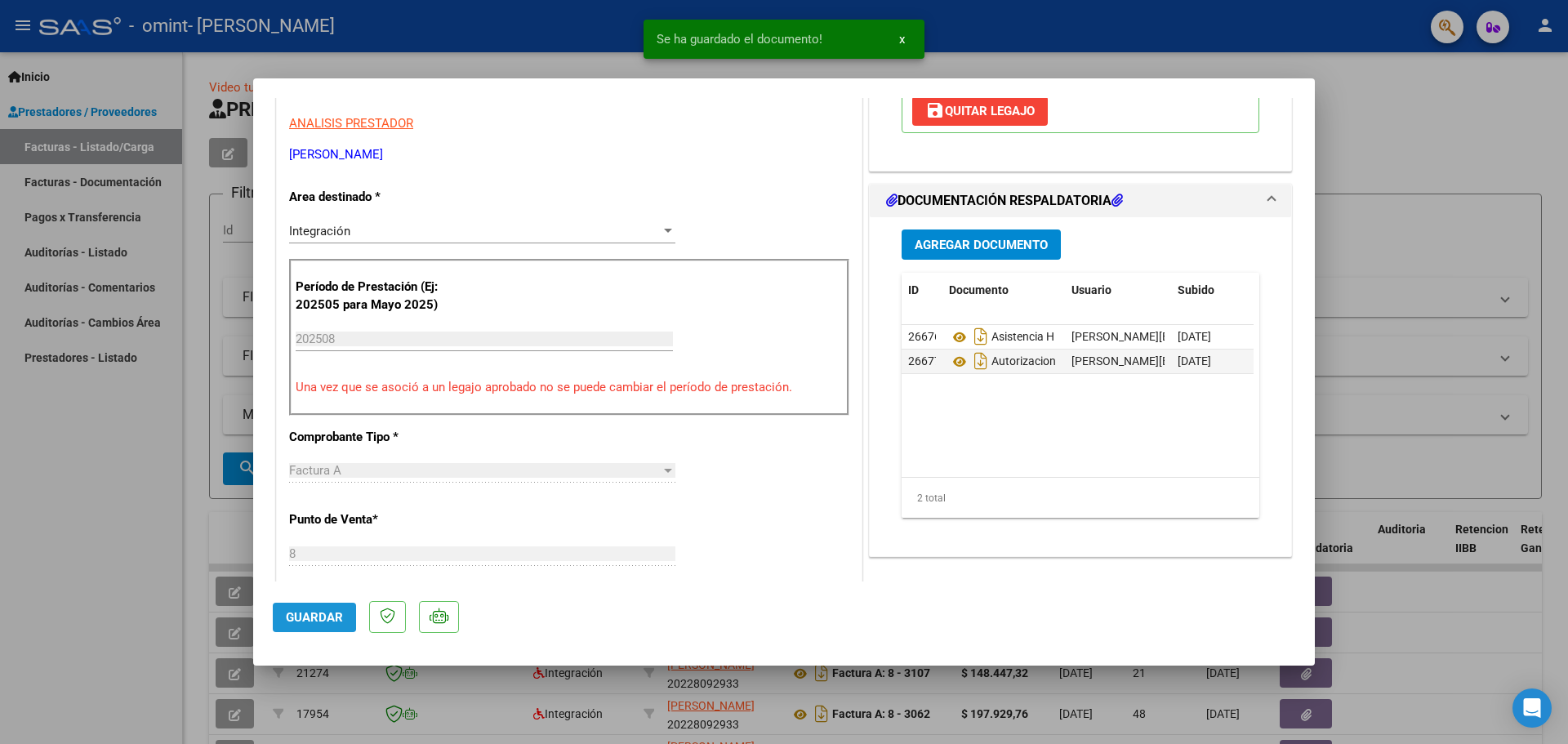
click at [302, 615] on span "Guardar" at bounding box center [315, 618] width 57 height 15
click at [1463, 200] on div at bounding box center [784, 372] width 1568 height 744
type input "$ 0,00"
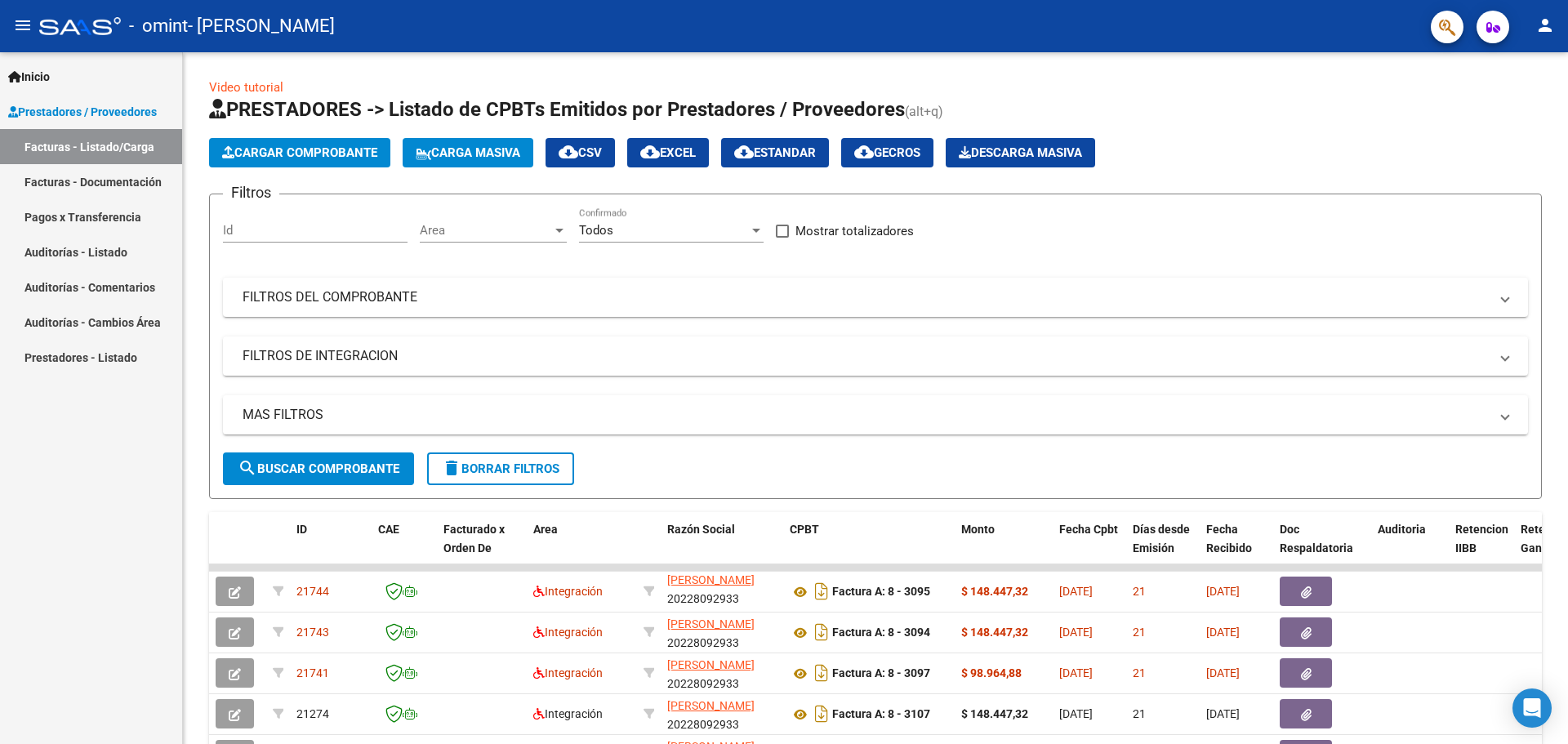
click at [1542, 29] on mat-icon "person" at bounding box center [1544, 25] width 19 height 19
click at [1514, 107] on button "exit_to_app Salir" at bounding box center [1511, 108] width 99 height 40
